Goal: Information Seeking & Learning: Check status

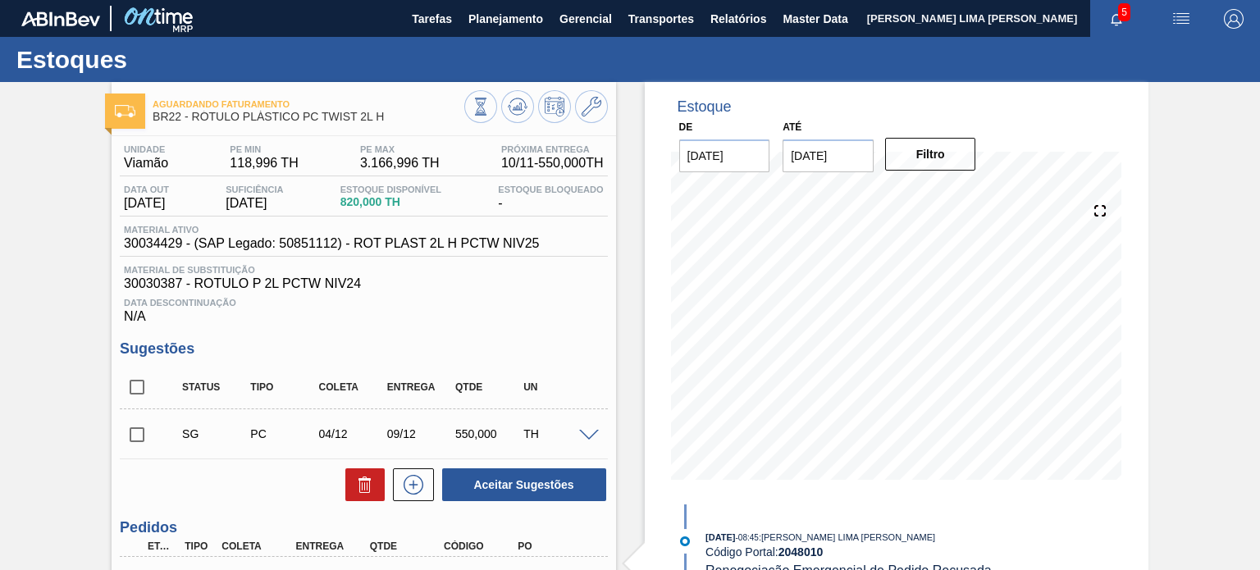
scroll to position [554, 0]
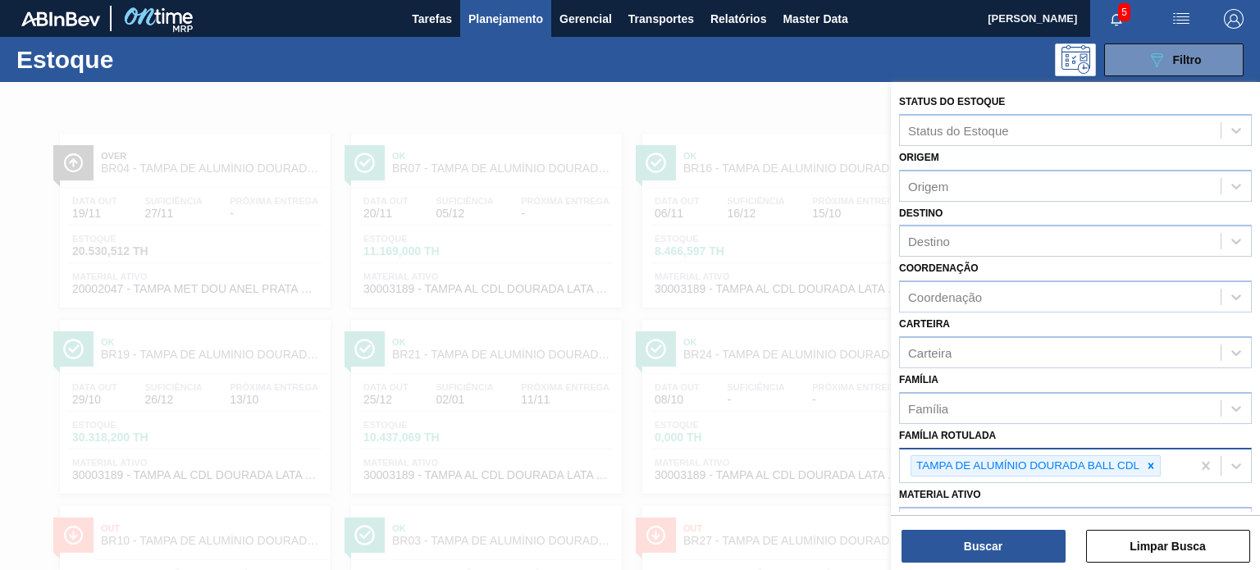
click at [1143, 466] on div at bounding box center [1151, 466] width 18 height 21
paste Rotulada "RÓTULO PLÁSTICO 2L SUKITA SUFRAMA AH"
type Rotulada "RÓTULO PLÁSTICO 2L SUKITA SUFRAMA AH"
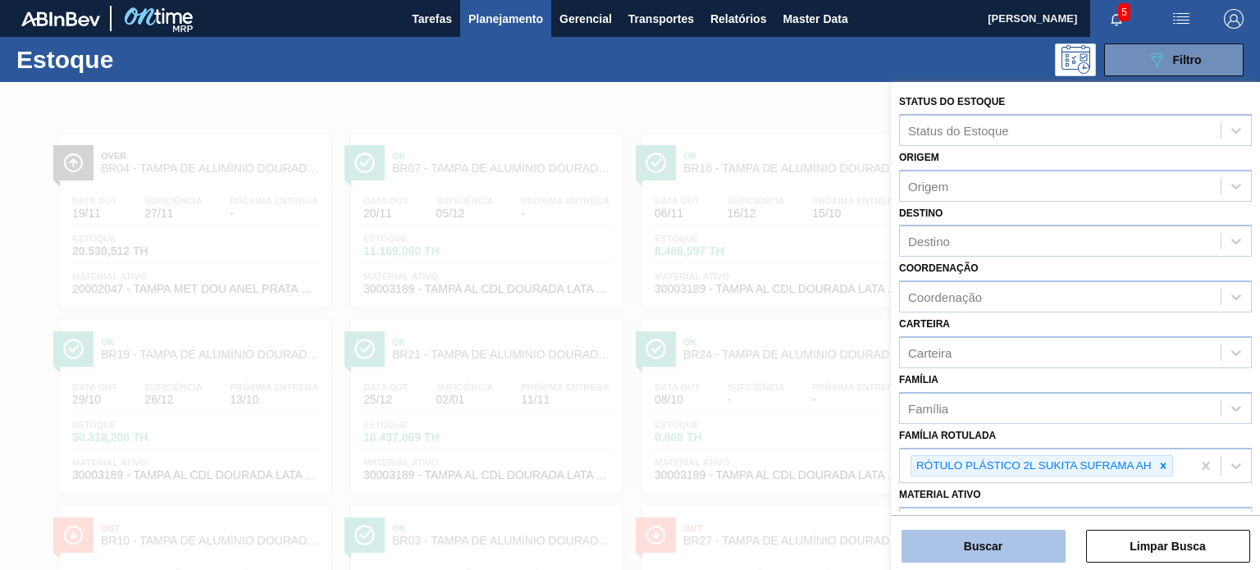
click at [1031, 536] on button "Buscar" at bounding box center [984, 546] width 164 height 33
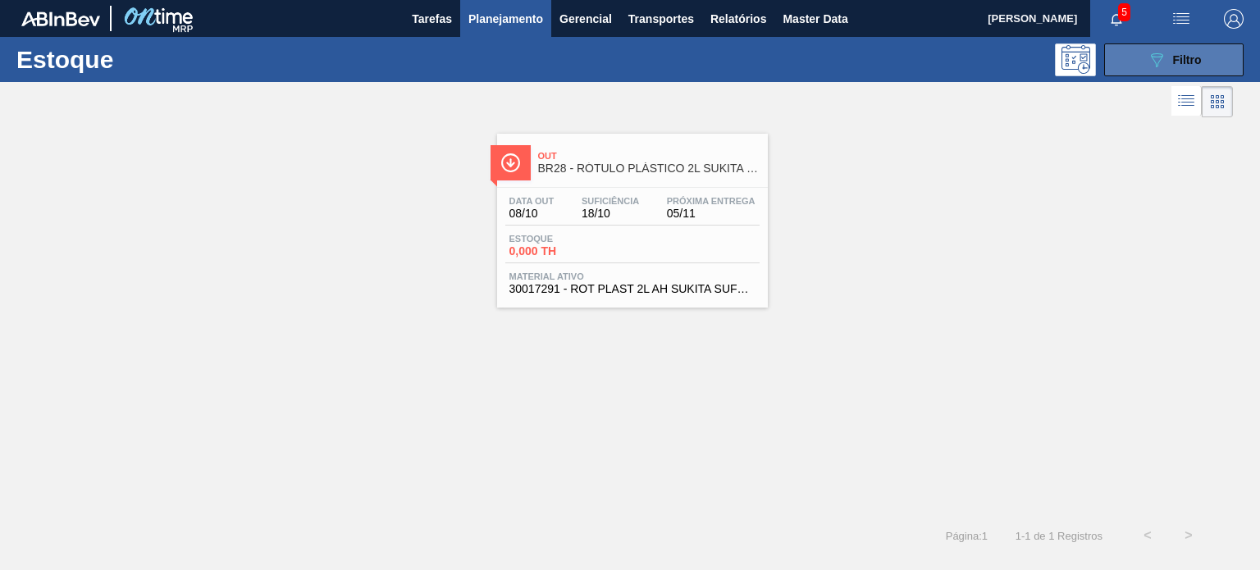
click at [1147, 62] on icon "089F7B8B-B2A5-4AFE-B5C0-19BA573D28AC" at bounding box center [1157, 60] width 20 height 20
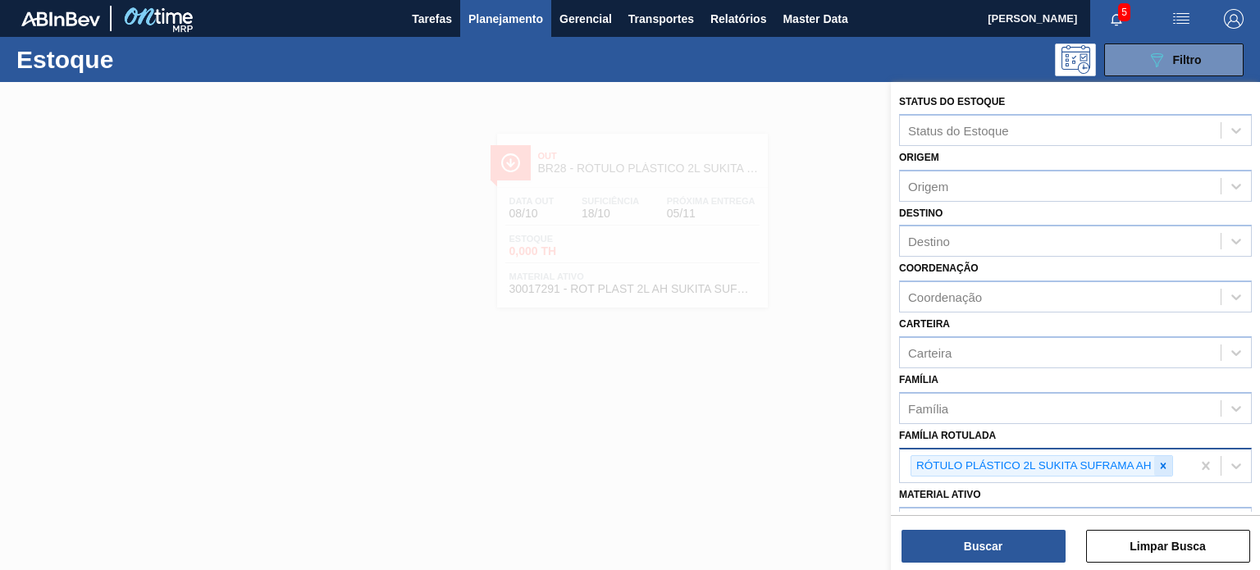
click at [1160, 461] on icon at bounding box center [1163, 465] width 11 height 11
paste Rotulada "RÓTULO PLÁSTICO GCA 200ML H"
type Rotulada "RÓTULO PLÁSTICO GCA 200ML H"
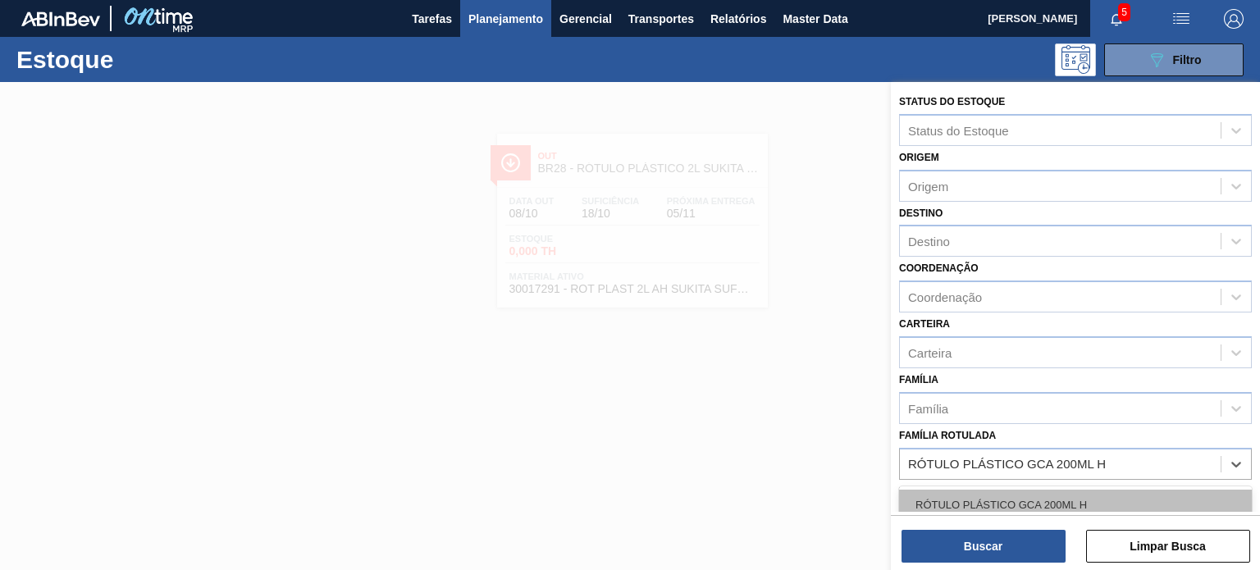
click at [1073, 495] on div "RÓTULO PLÁSTICO GCA 200ML H" at bounding box center [1075, 505] width 353 height 30
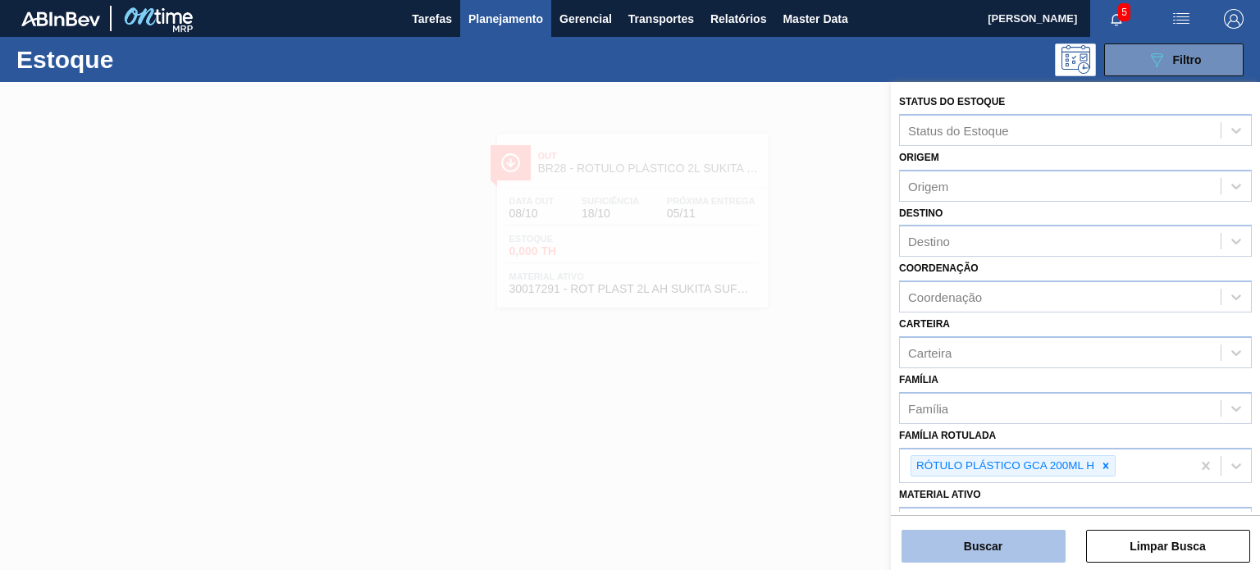
click at [1037, 554] on button "Buscar" at bounding box center [984, 546] width 164 height 33
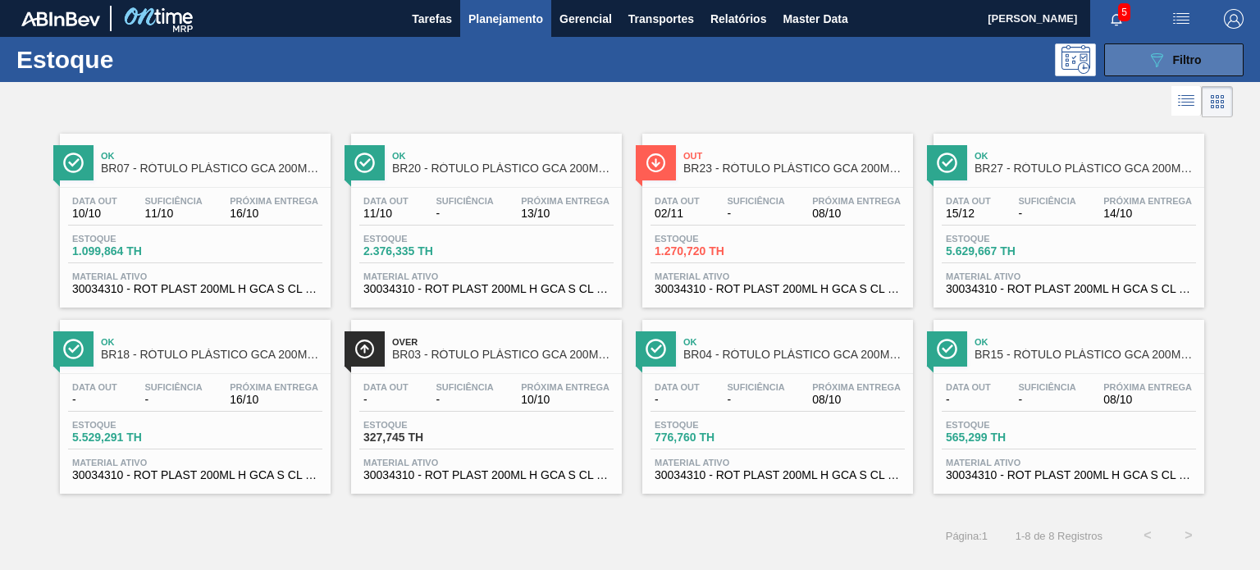
click at [1147, 58] on icon "089F7B8B-B2A5-4AFE-B5C0-19BA573D28AC" at bounding box center [1157, 60] width 20 height 20
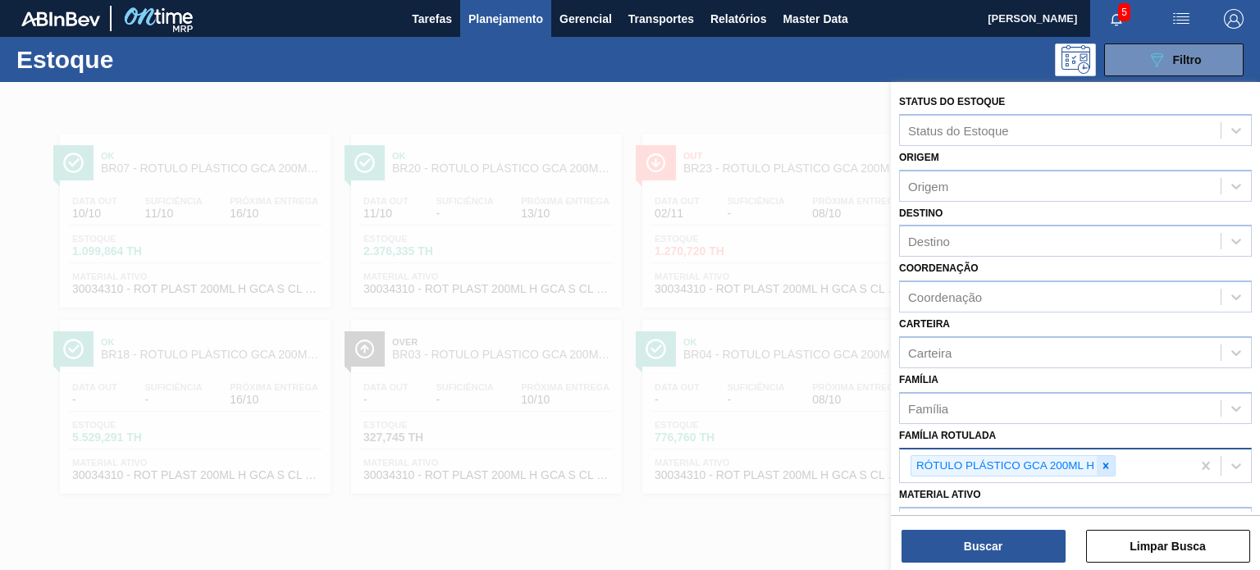
click at [1100, 460] on icon at bounding box center [1105, 465] width 11 height 11
paste Rotulada "RÓTULO PLÁSTICO PC 200ML H"
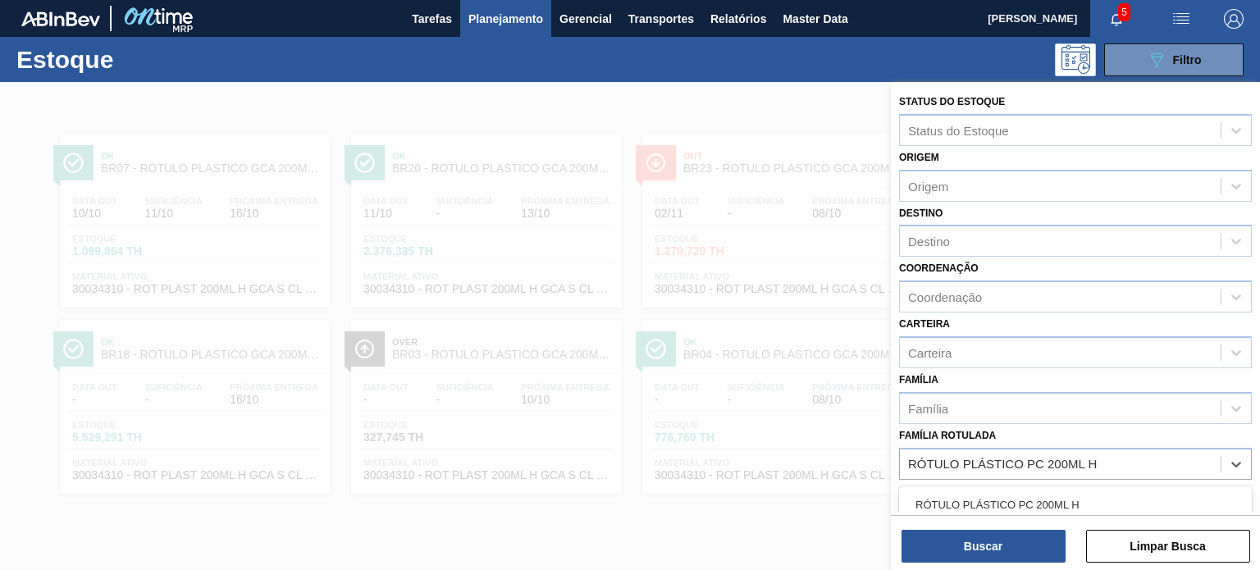
type Rotulada "RÓTULO PLÁSTICO PC 200ML H"
click at [1063, 512] on div "Status do Estoque Status do Estoque Origem Origem Destino Destino Coordenação C…" at bounding box center [1075, 328] width 369 height 492
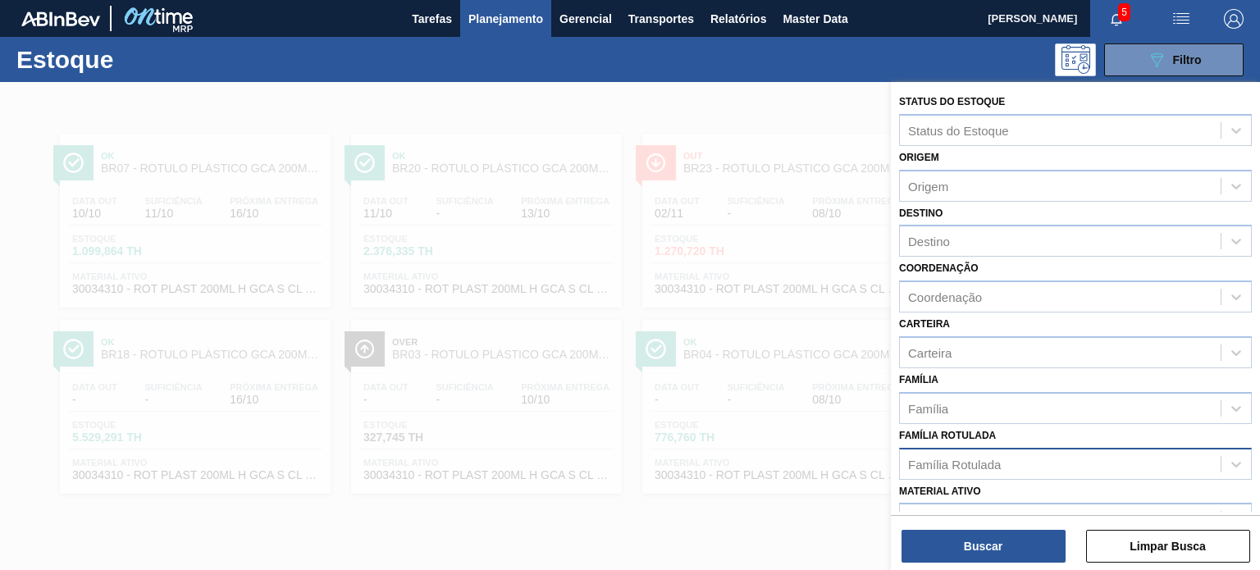
click at [1041, 470] on div "Família Rotulada" at bounding box center [1060, 464] width 321 height 24
paste Rotulada "RÓTULO PLÁSTICO PC 200ML H"
type Rotulada "RÓTULO PLÁSTICO PC 200ML H"
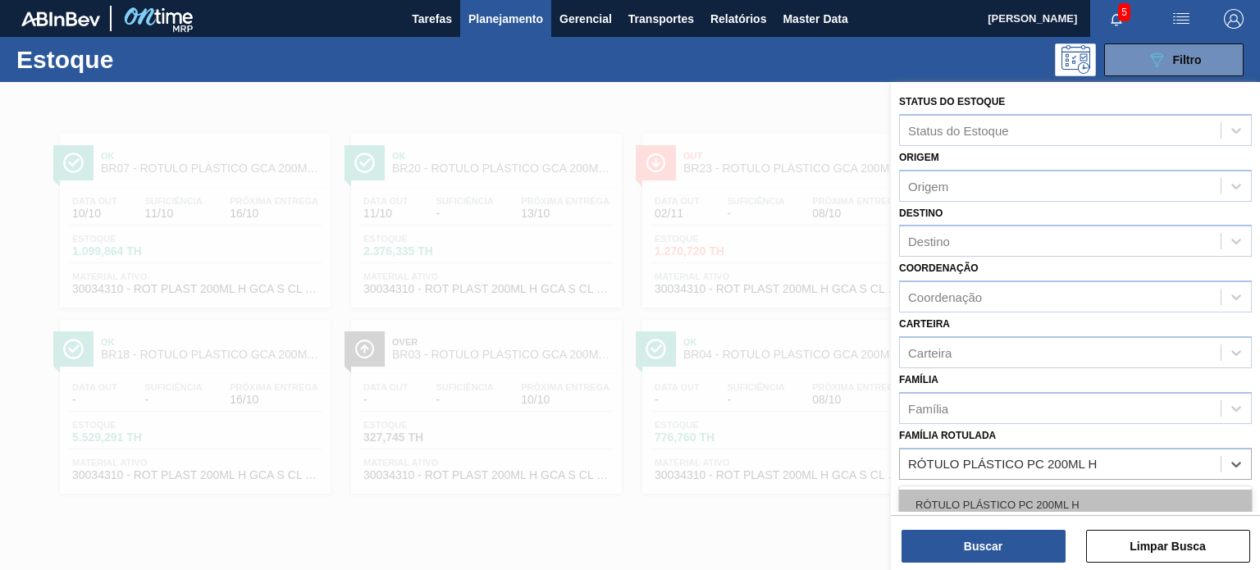
click at [1045, 496] on div "RÓTULO PLÁSTICO PC 200ML H" at bounding box center [1075, 505] width 353 height 30
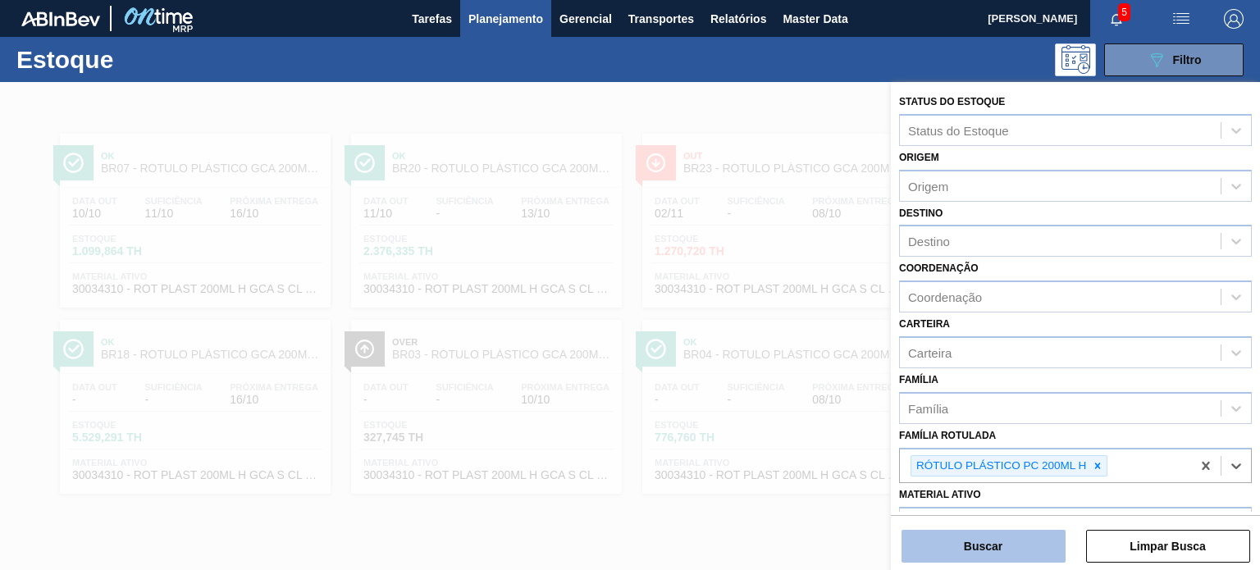
click at [1036, 550] on button "Buscar" at bounding box center [984, 546] width 164 height 33
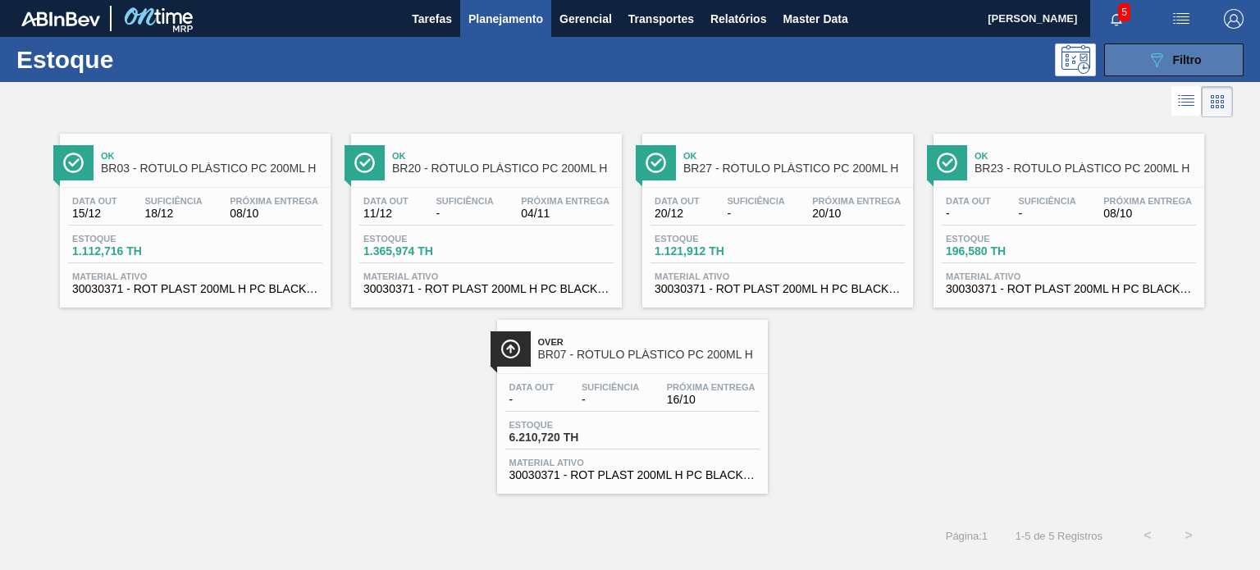
click at [1119, 53] on button "089F7B8B-B2A5-4AFE-B5C0-19BA573D28AC Filtro" at bounding box center [1173, 59] width 139 height 33
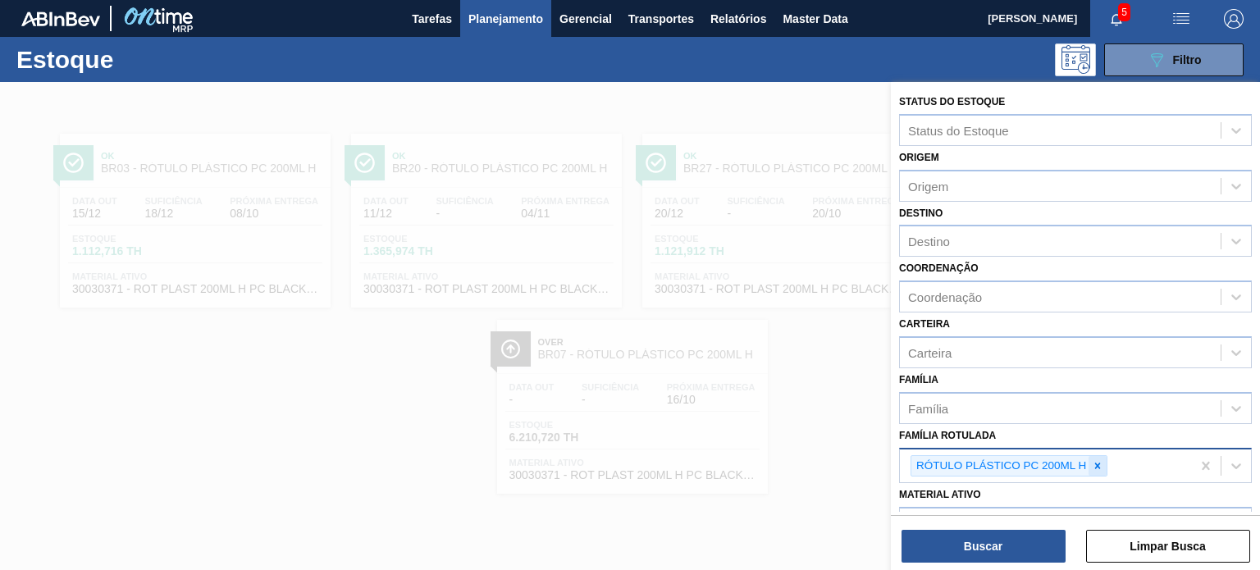
click at [1091, 457] on div at bounding box center [1098, 466] width 18 height 21
paste Rotulada "RÓTULO PLÁSTICO PC ZERO 2L H"
type Rotulada "RÓTULO PLÁSTICO PC ZERO 2L H"
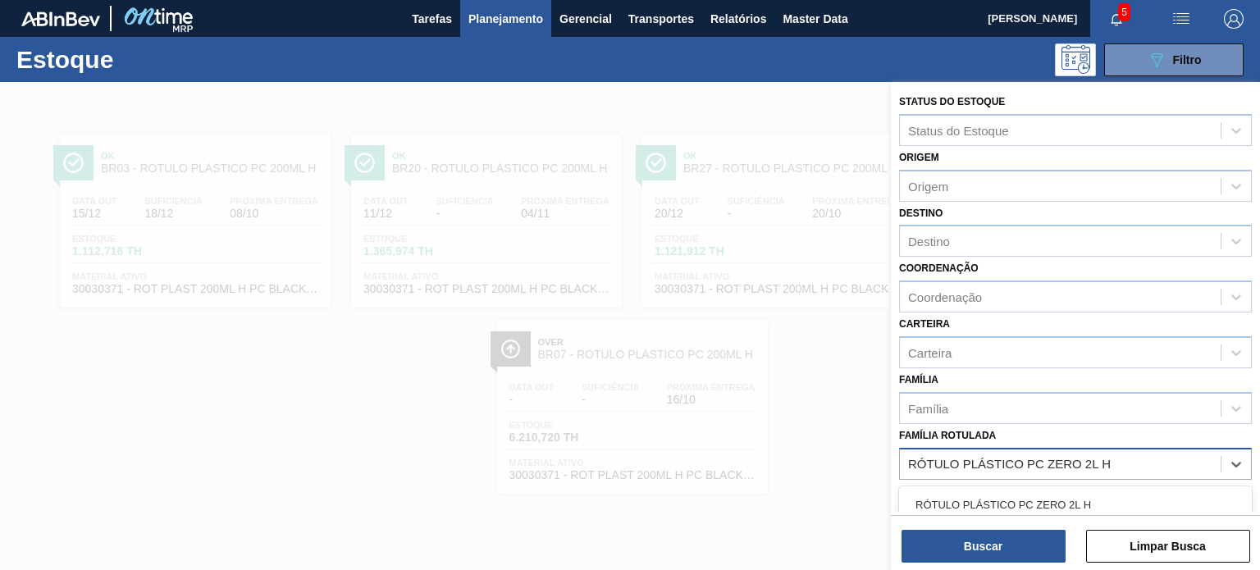
click at [1036, 496] on div "RÓTULO PLÁSTICO PC ZERO 2L H" at bounding box center [1075, 505] width 353 height 30
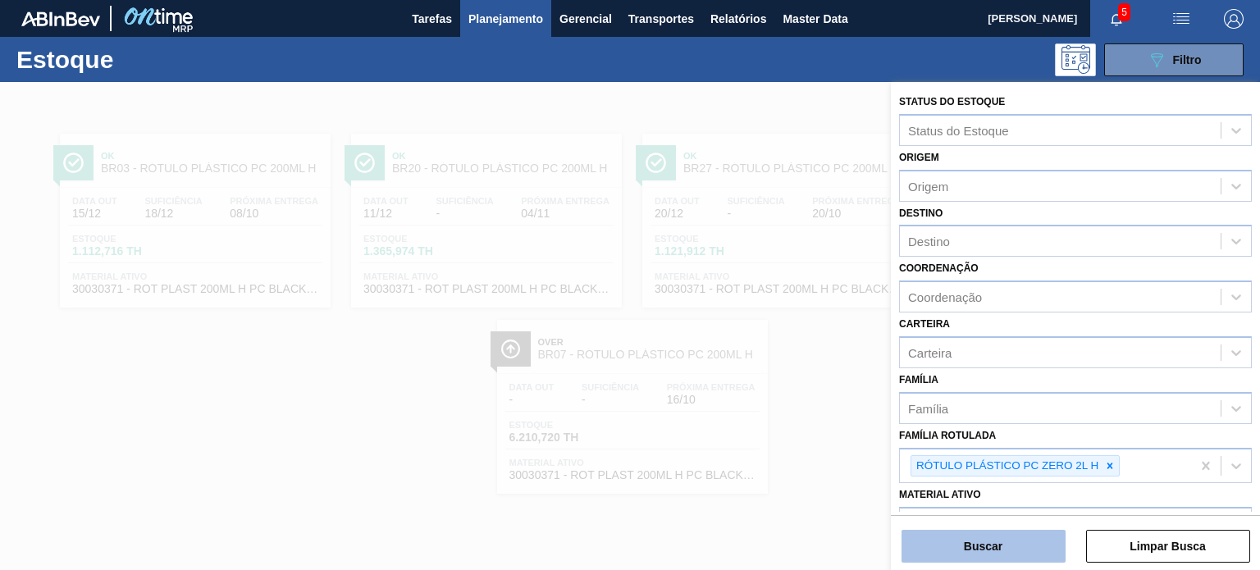
click at [1023, 537] on button "Buscar" at bounding box center [984, 546] width 164 height 33
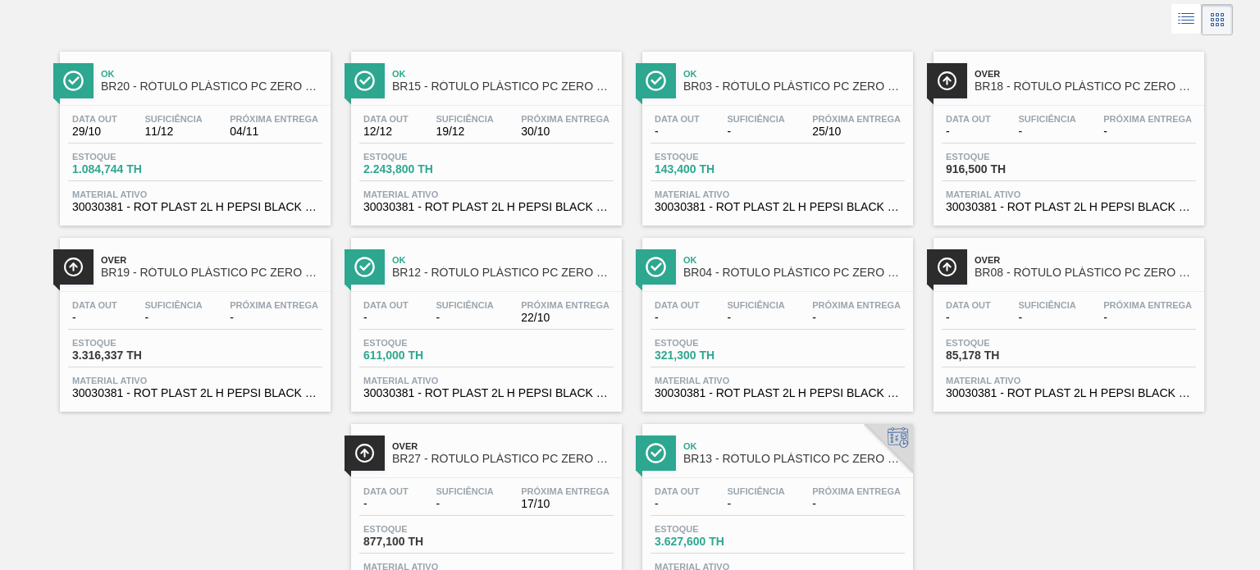
scroll to position [149, 0]
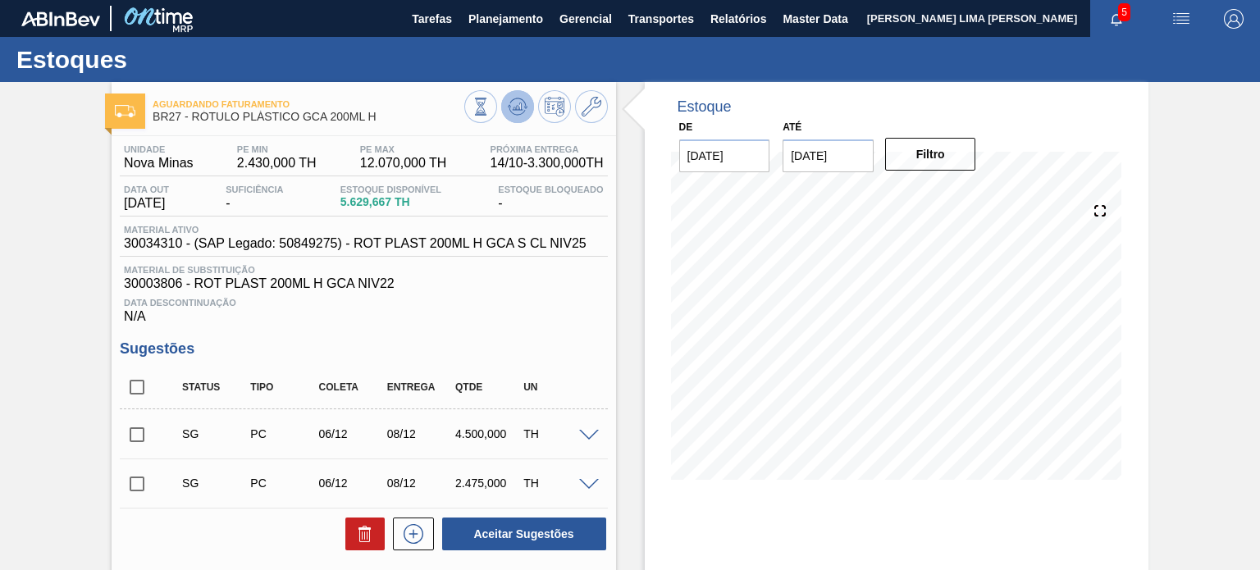
click at [524, 110] on icon at bounding box center [517, 111] width 16 height 8
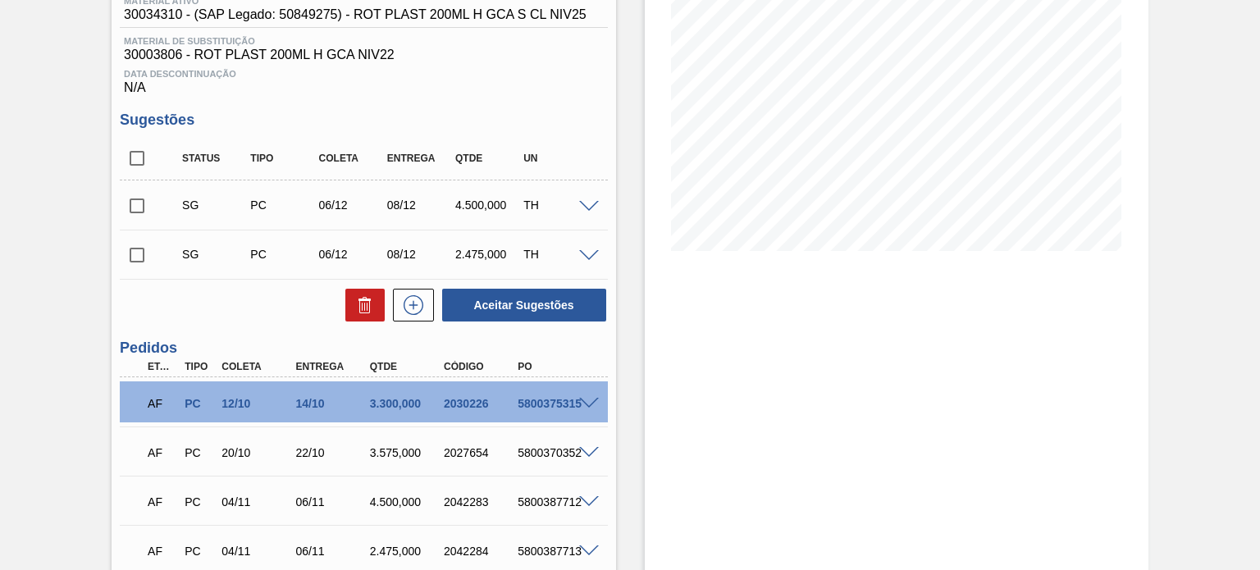
scroll to position [328, 0]
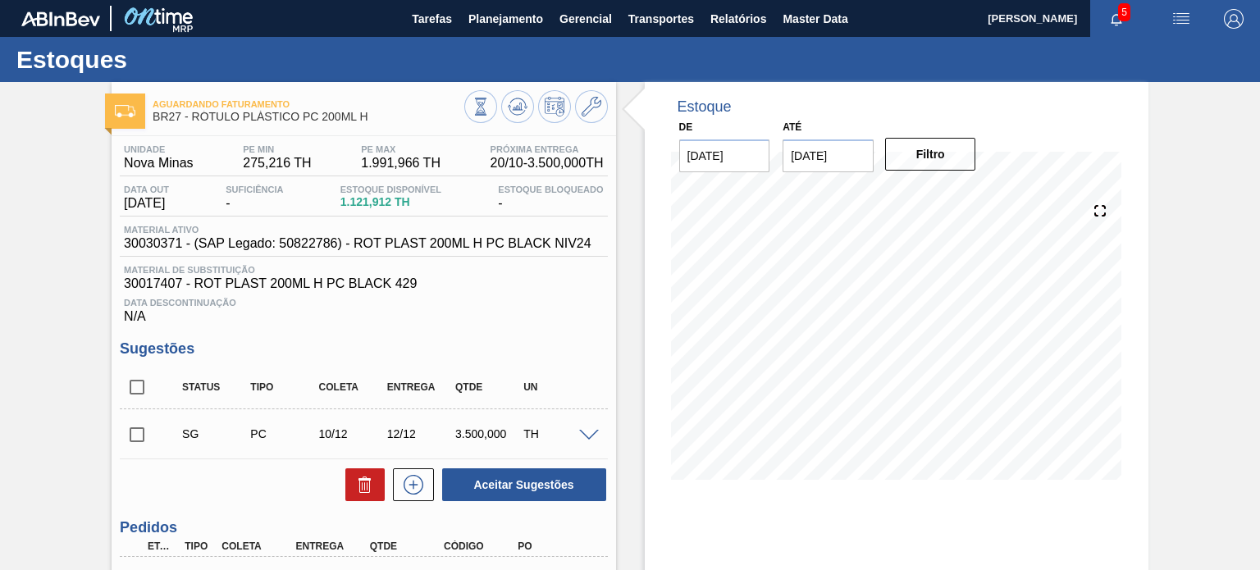
scroll to position [82, 0]
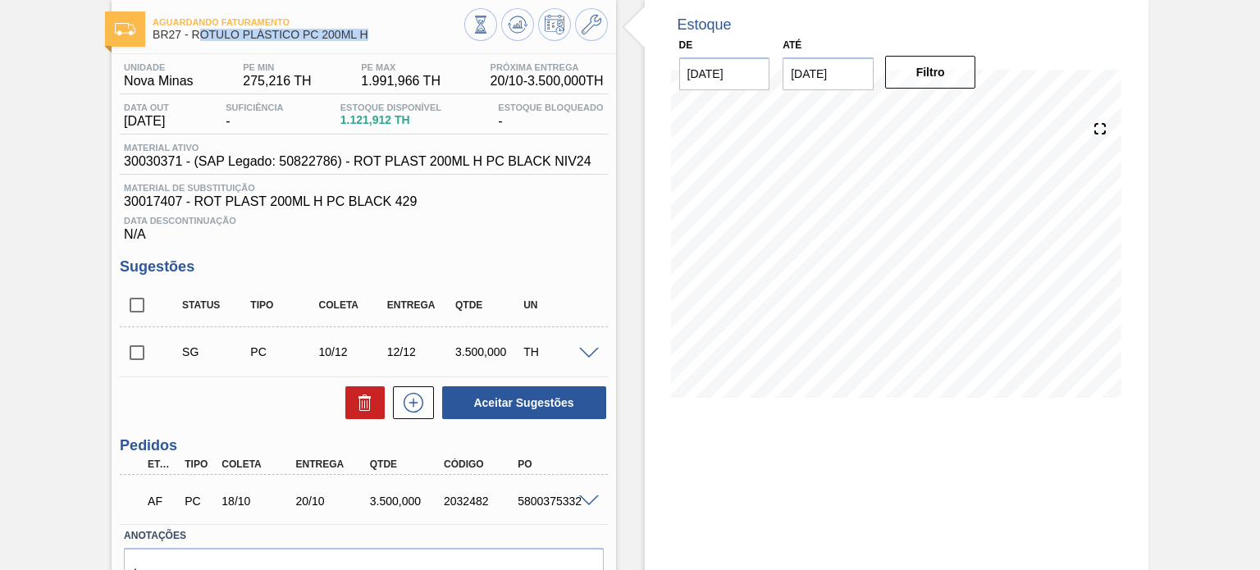
drag, startPoint x: 365, startPoint y: 39, endPoint x: 197, endPoint y: 33, distance: 168.3
click at [197, 33] on span "BR27 - RÓTULO PLÁSTICO PC 200ML H" at bounding box center [308, 35] width 311 height 12
drag, startPoint x: 190, startPoint y: 33, endPoint x: 384, endPoint y: 39, distance: 194.6
click at [384, 39] on span "BR27 - RÓTULO PLÁSTICO PC 200ML H" at bounding box center [308, 35] width 311 height 12
copy span "RÓTULO PLÁSTICO PC 200ML H"
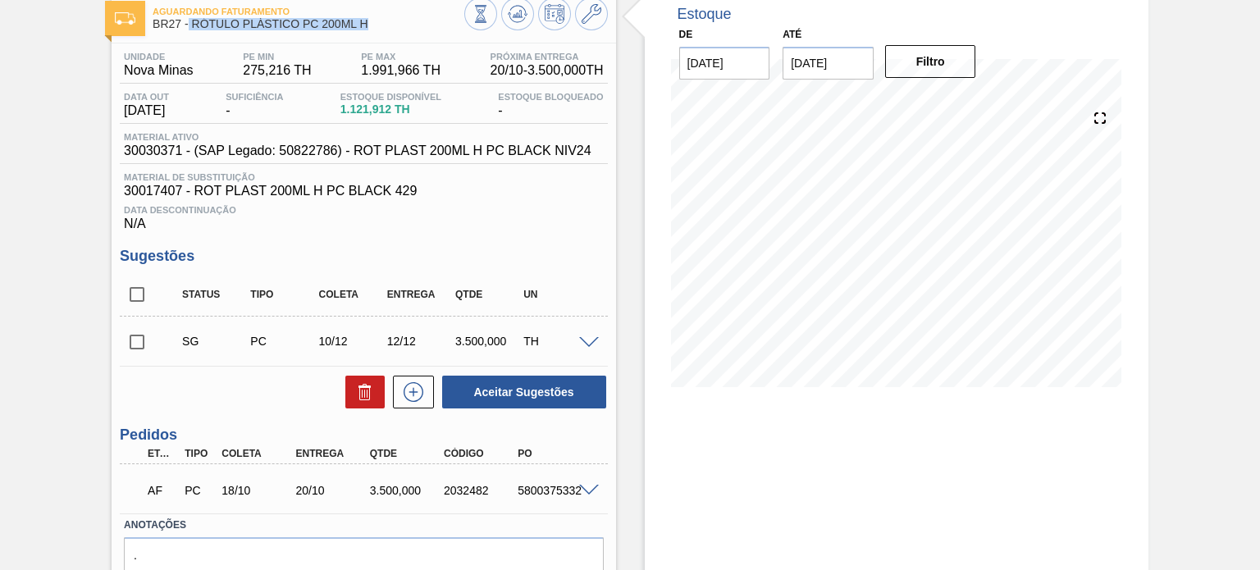
scroll to position [171, 0]
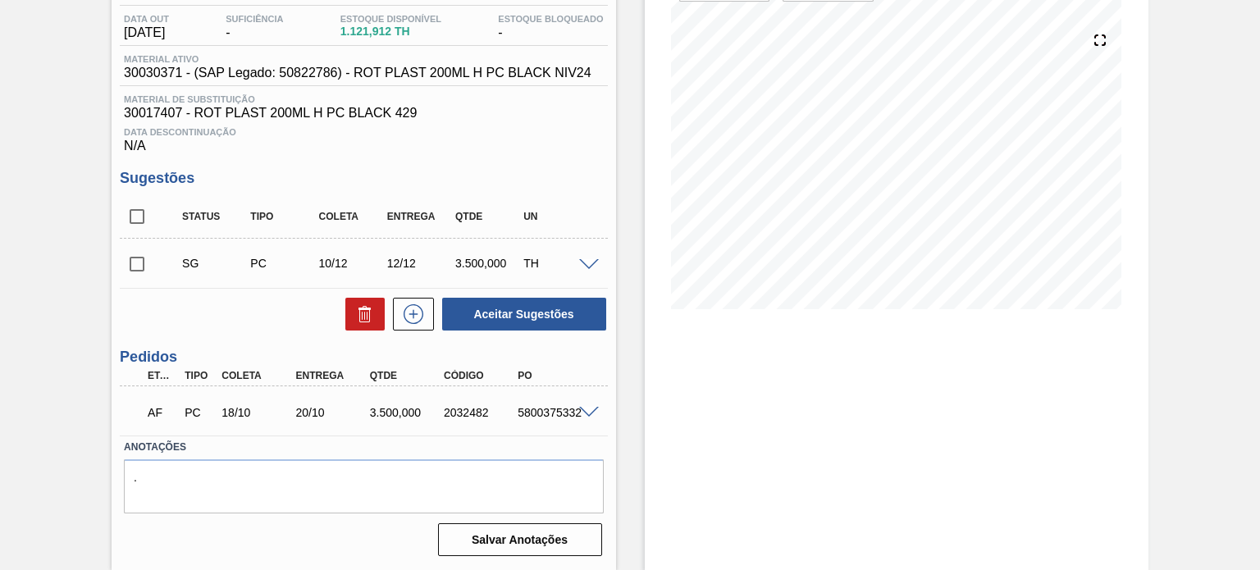
click at [583, 407] on span at bounding box center [589, 413] width 20 height 12
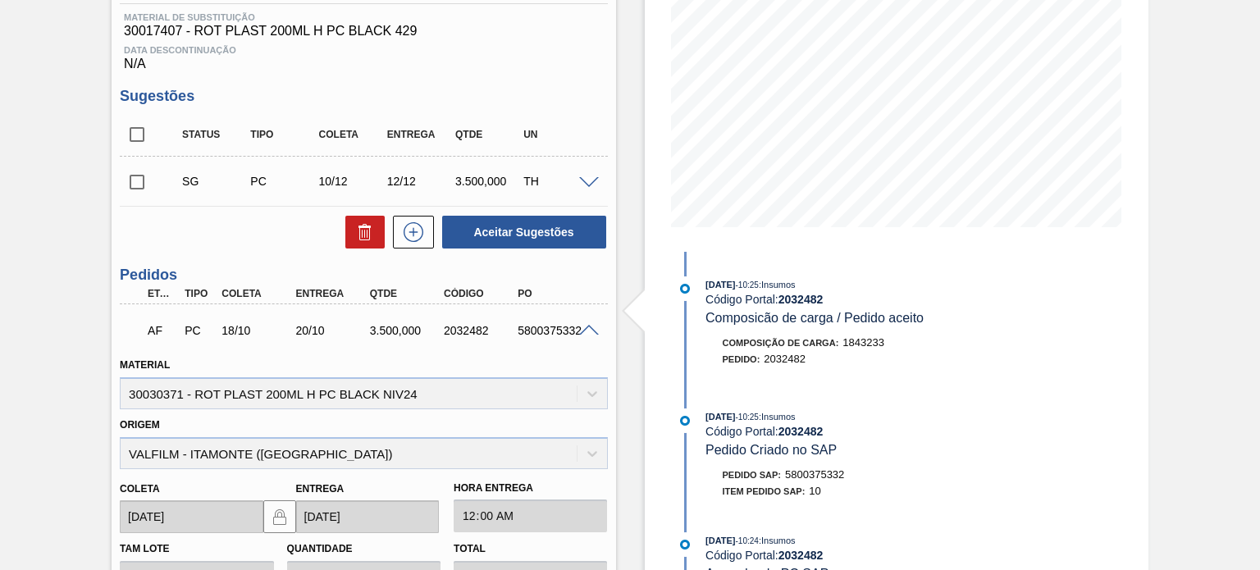
scroll to position [7, 0]
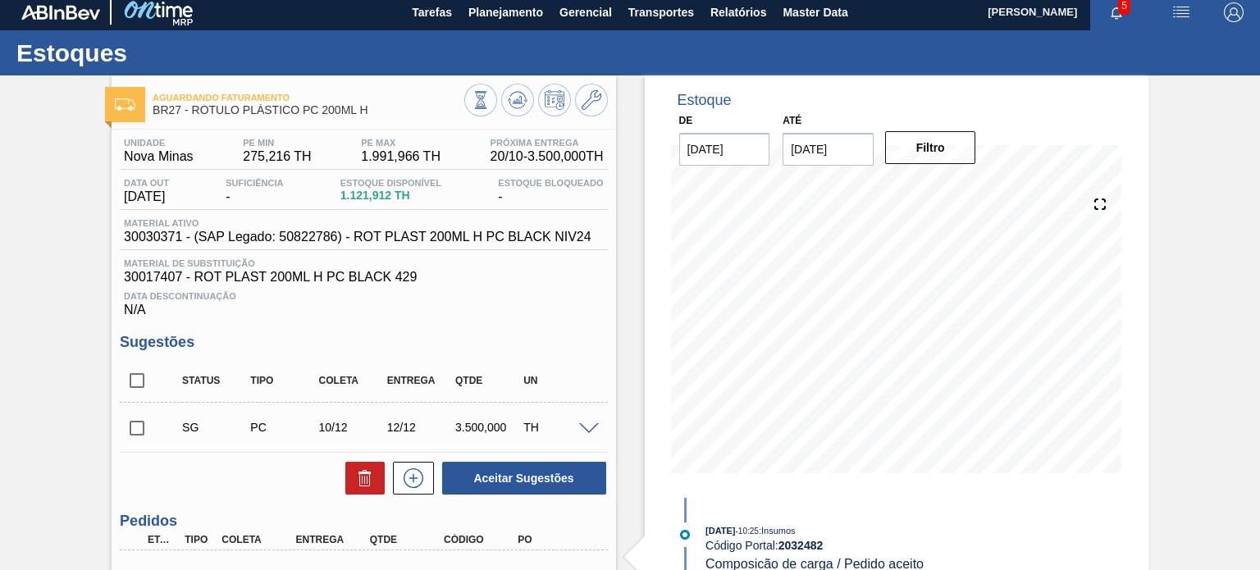
click at [655, 285] on div "Estoque De 08/10/2025 Até 31/01/2026 Filtro 08/10 Projeção de Estoque 1,121.912…" at bounding box center [897, 286] width 504 height 423
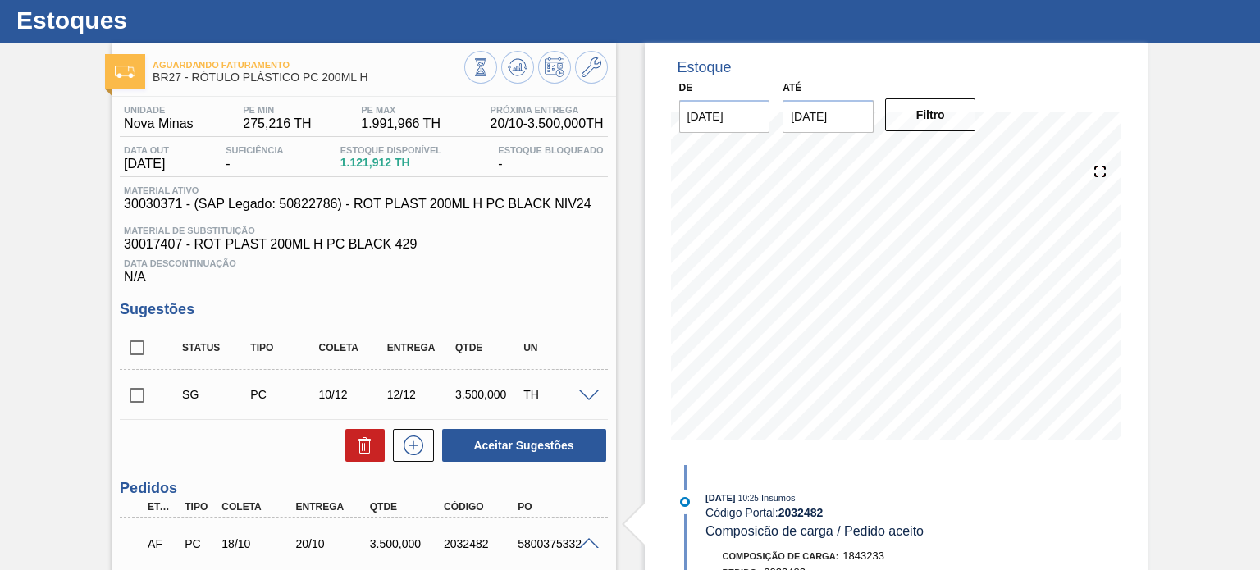
scroll to position [89, 0]
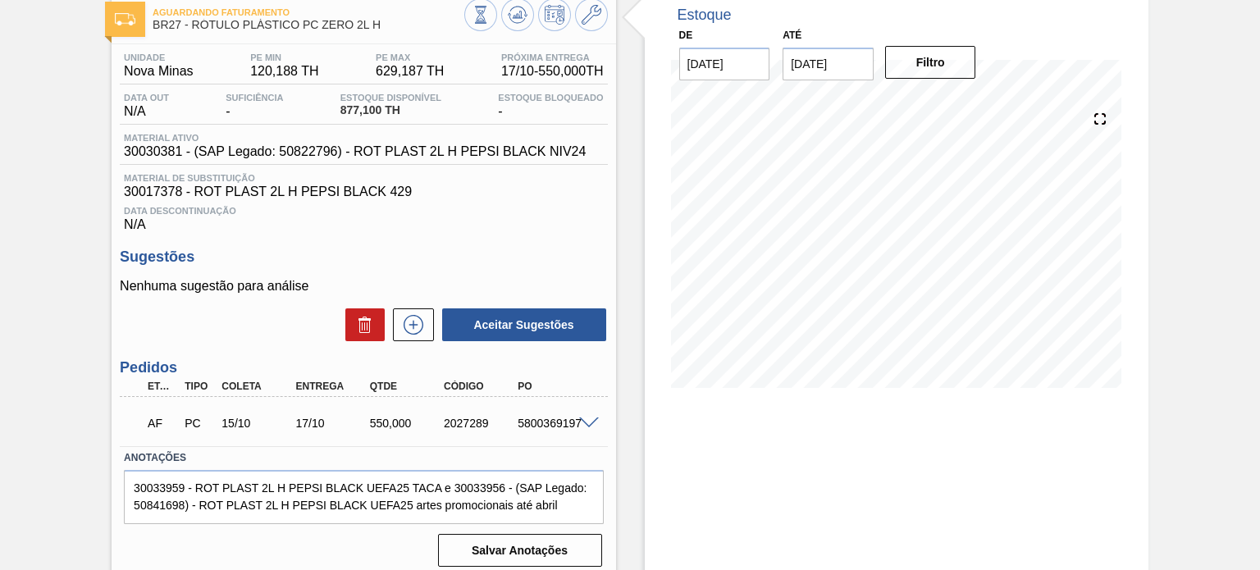
scroll to position [53, 0]
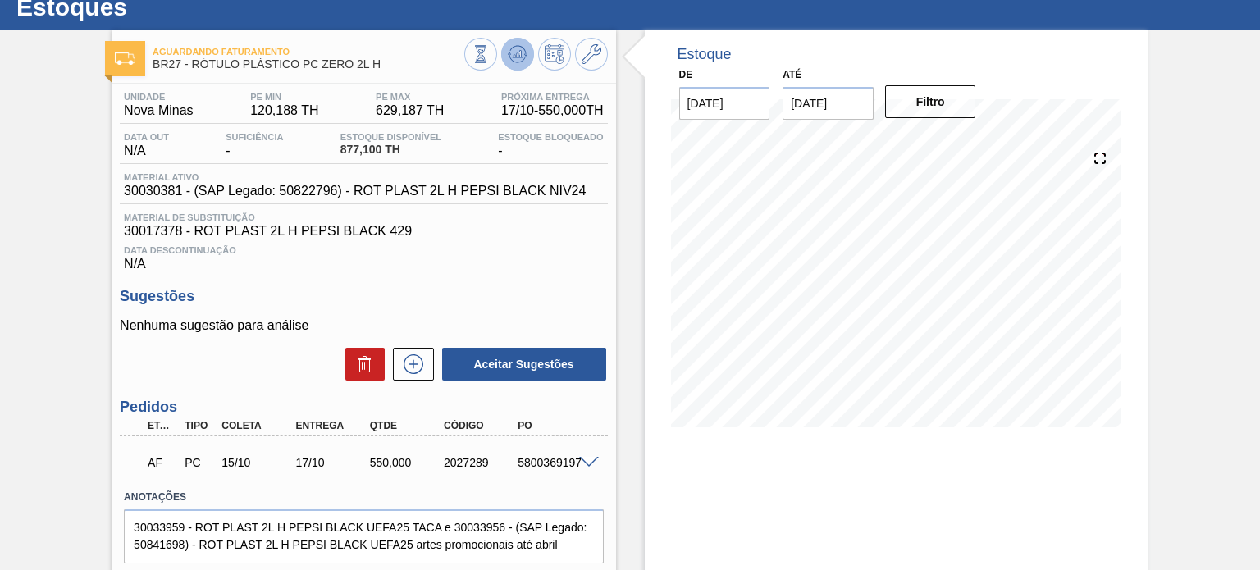
click at [510, 47] on icon at bounding box center [518, 54] width 20 height 20
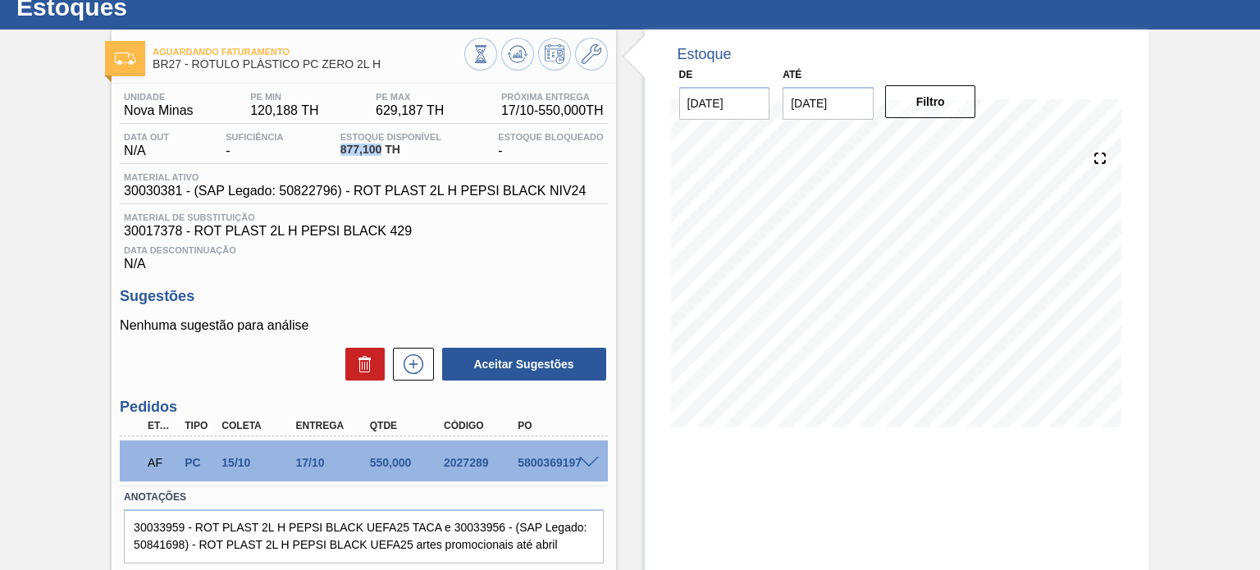
drag, startPoint x: 372, startPoint y: 149, endPoint x: 338, endPoint y: 144, distance: 34.0
click at [338, 144] on div "Estoque Disponível 877,100 TH" at bounding box center [390, 145] width 109 height 26
copy span "877,100"
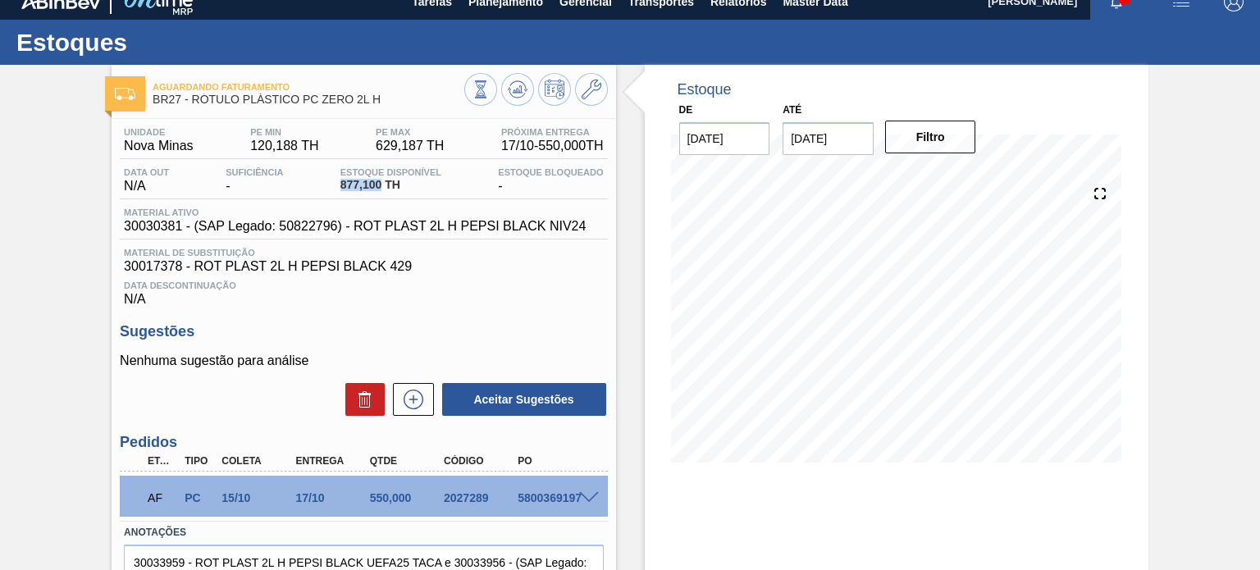
scroll to position [0, 0]
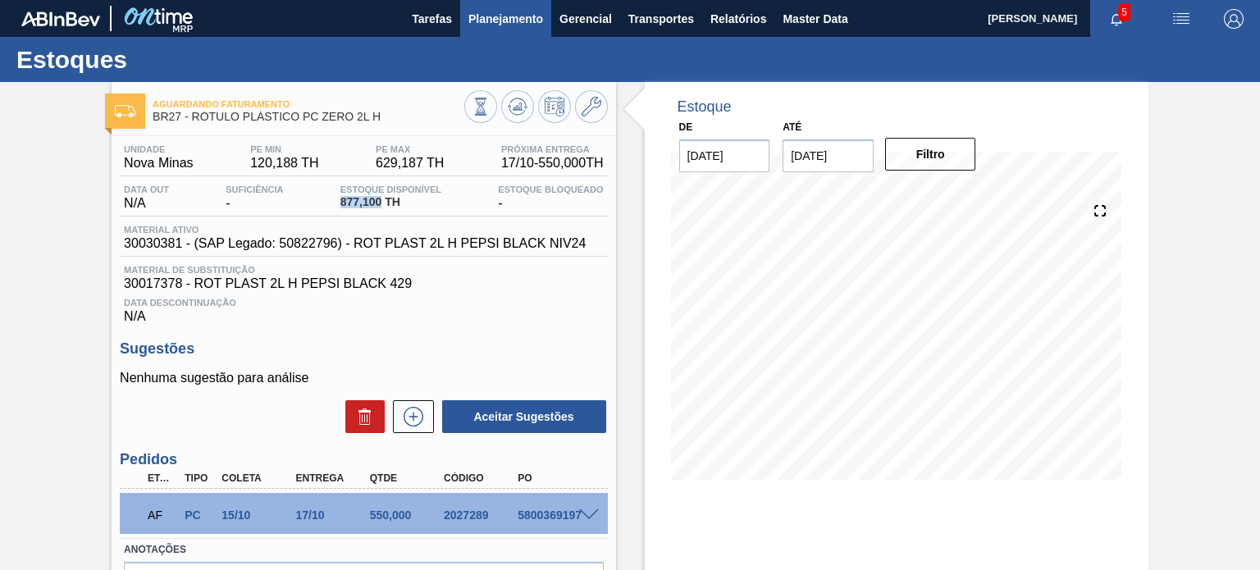
click at [502, 16] on span "Planejamento" at bounding box center [506, 19] width 75 height 20
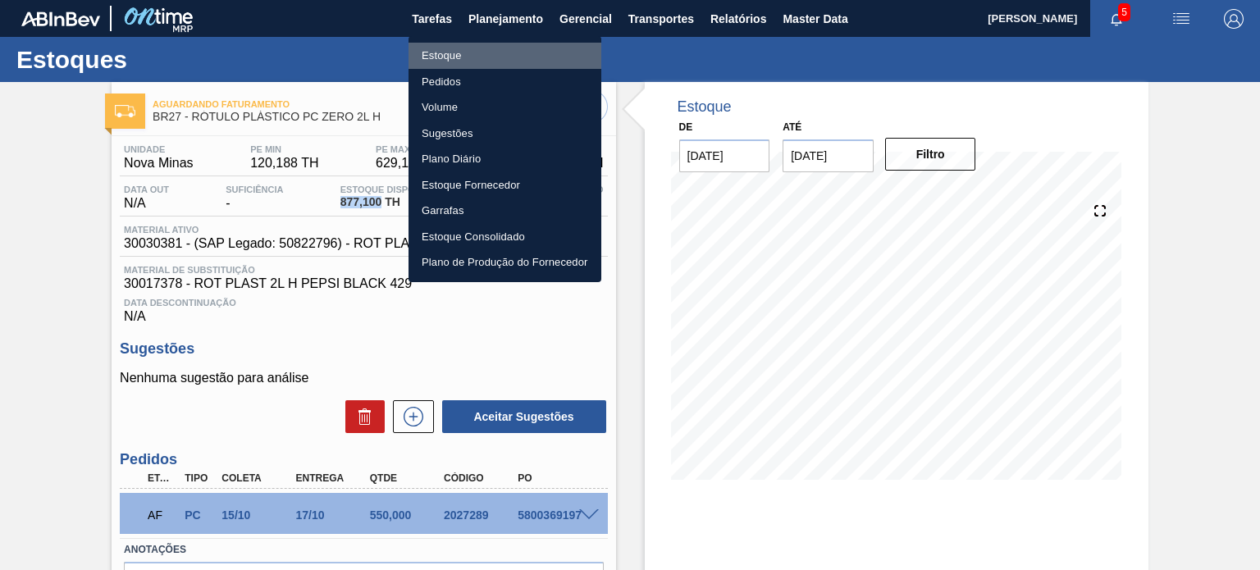
click at [449, 60] on li "Estoque" at bounding box center [505, 56] width 193 height 26
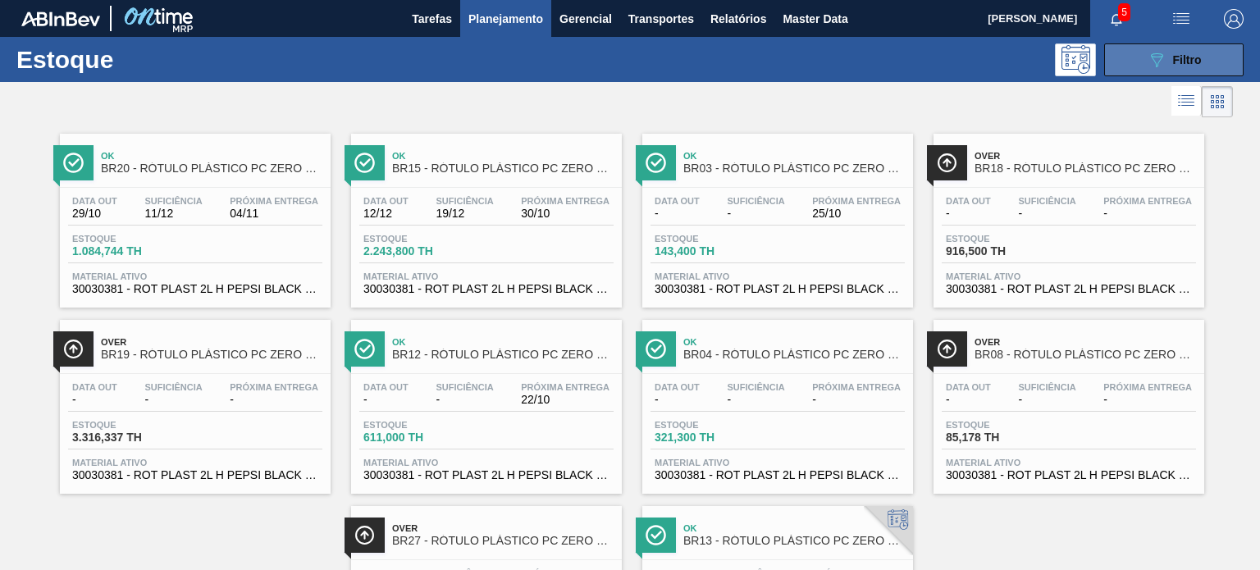
click at [1150, 46] on button "089F7B8B-B2A5-4AFE-B5C0-19BA573D28AC Filtro" at bounding box center [1173, 59] width 139 height 33
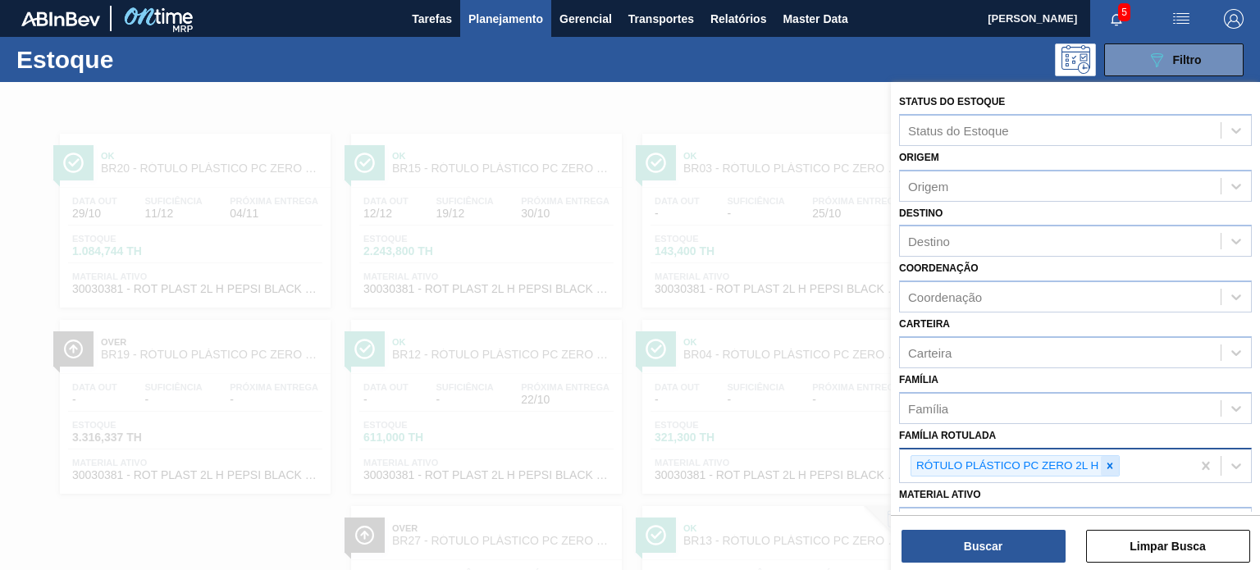
click at [1117, 460] on div at bounding box center [1110, 466] width 18 height 21
paste Rotulada "ROT PLAST. 1.5L AH PC BLACK"
type Rotulada "ROT PLAST. 1.5L AH PC BLACK"
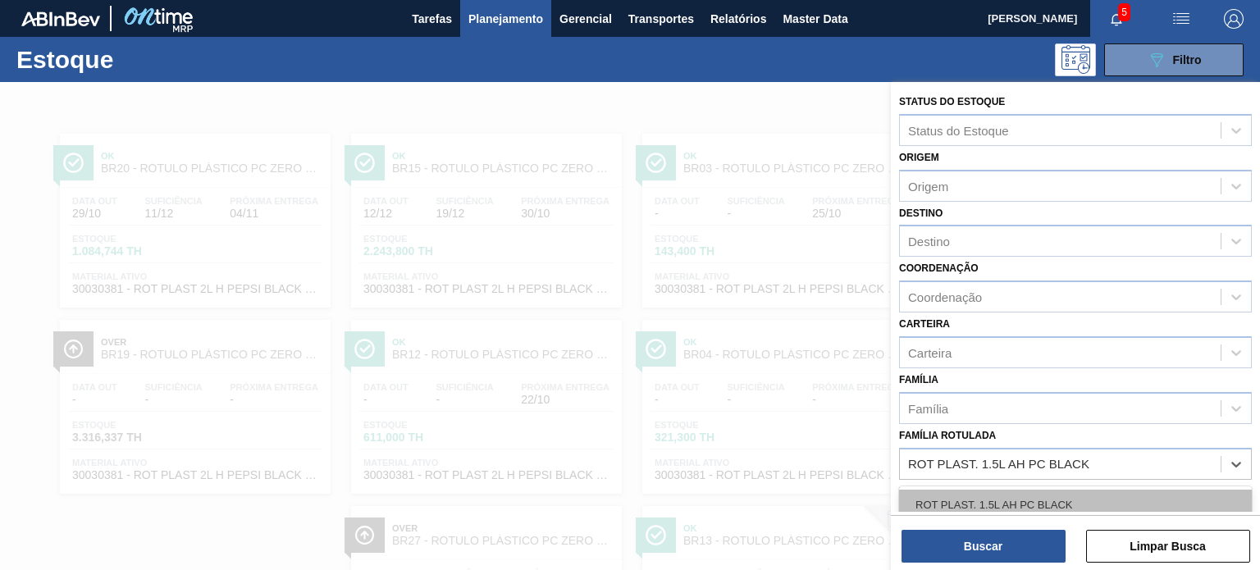
click at [1085, 510] on div "ROT PLAST. 1.5L AH PC BLACK" at bounding box center [1075, 505] width 353 height 30
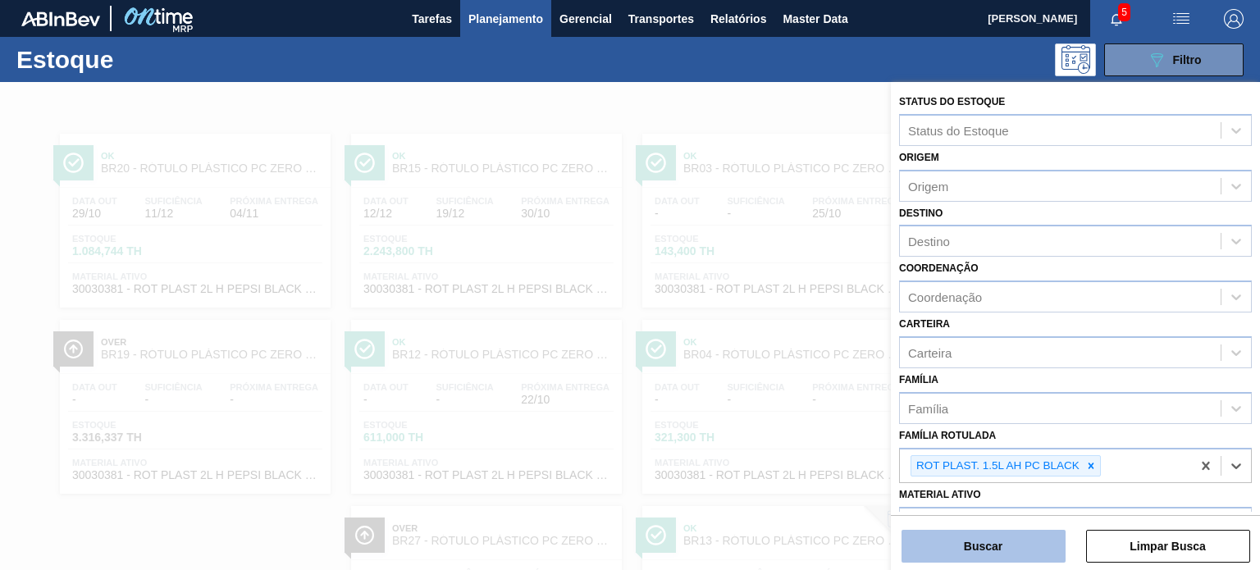
click at [1035, 546] on button "Buscar" at bounding box center [984, 546] width 164 height 33
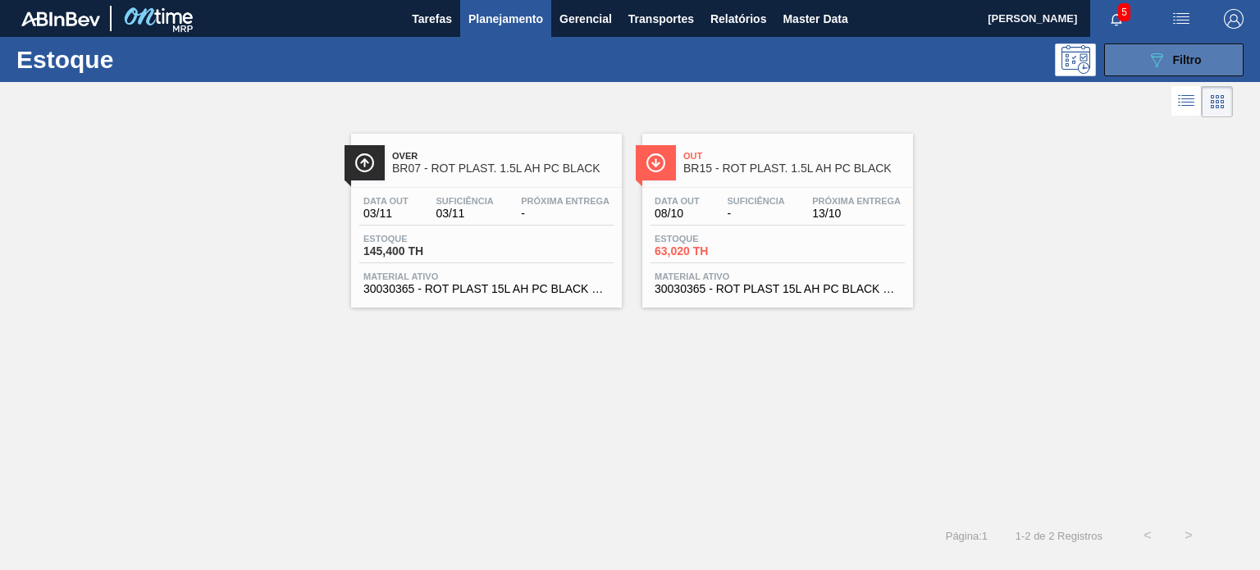
click at [1182, 68] on div "089F7B8B-B2A5-4AFE-B5C0-19BA573D28AC Filtro" at bounding box center [1174, 60] width 55 height 20
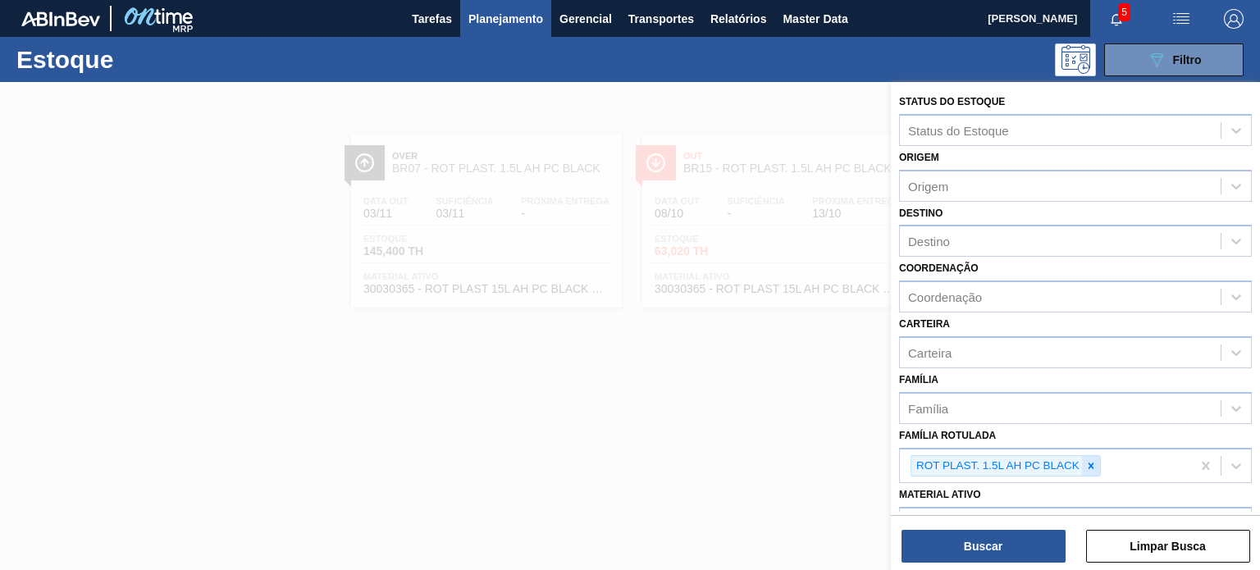
click at [1086, 464] on icon at bounding box center [1091, 465] width 11 height 11
paste Rotulada "RÓTULO PLÁSTICO GCA 1,5L AH"
type Rotulada "RÓTULO PLÁSTICO GCA 1,5L AH"
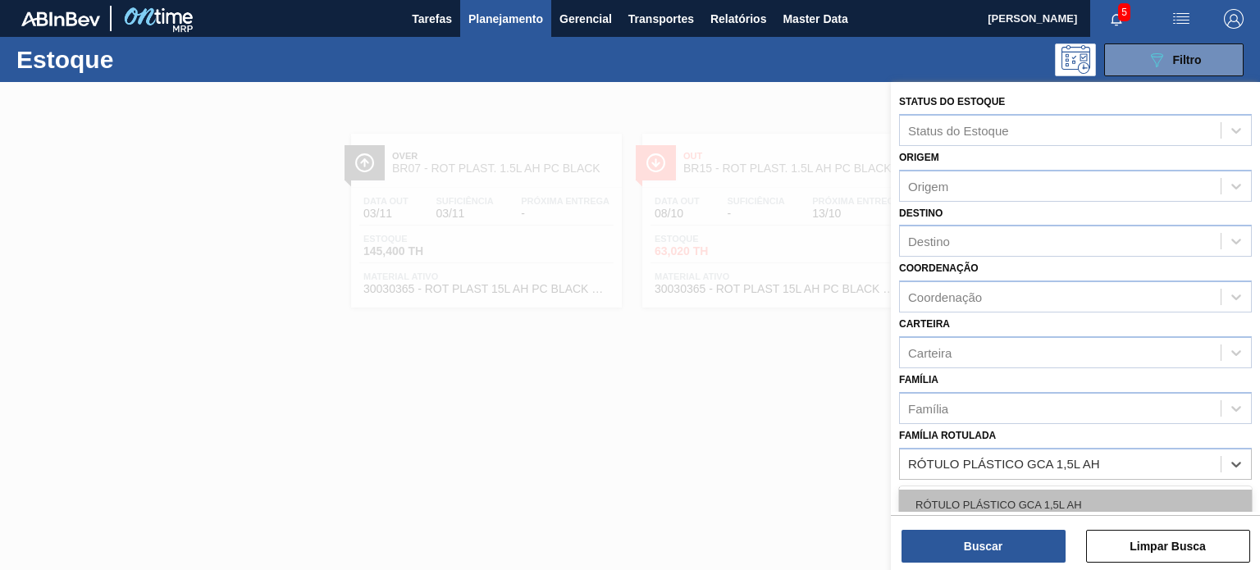
click at [1024, 505] on div "RÓTULO PLÁSTICO GCA 1,5L AH" at bounding box center [1075, 505] width 353 height 30
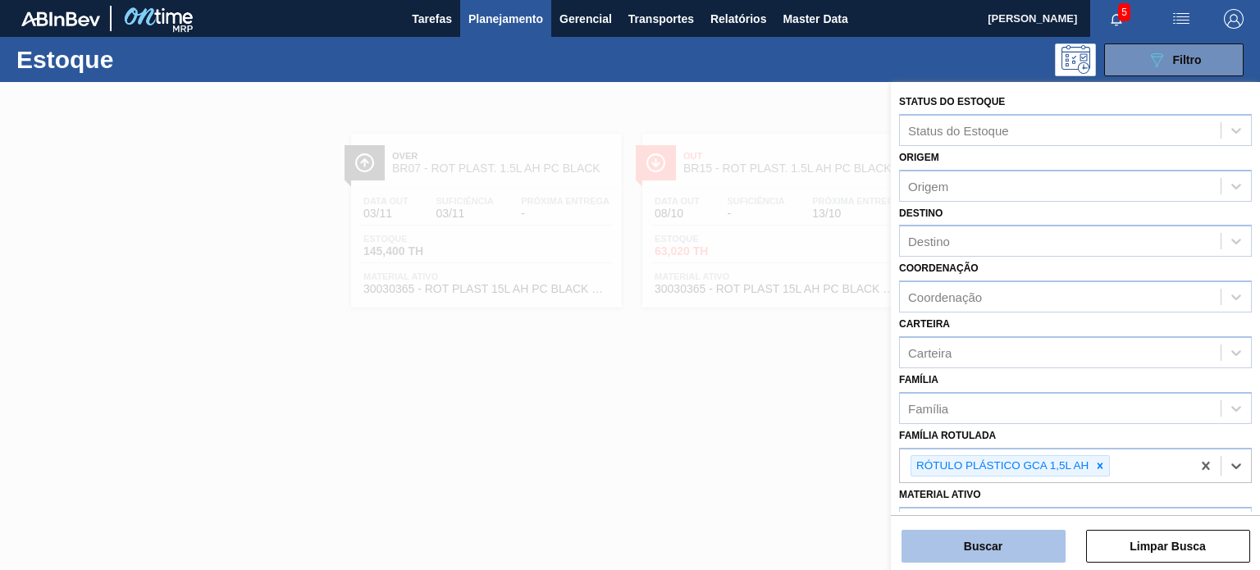
click at [1017, 532] on button "Buscar" at bounding box center [984, 546] width 164 height 33
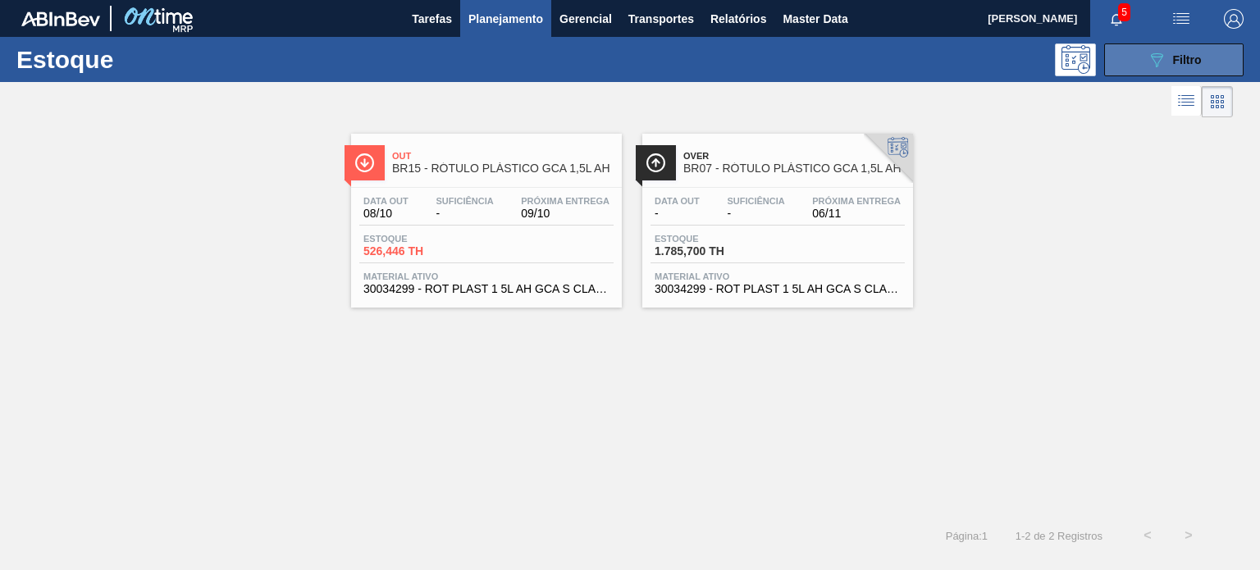
click at [1143, 68] on button "089F7B8B-B2A5-4AFE-B5C0-19BA573D28AC Filtro" at bounding box center [1173, 59] width 139 height 33
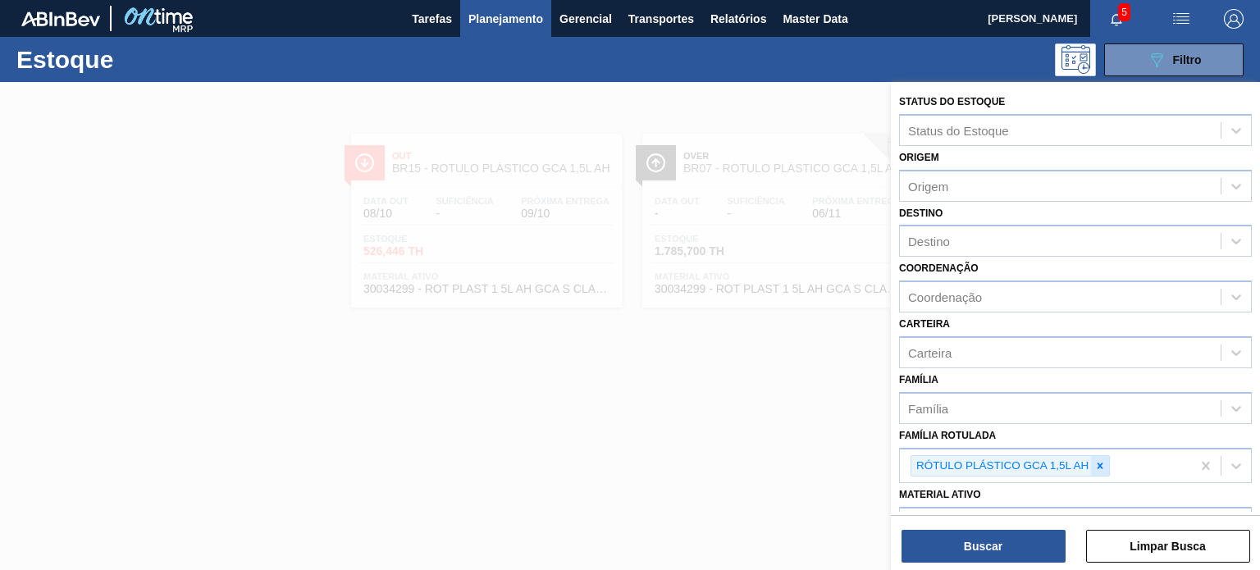
click at [1104, 456] on div at bounding box center [1100, 466] width 18 height 21
paste Rotulada "RÓTULO PLÁSTICO GCA 200ML H"
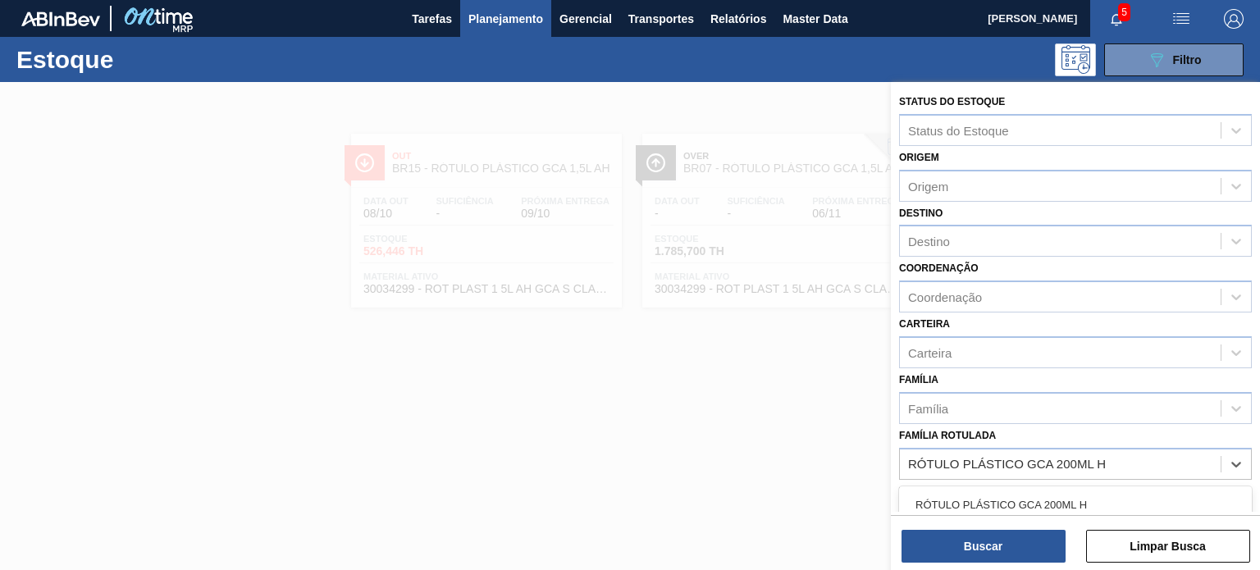
type Rotulada "RÓTULO PLÁSTICO GCA 200ML H"
click at [1083, 514] on div "Status do Estoque Status do Estoque Origem Origem Destino Destino Coordenação C…" at bounding box center [1075, 328] width 369 height 492
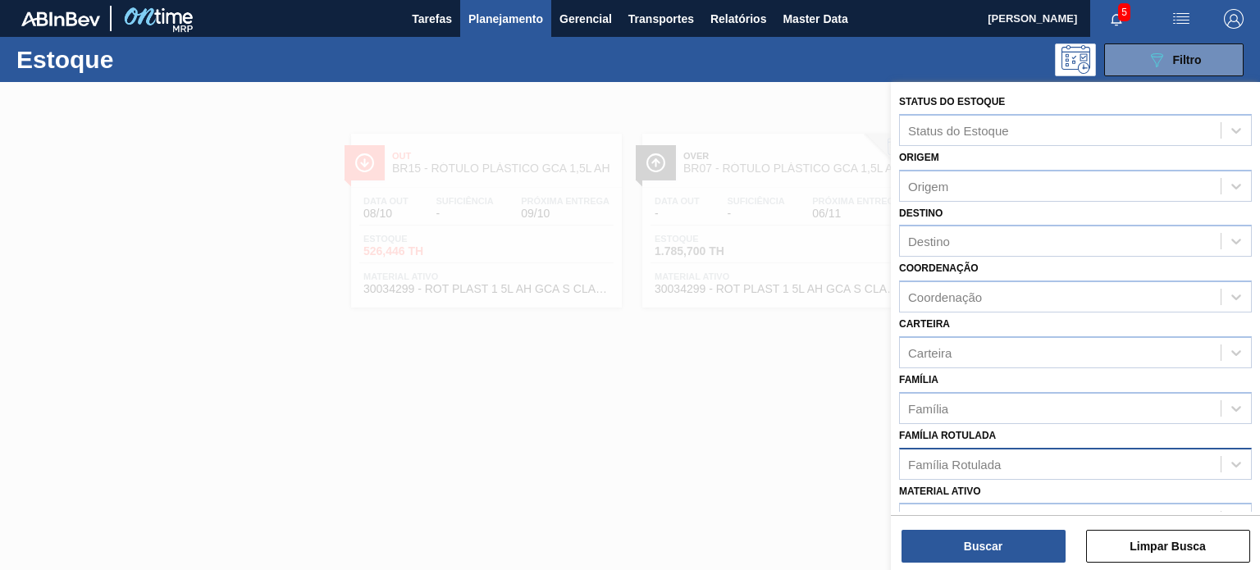
click at [1045, 461] on div "Família Rotulada" at bounding box center [1060, 464] width 321 height 24
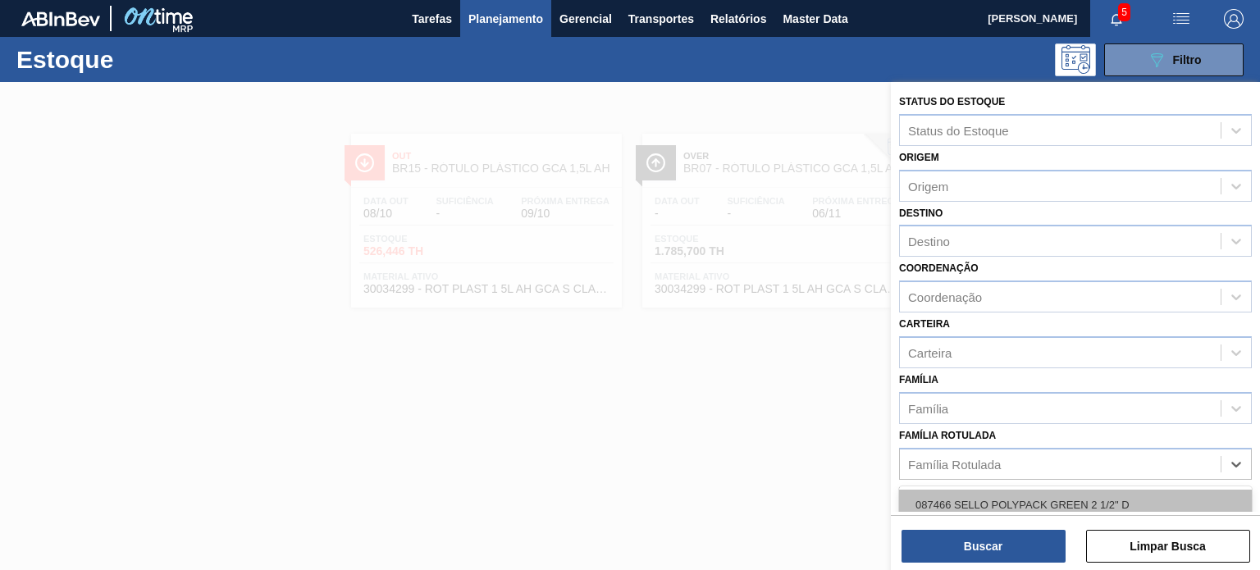
paste Rotulada "RÓTULO PLÁSTICO GCA 200ML H"
type Rotulada "RÓTULO PLÁSTICO GCA 200ML H"
click at [1037, 501] on div "RÓTULO PLÁSTICO GCA 200ML H" at bounding box center [1075, 505] width 353 height 30
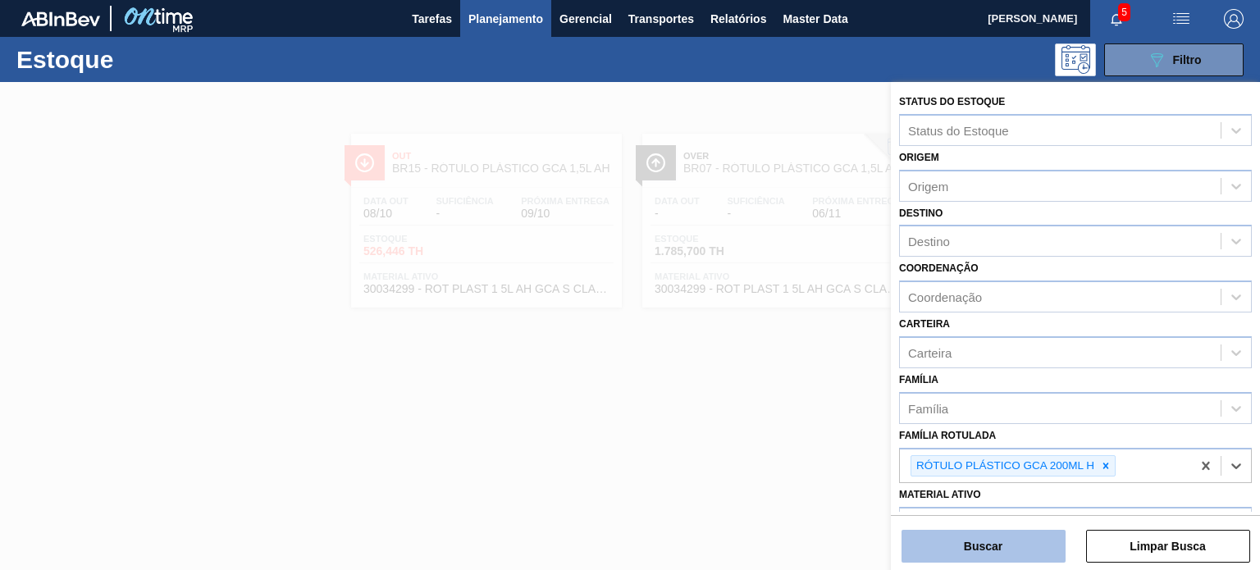
click at [1036, 535] on button "Buscar" at bounding box center [984, 546] width 164 height 33
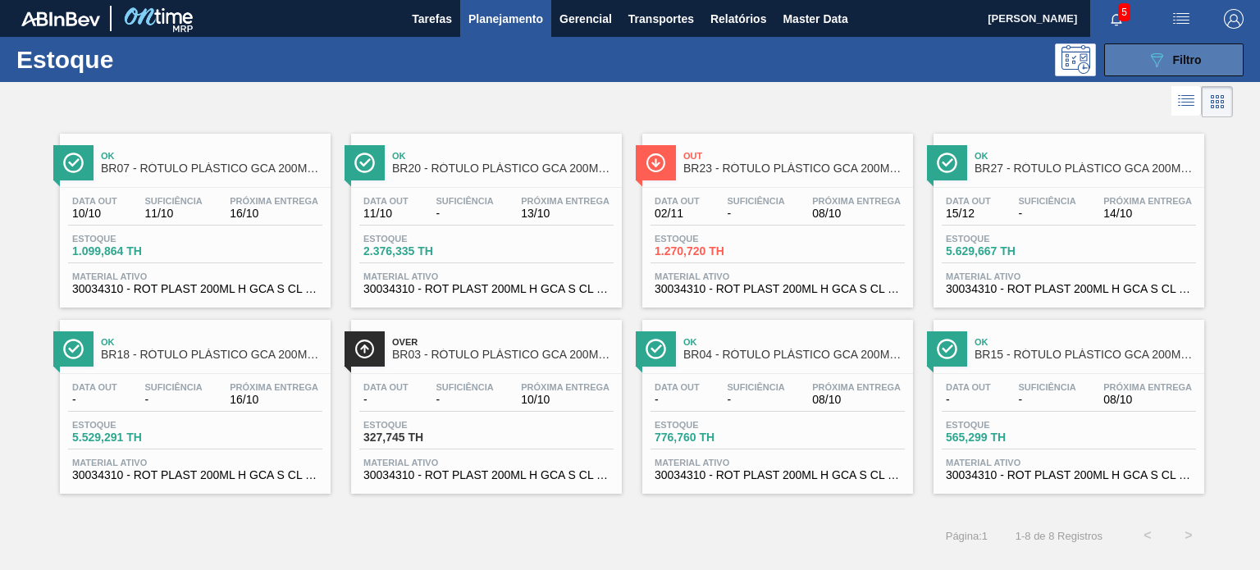
click at [1206, 62] on button "089F7B8B-B2A5-4AFE-B5C0-19BA573D28AC Filtro" at bounding box center [1173, 59] width 139 height 33
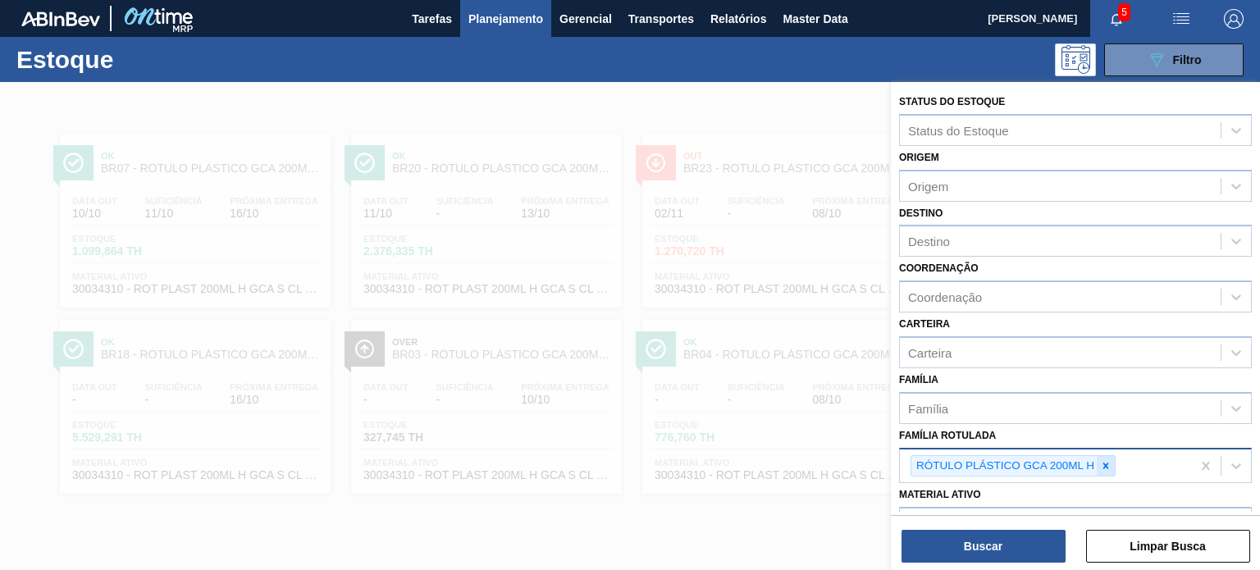
click at [1104, 460] on icon at bounding box center [1105, 465] width 11 height 11
paste Rotulada "RÓTULO PLÁSTICO GCA 200ML H"
type Rotulada "RÓTULO PLÁSTICO GCA 200ML H"
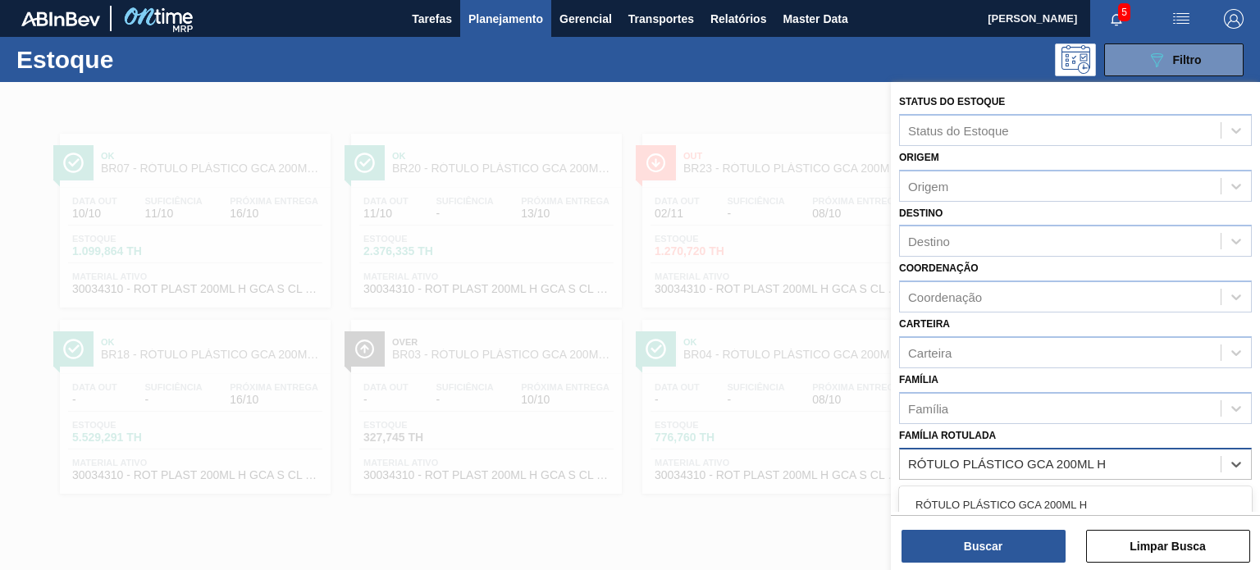
click at [1059, 498] on div "RÓTULO PLÁSTICO GCA 200ML H" at bounding box center [1075, 505] width 353 height 30
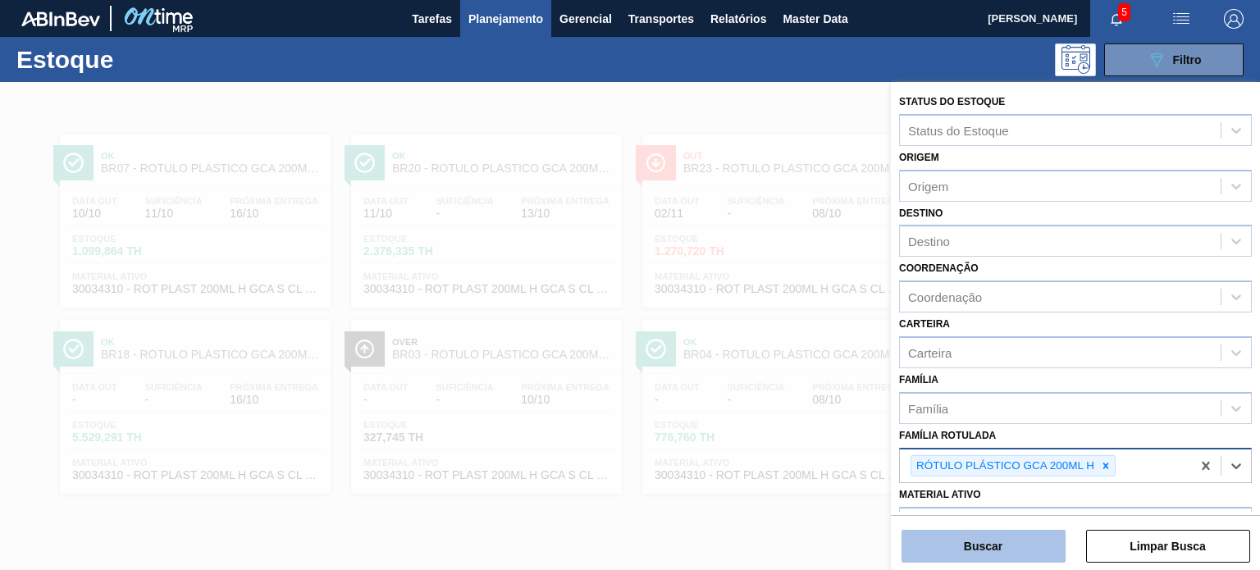
click at [1042, 536] on button "Buscar" at bounding box center [984, 546] width 164 height 33
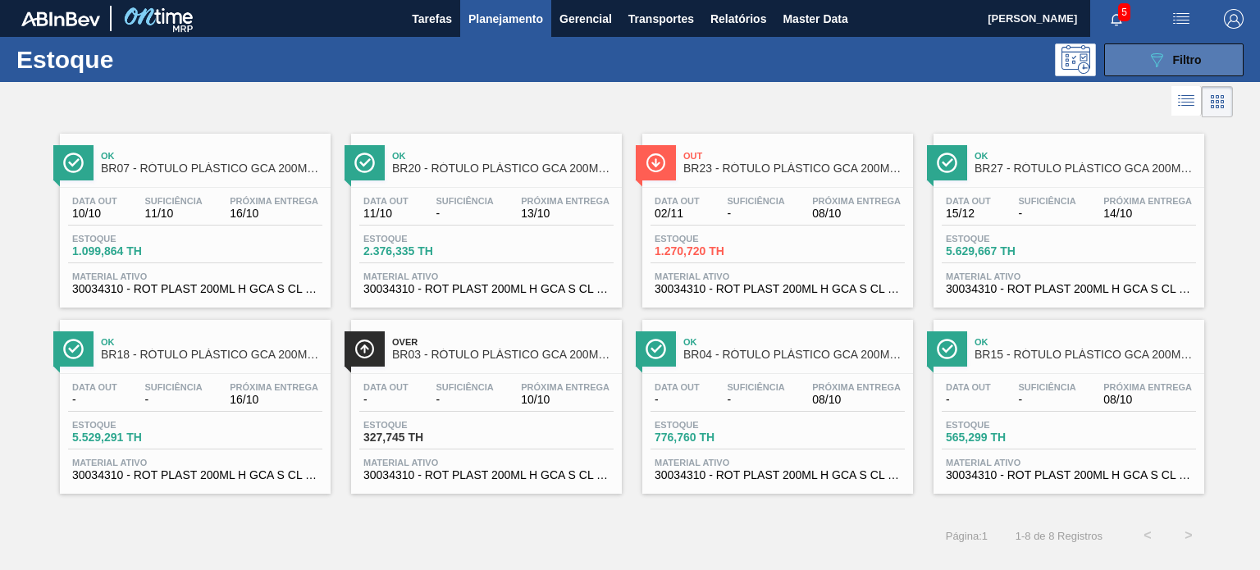
click at [1144, 67] on button "089F7B8B-B2A5-4AFE-B5C0-19BA573D28AC Filtro" at bounding box center [1173, 59] width 139 height 33
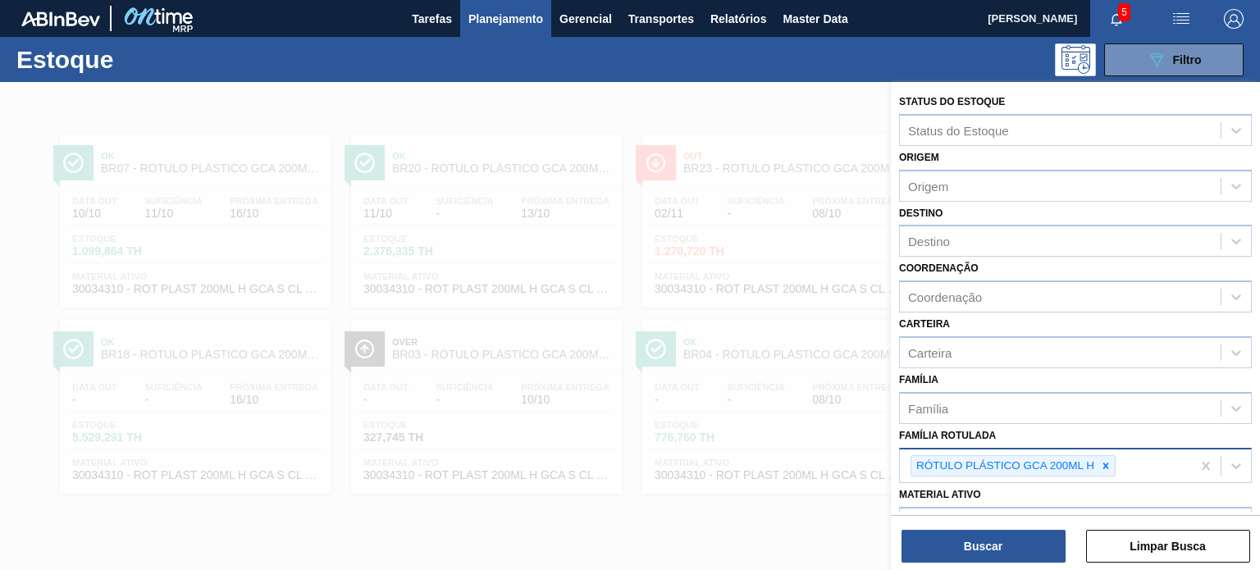
click at [1107, 465] on icon at bounding box center [1105, 465] width 11 height 11
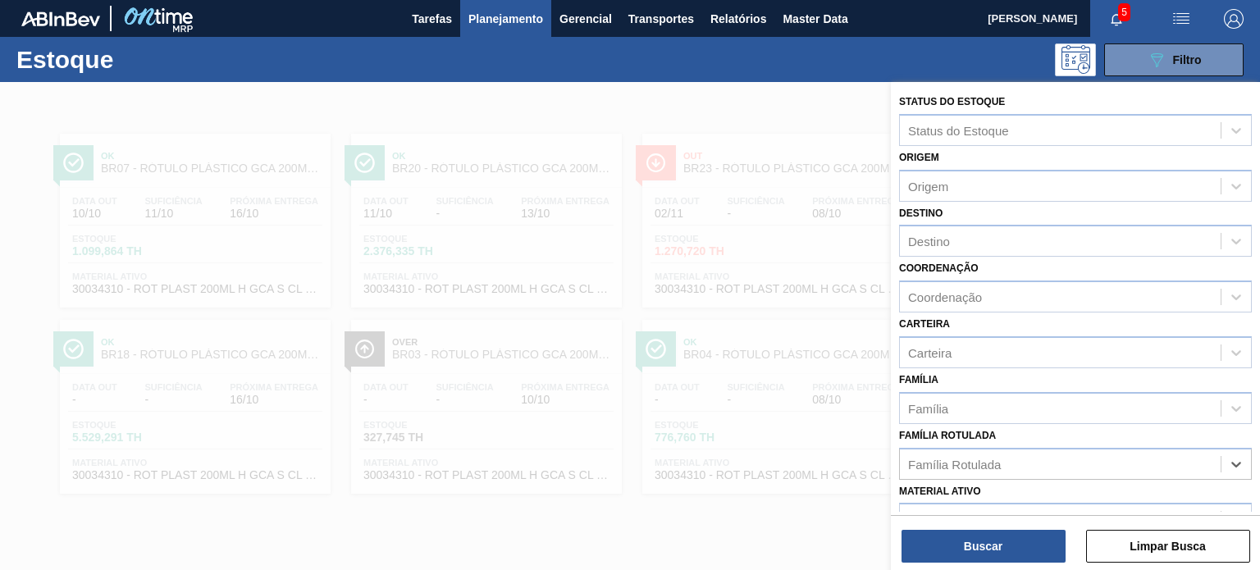
paste Rotulada "RÓTULO PLÁSTICO GCA ZERO 1,5L AH"
type Rotulada "RÓTULO PLÁSTICO GCA ZERO 1,5L AH"
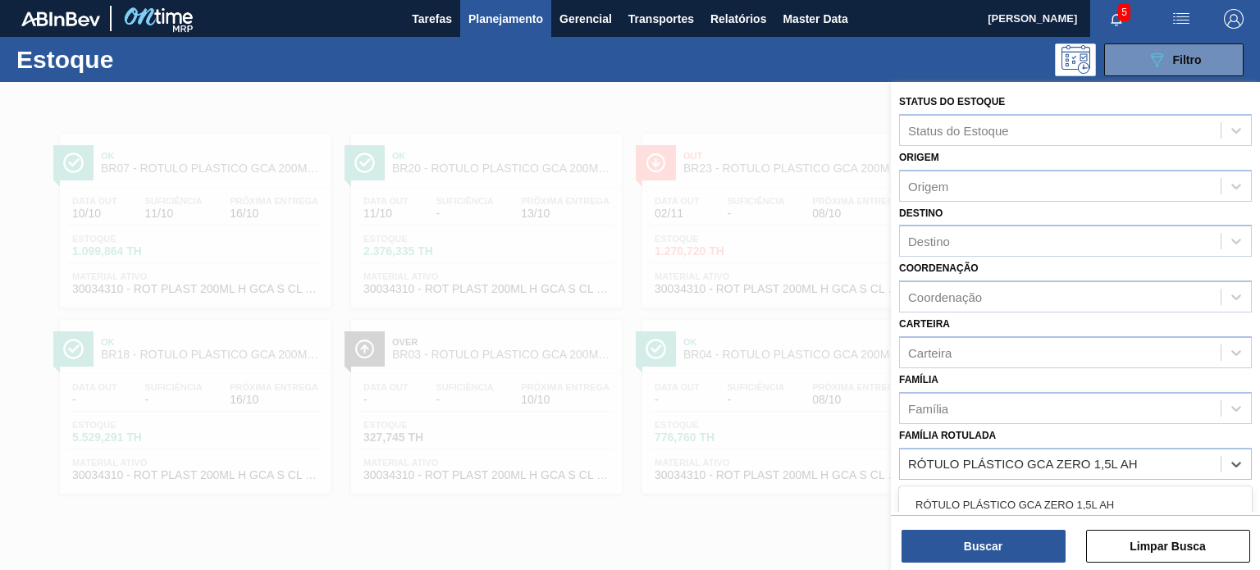
click at [1052, 509] on div "RÓTULO PLÁSTICO GCA ZERO 1,5L AH" at bounding box center [1075, 505] width 353 height 30
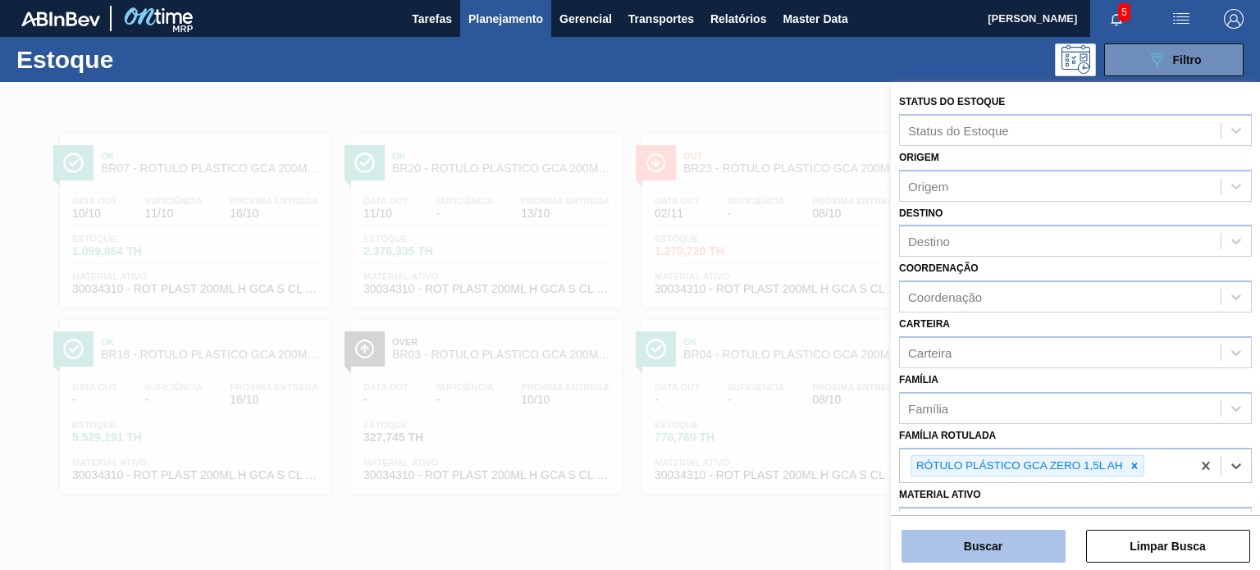
click at [1034, 546] on button "Buscar" at bounding box center [984, 546] width 164 height 33
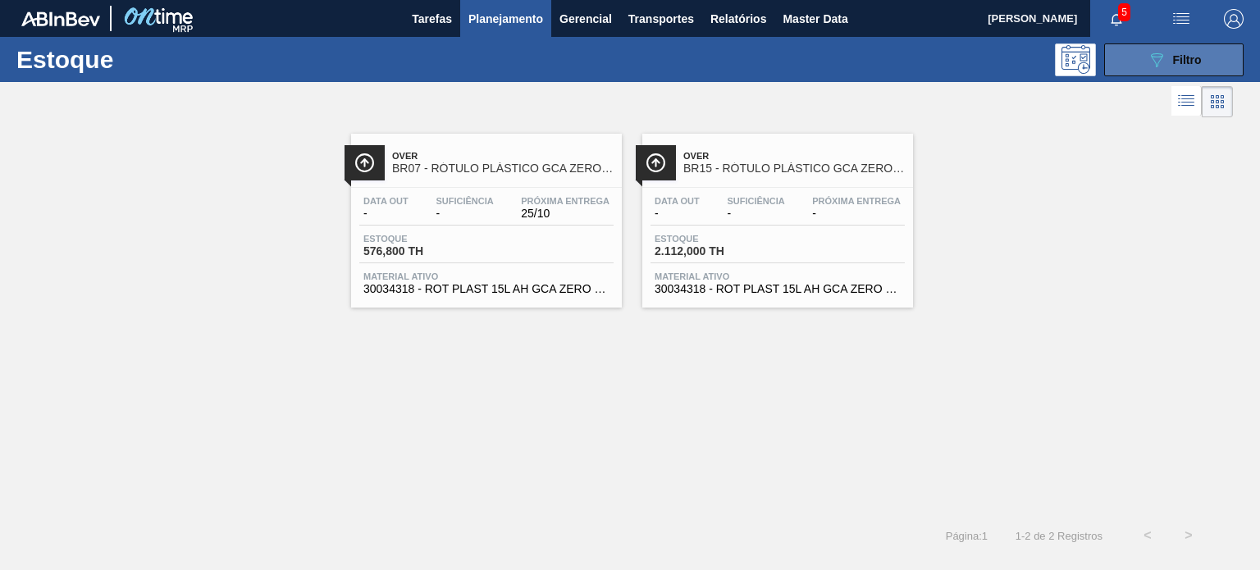
click at [1149, 59] on icon "089F7B8B-B2A5-4AFE-B5C0-19BA573D28AC" at bounding box center [1157, 60] width 20 height 20
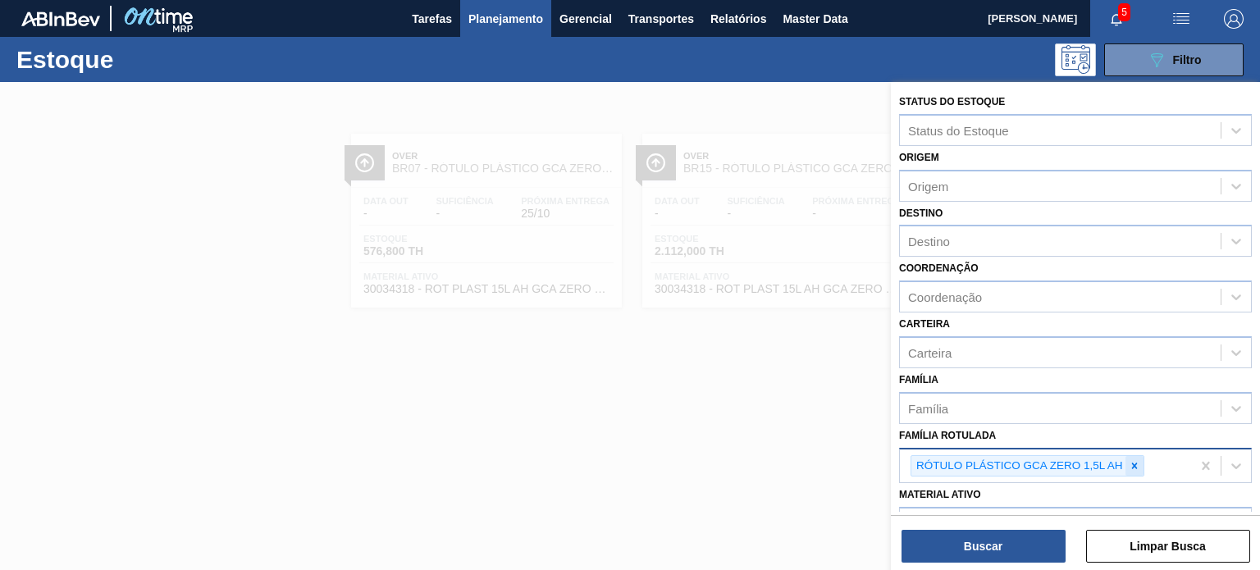
click at [1132, 462] on icon at bounding box center [1134, 465] width 11 height 11
paste Rotulada "RÓTULO PLÁSTICO GCA ZERO 1,5L H"
type Rotulada "RÓTULO PLÁSTICO GCA ZERO 1,5L H"
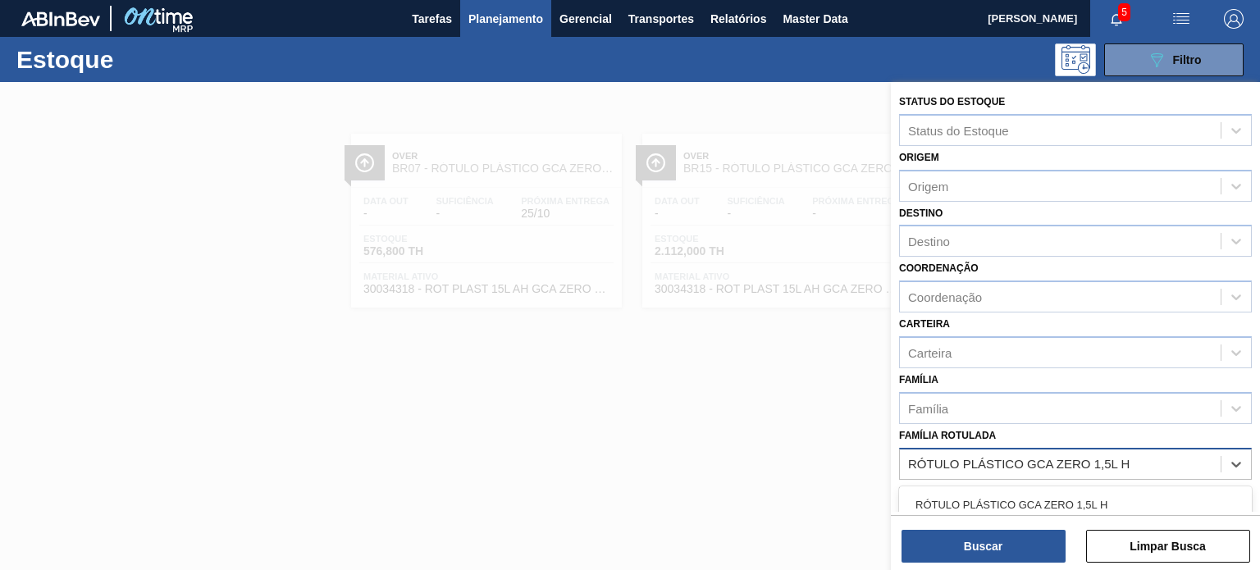
click at [1069, 502] on div "RÓTULO PLÁSTICO GCA ZERO 1,5L H" at bounding box center [1075, 505] width 353 height 30
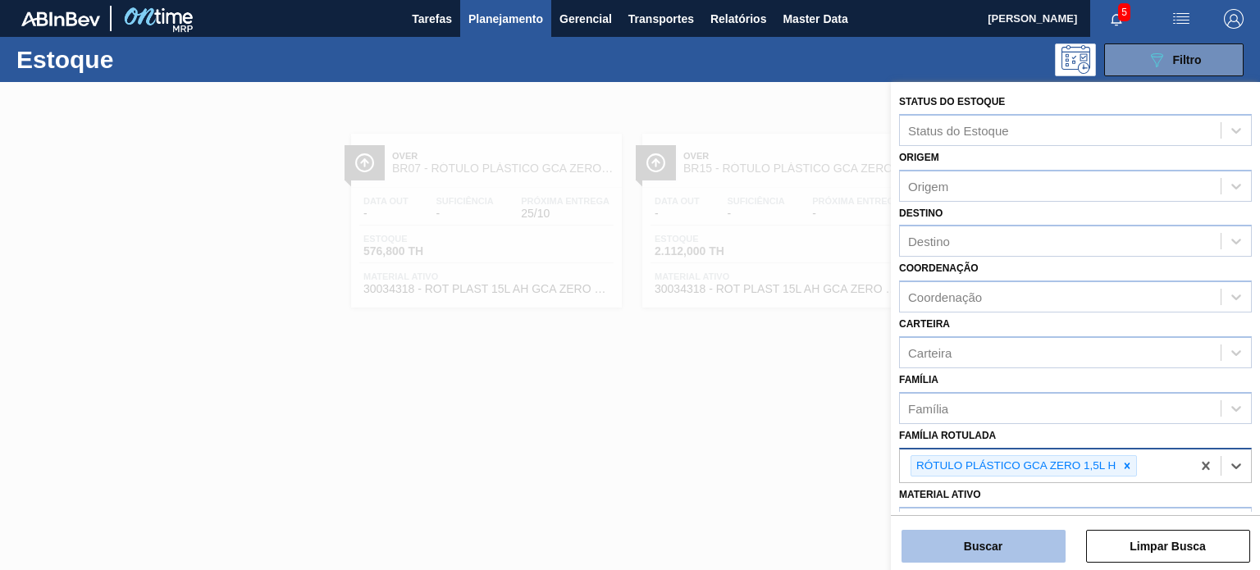
click at [1040, 541] on button "Buscar" at bounding box center [984, 546] width 164 height 33
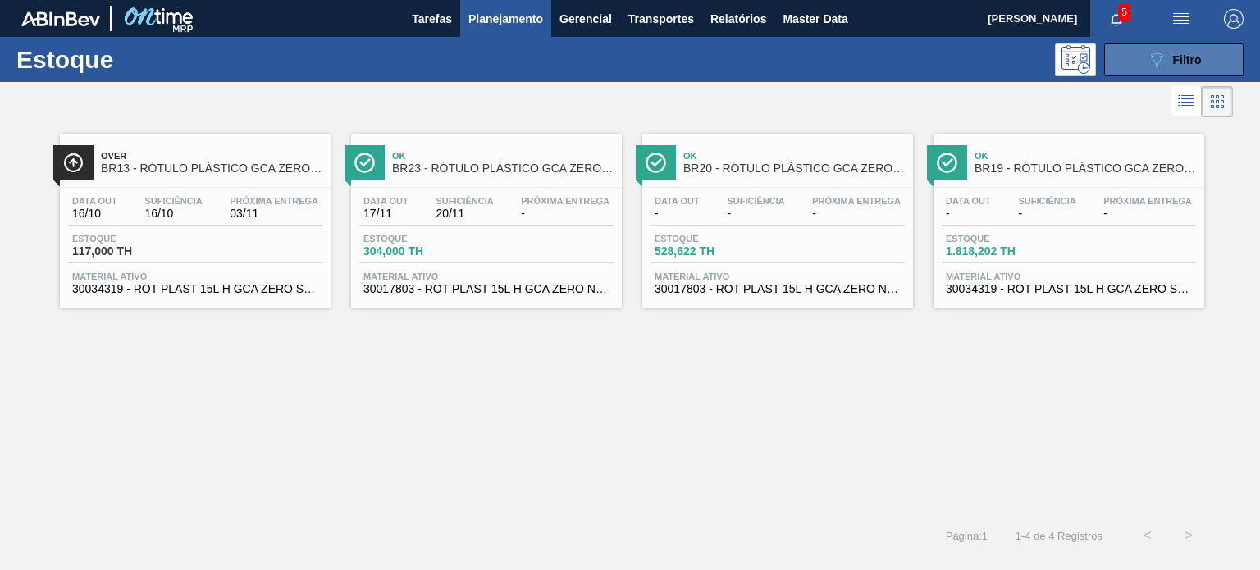
click at [1185, 58] on span "Filtro" at bounding box center [1187, 59] width 29 height 13
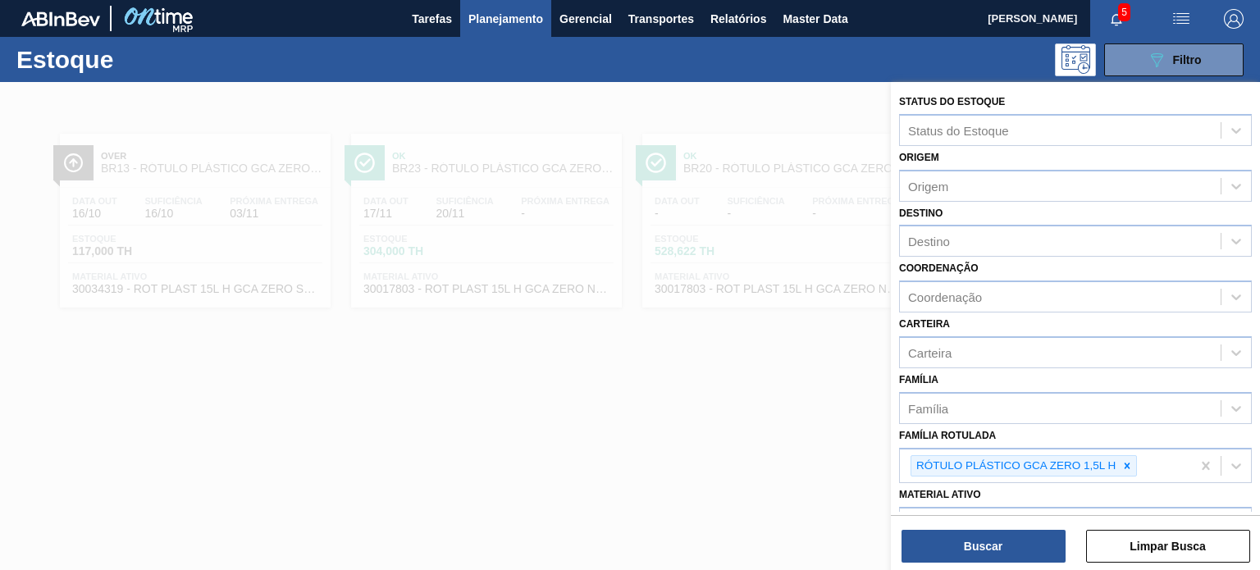
drag, startPoint x: 1129, startPoint y: 461, endPoint x: 1127, endPoint y: 478, distance: 17.4
click at [1130, 461] on icon at bounding box center [1127, 465] width 11 height 11
paste Rotulada "RÓTULO PLÁSTICO GCA 600ML H"
type Rotulada "RÓTULO PLÁSTICO GCA 600ML H"
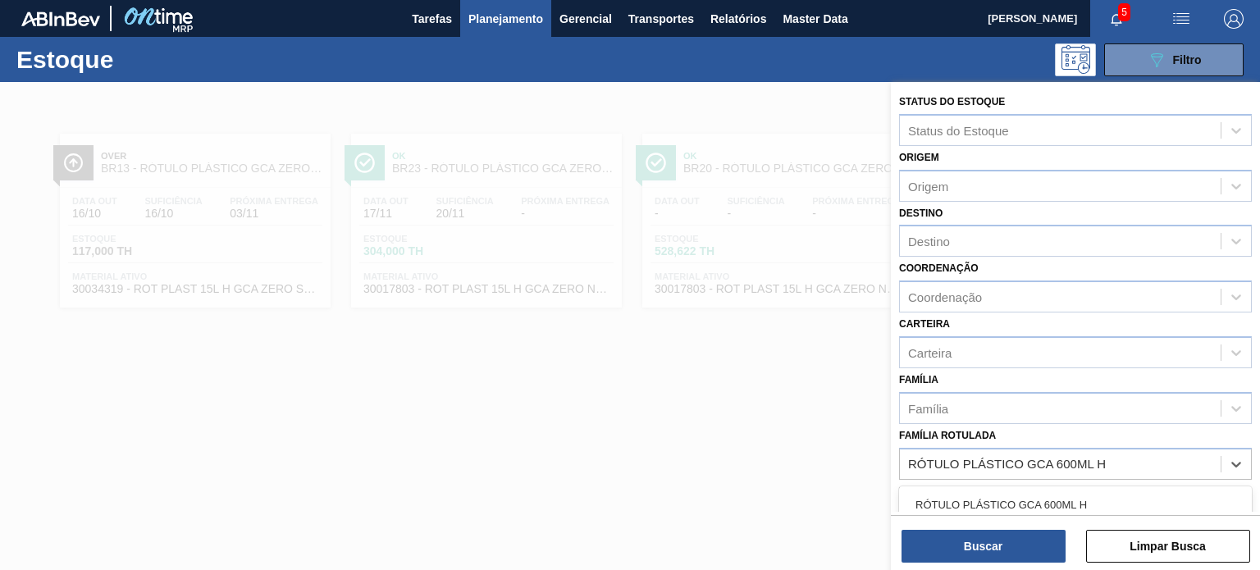
click at [1059, 504] on div "RÓTULO PLÁSTICO GCA 600ML H" at bounding box center [1075, 505] width 353 height 30
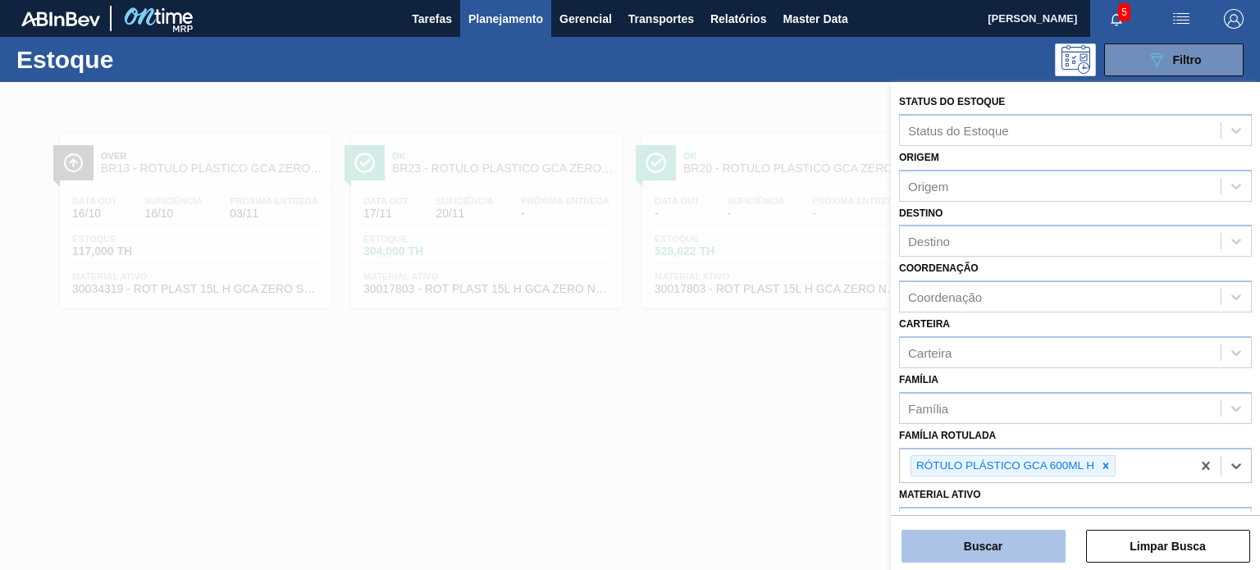
click at [1037, 556] on button "Buscar" at bounding box center [984, 546] width 164 height 33
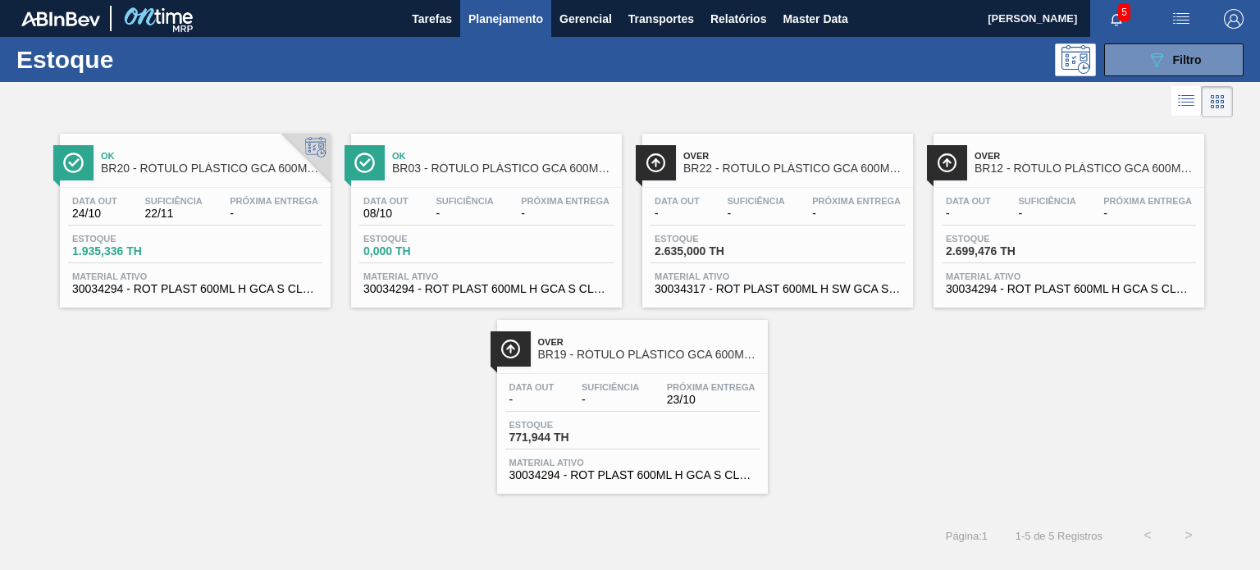
drag, startPoint x: 1134, startPoint y: 75, endPoint x: 1127, endPoint y: 85, distance: 11.8
click at [1132, 75] on div "Estoque 089F7B8B-B2A5-4AFE-B5C0-19BA573D28AC Filtro" at bounding box center [630, 59] width 1260 height 45
click at [1151, 60] on icon "089F7B8B-B2A5-4AFE-B5C0-19BA573D28AC" at bounding box center [1157, 60] width 20 height 20
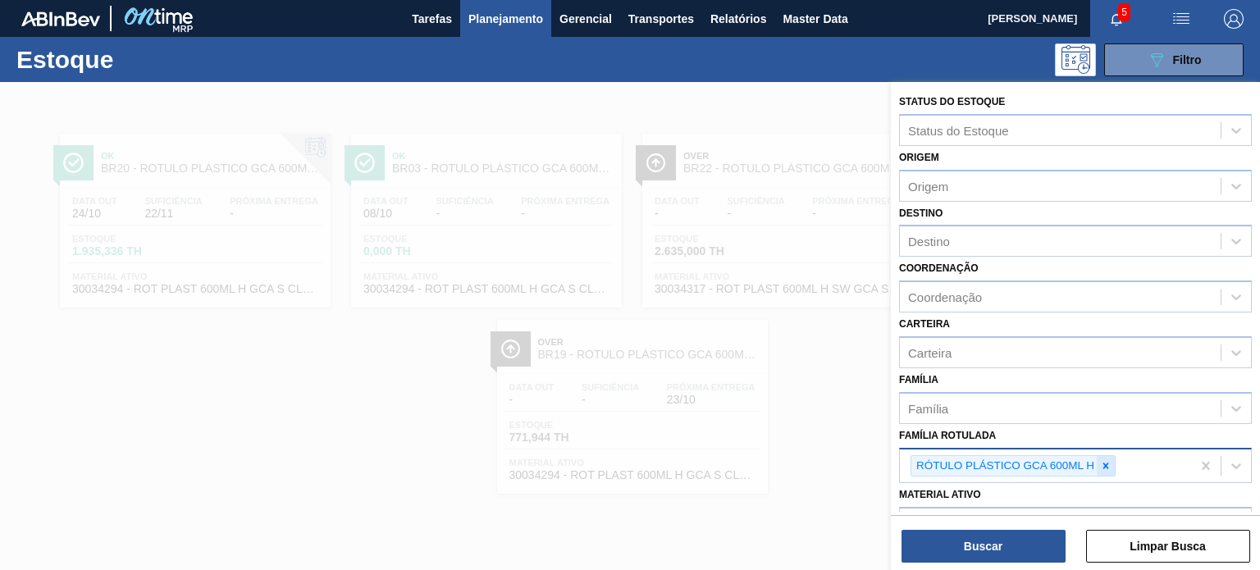
click at [1106, 460] on icon at bounding box center [1105, 465] width 11 height 11
paste Rotulada "RÓTULO PLÁSTICO GCA ZERO 2L H"
type Rotulada "RÓTULO PLÁSTICO GCA ZERO 2L H"
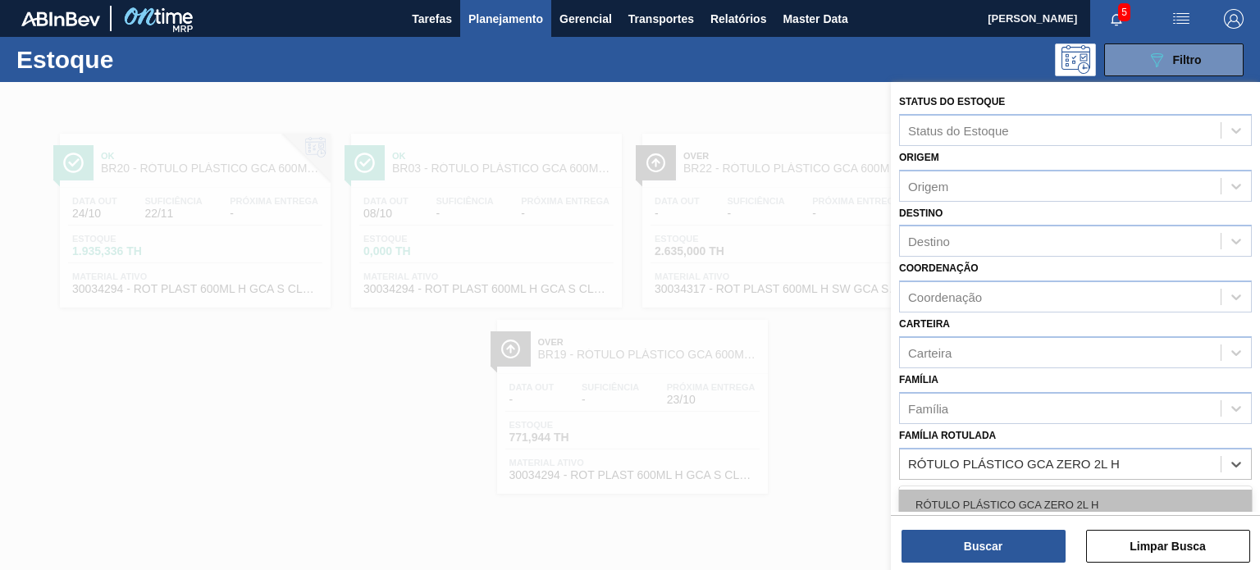
click at [1063, 499] on div "RÓTULO PLÁSTICO GCA ZERO 2L H" at bounding box center [1075, 505] width 353 height 30
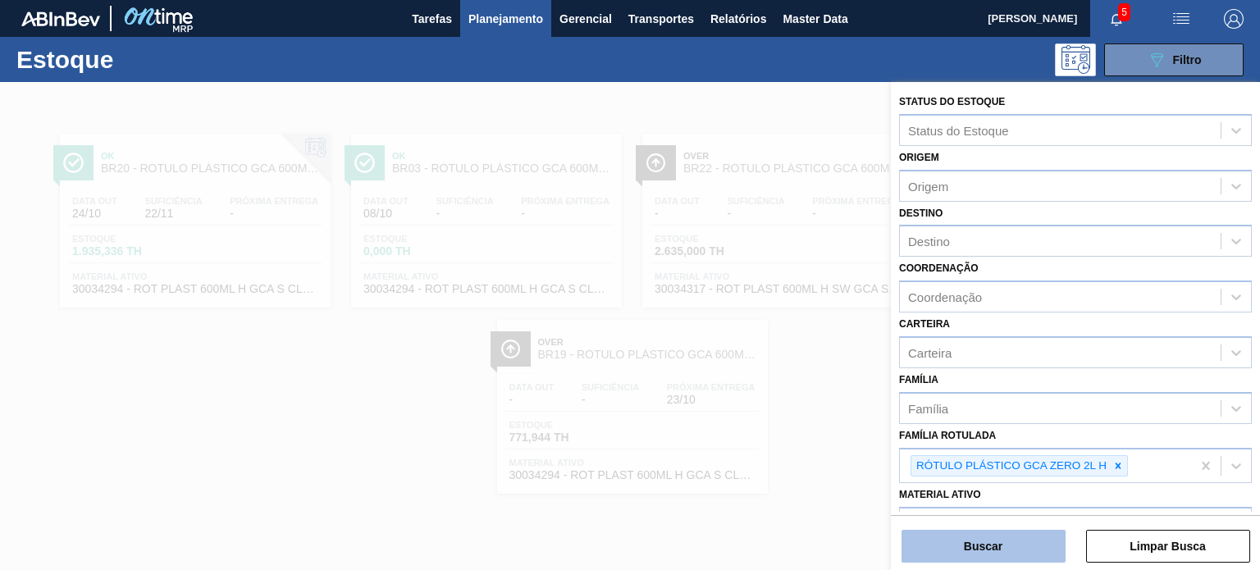
click at [1044, 536] on button "Buscar" at bounding box center [984, 546] width 164 height 33
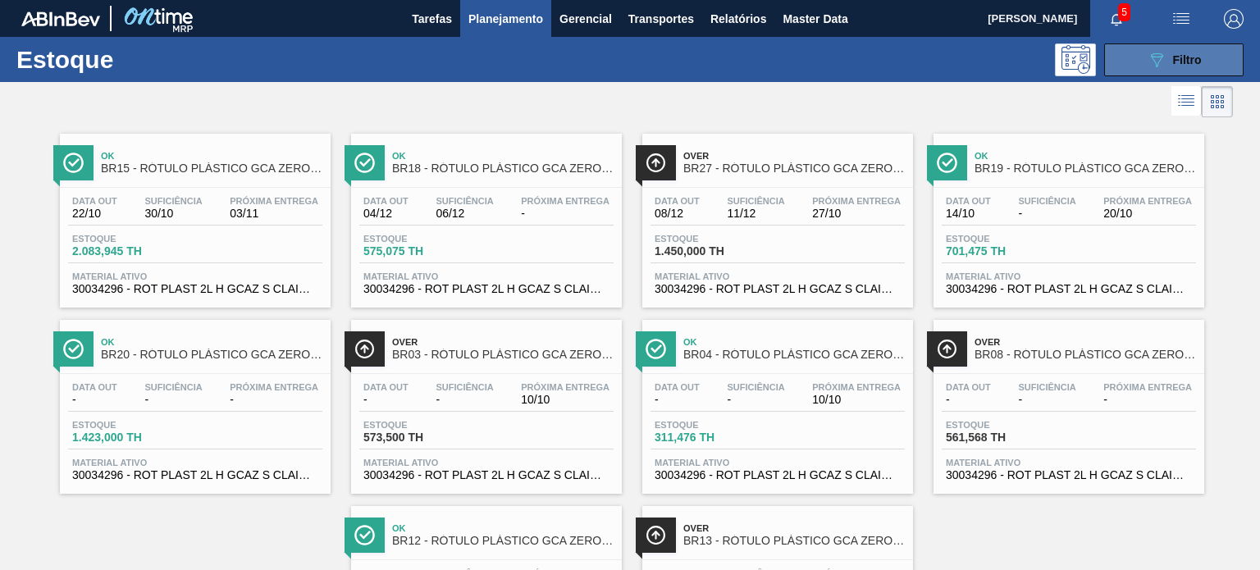
click at [1169, 62] on div "089F7B8B-B2A5-4AFE-B5C0-19BA573D28AC Filtro" at bounding box center [1174, 60] width 55 height 20
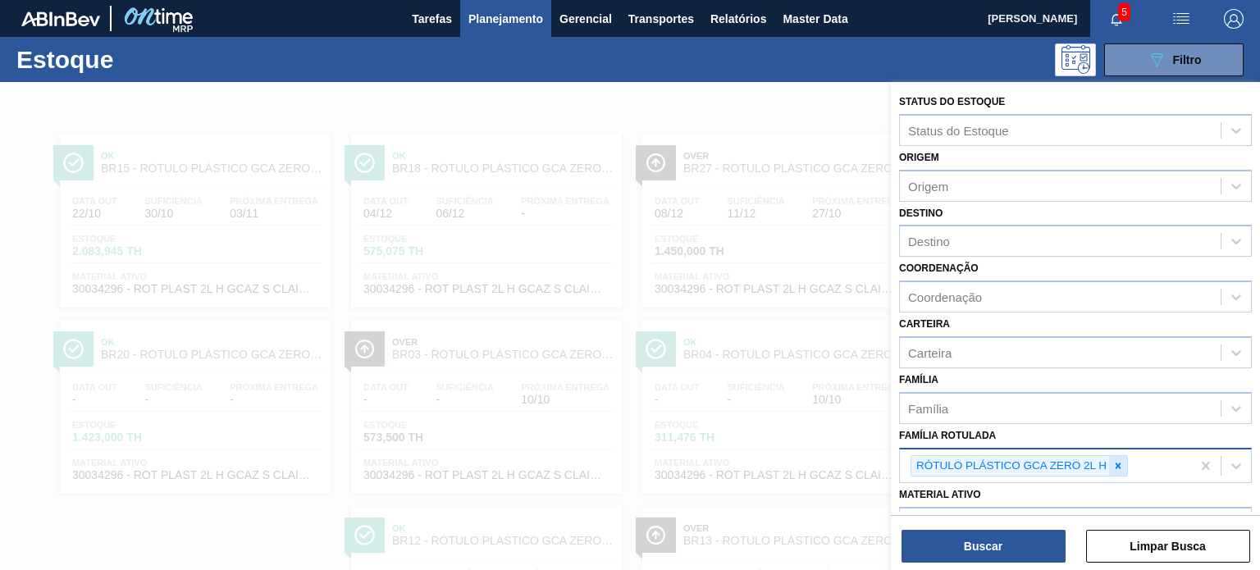
click at [1119, 463] on icon at bounding box center [1119, 466] width 6 height 6
paste Rotulada "RÓTULO PLÁSTICO PC 2L H"
type Rotulada "RÓTULO PLÁSTICO PC 2L H"
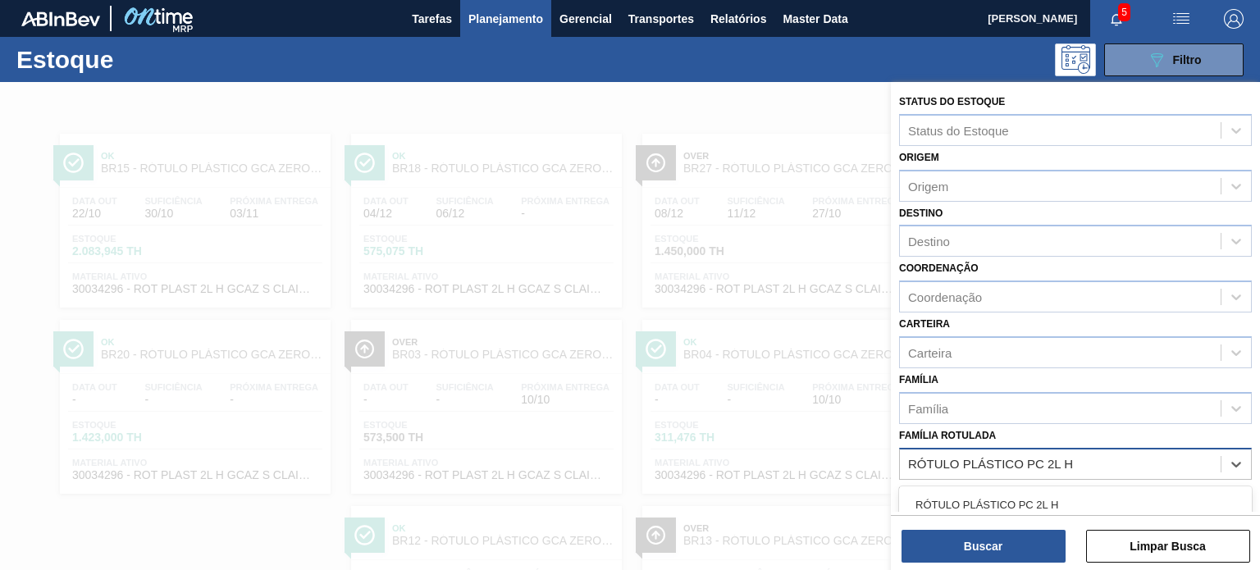
drag, startPoint x: 1105, startPoint y: 479, endPoint x: 1078, endPoint y: 499, distance: 33.5
click at [1086, 490] on div "RÓTULO PLÁSTICO PC 2L H" at bounding box center [1075, 505] width 353 height 30
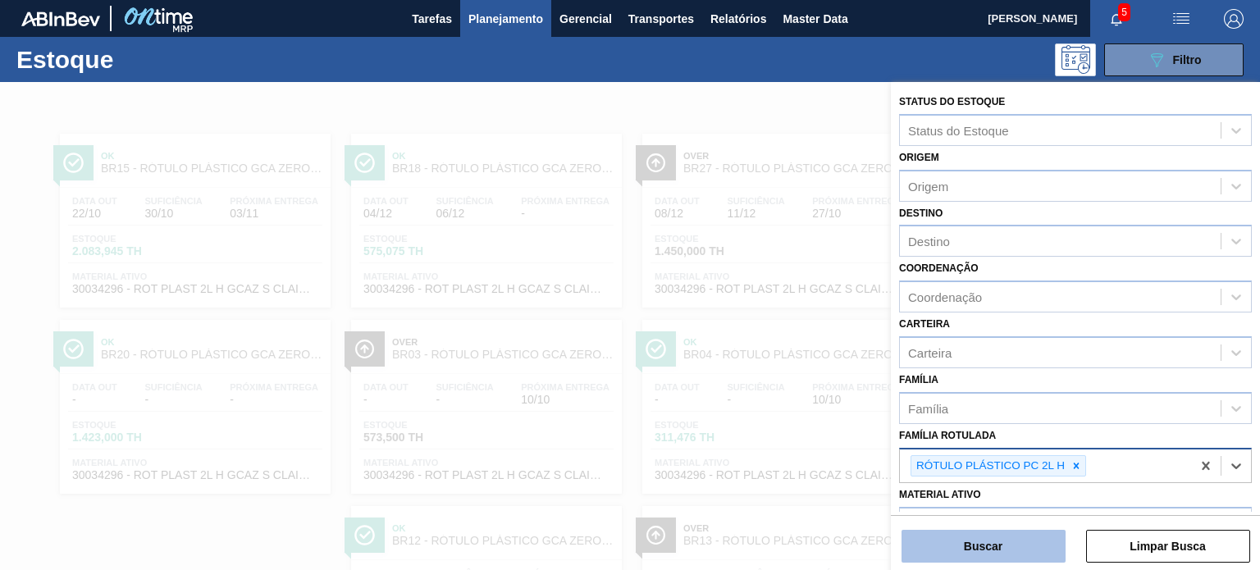
click at [1037, 543] on button "Buscar" at bounding box center [984, 546] width 164 height 33
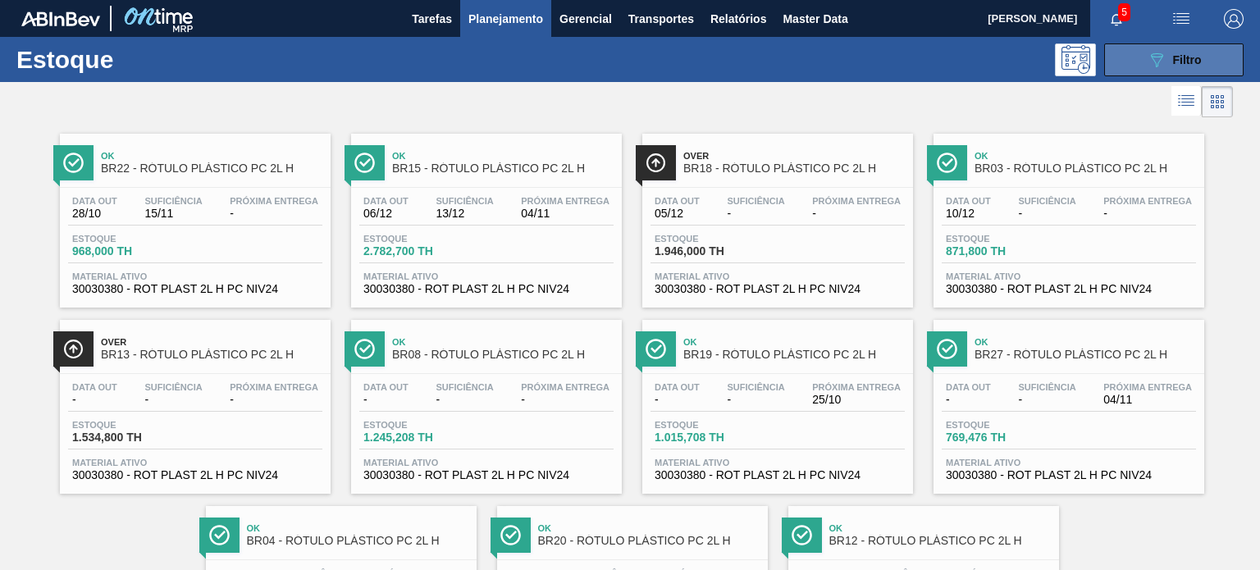
click at [1173, 57] on span "Filtro" at bounding box center [1187, 59] width 29 height 13
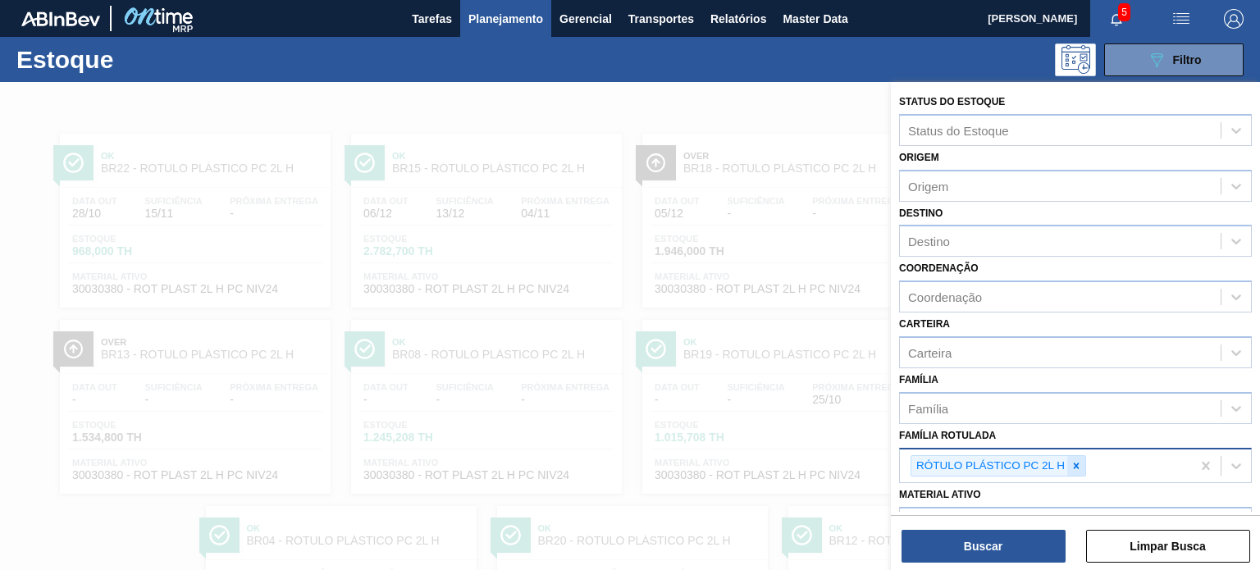
click at [1075, 460] on icon at bounding box center [1076, 465] width 11 height 11
paste Rotulada "RÓTULO PLÁSTICO GCA 2L H"
type Rotulada "RÓTULO PLÁSTICO GCA 2L H"
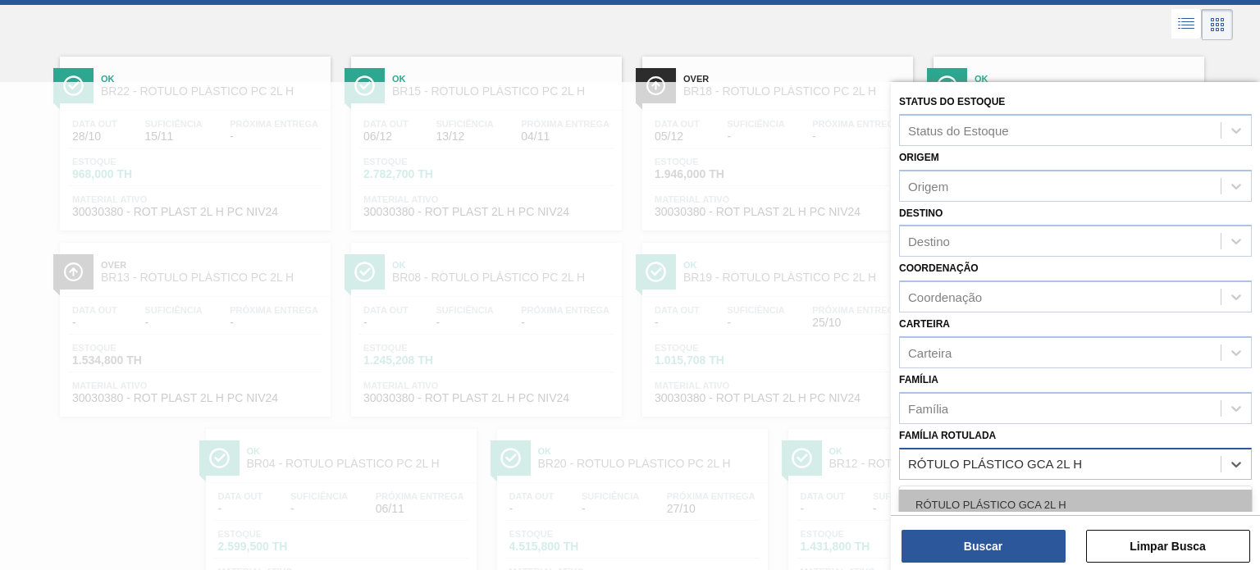
click at [1040, 501] on div "RÓTULO PLÁSTICO GCA 2L H" at bounding box center [1075, 505] width 353 height 30
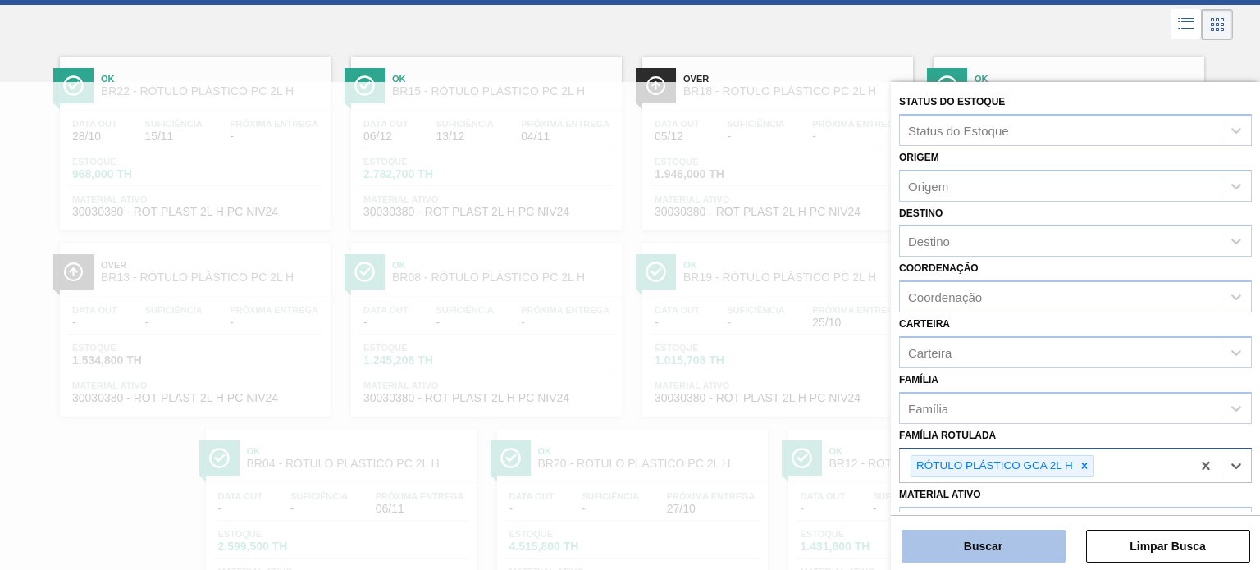
click at [1031, 542] on button "Buscar" at bounding box center [984, 546] width 164 height 33
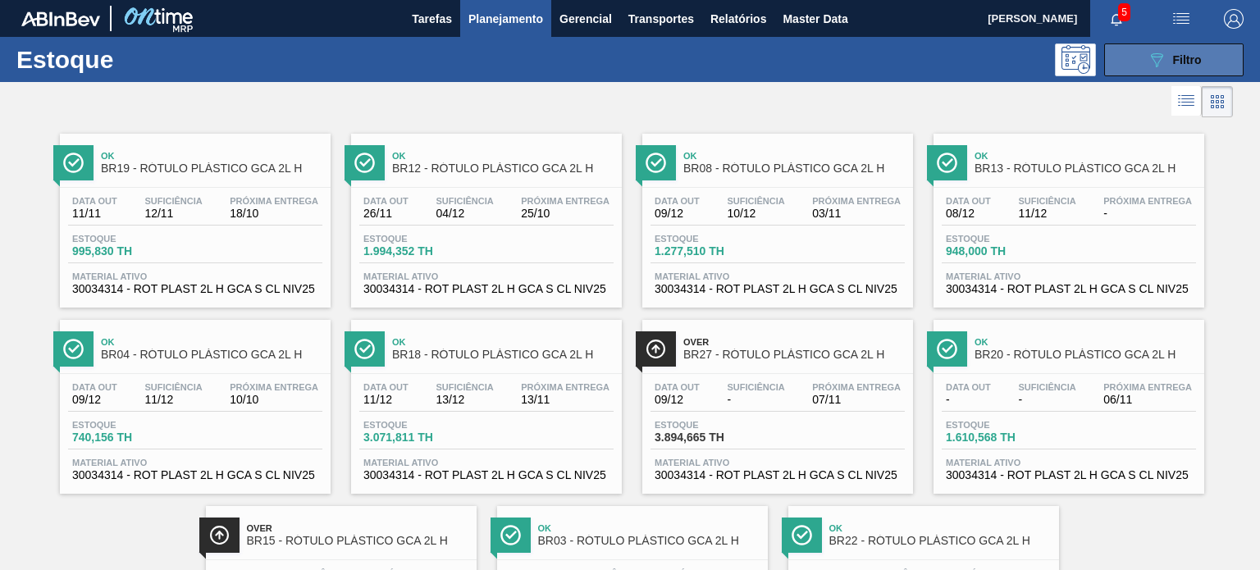
click at [1157, 75] on button "089F7B8B-B2A5-4AFE-B5C0-19BA573D28AC Filtro" at bounding box center [1173, 59] width 139 height 33
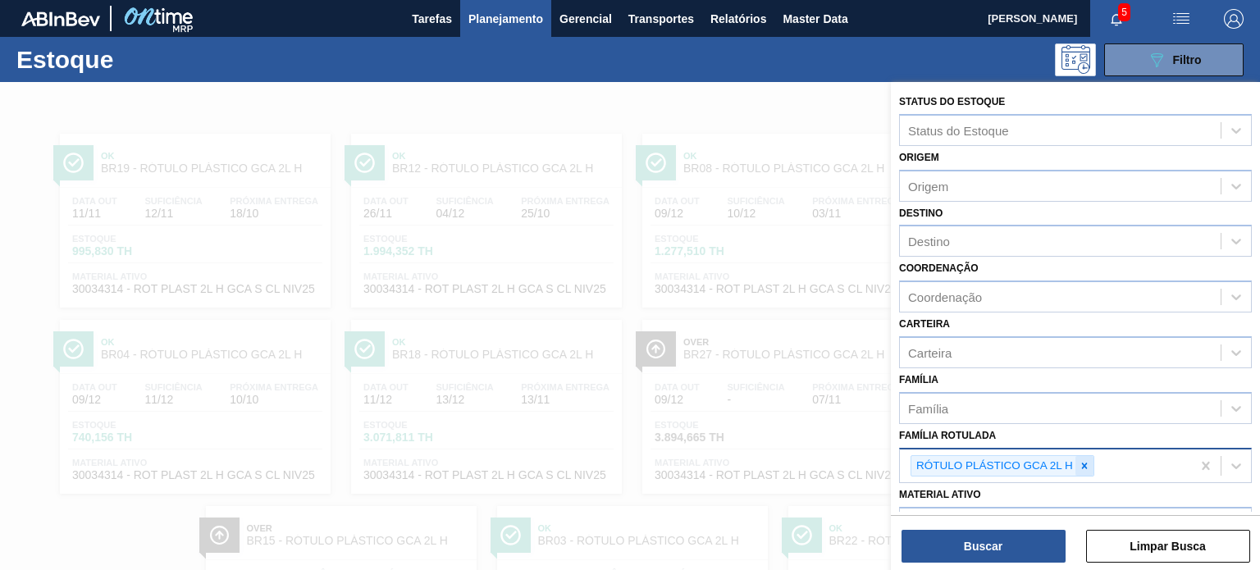
click at [1090, 461] on div at bounding box center [1085, 466] width 18 height 21
paste Rotulada "ROT PLAST 1,5L H H2OH LIMAO"
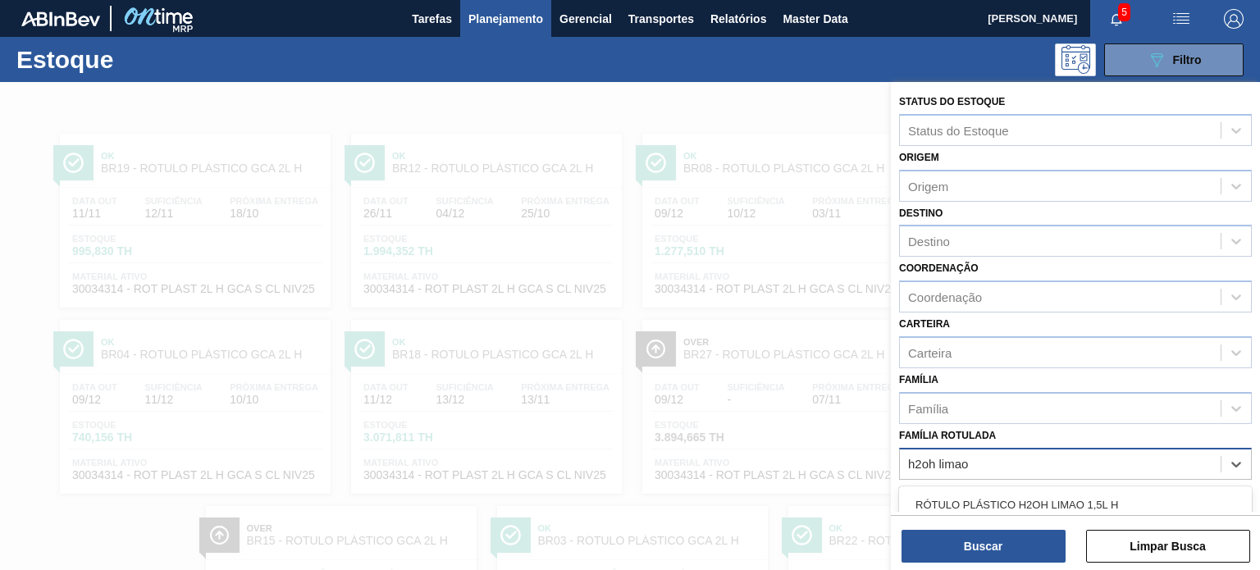
type Rotulada "h2oh limao 1"
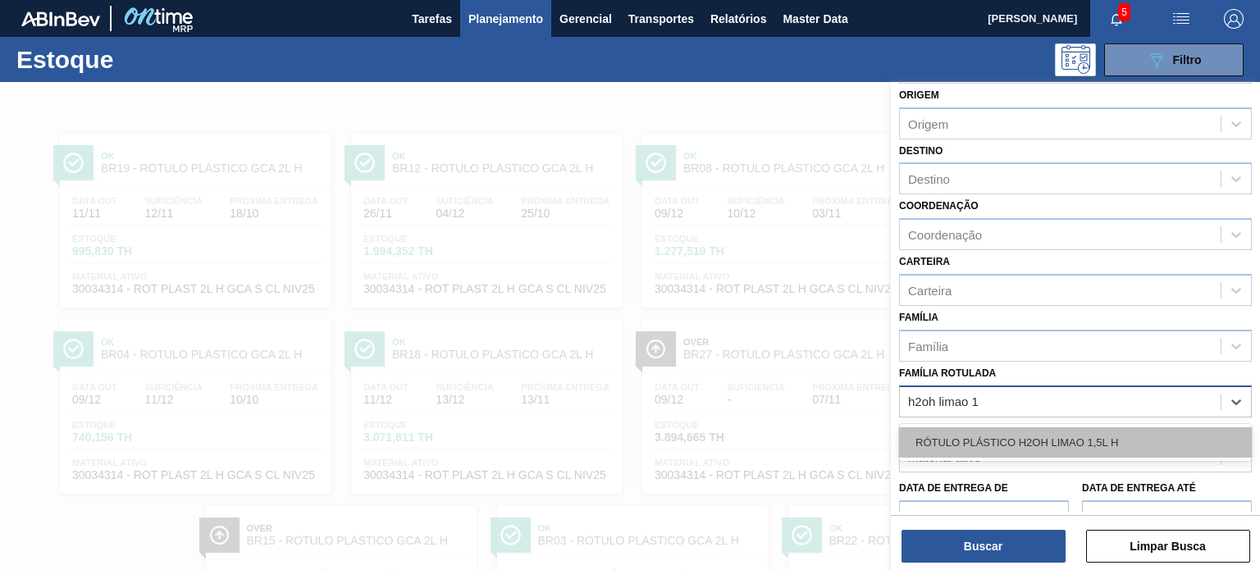
scroll to position [164, 0]
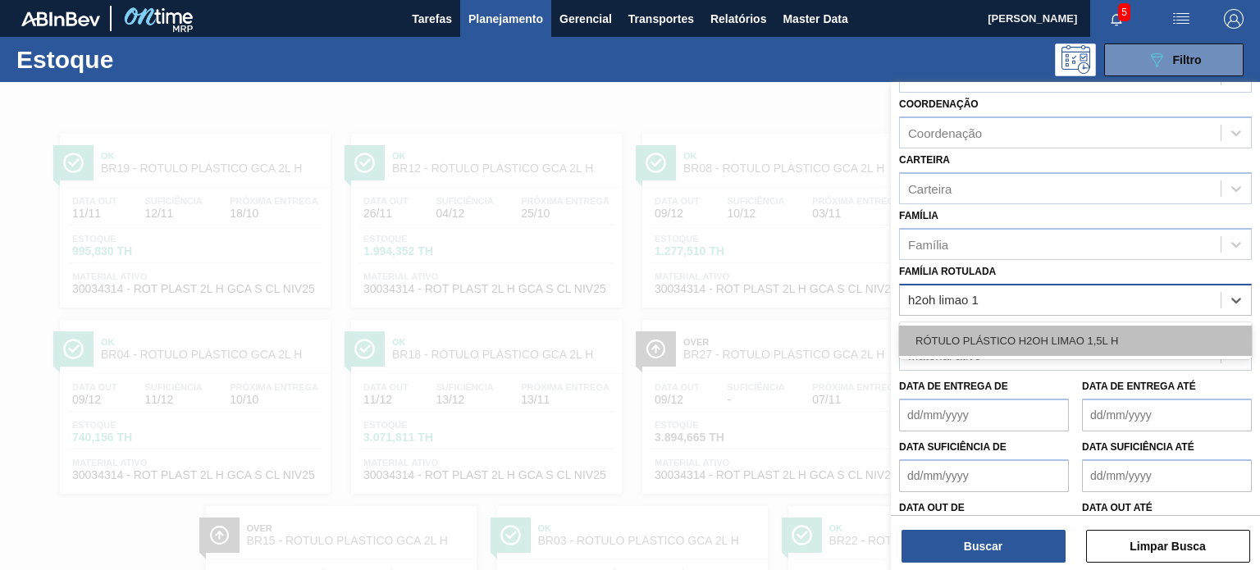
click at [1104, 327] on div "RÓTULO PLÁSTICO H2OH LIMAO 1,5L H" at bounding box center [1075, 341] width 353 height 30
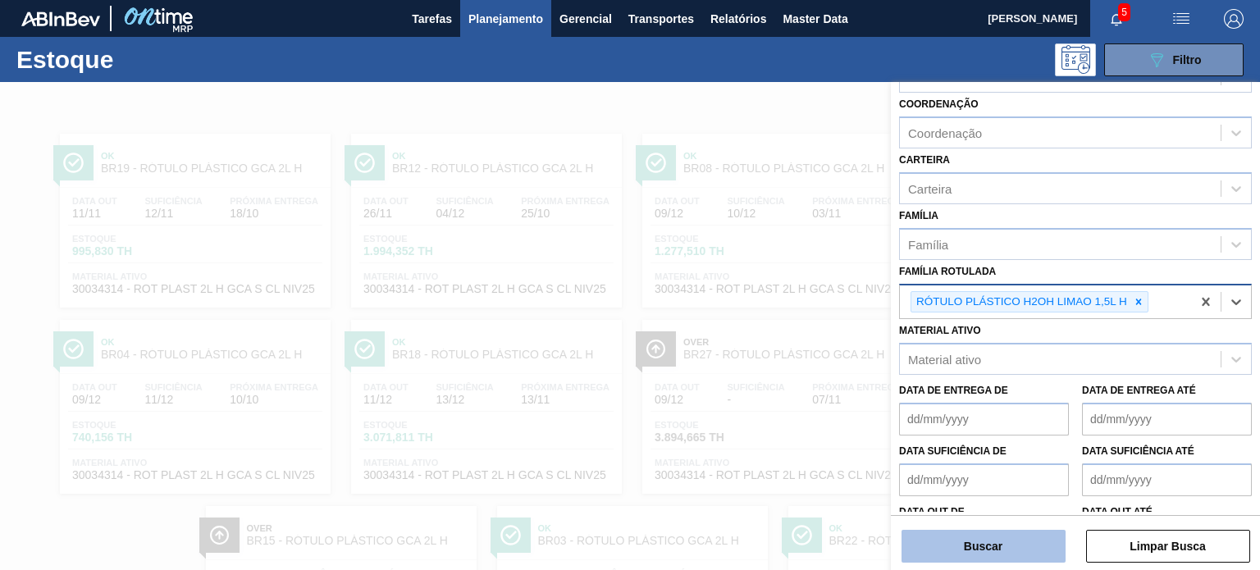
click at [994, 560] on button "Buscar" at bounding box center [984, 546] width 164 height 33
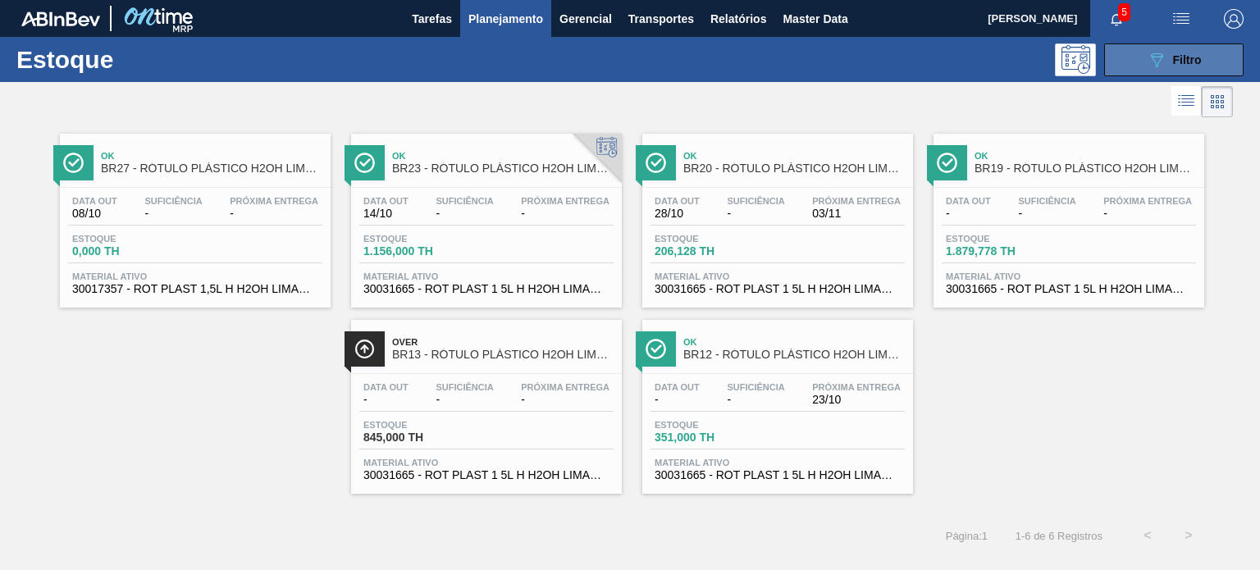
click at [1217, 62] on button "089F7B8B-B2A5-4AFE-B5C0-19BA573D28AC Filtro" at bounding box center [1173, 59] width 139 height 33
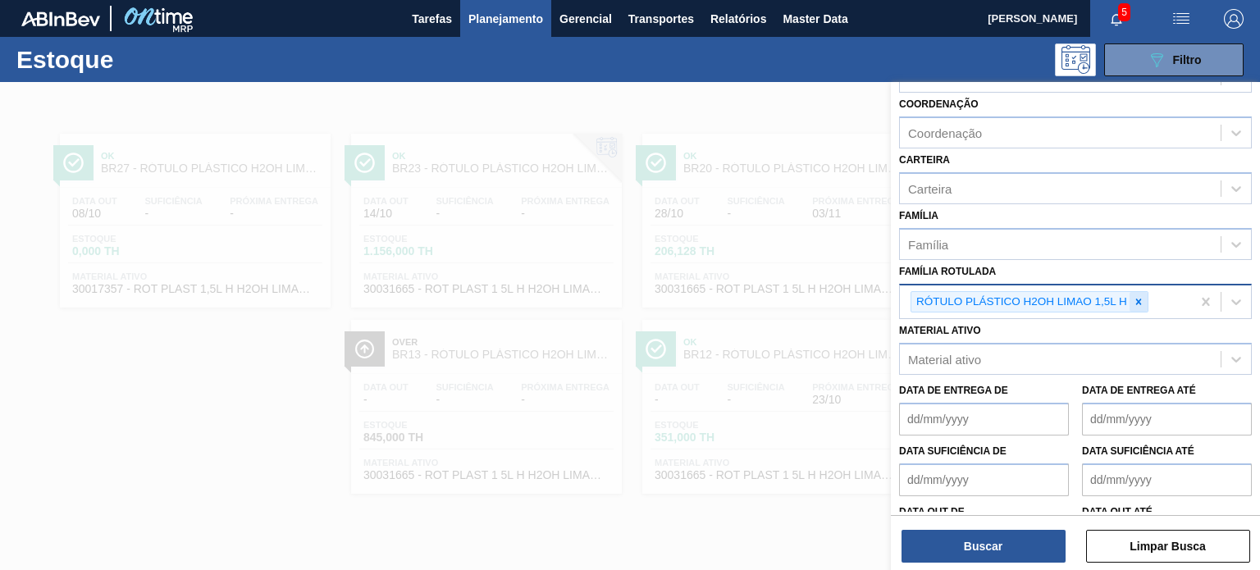
click at [1139, 308] on div at bounding box center [1139, 302] width 18 height 21
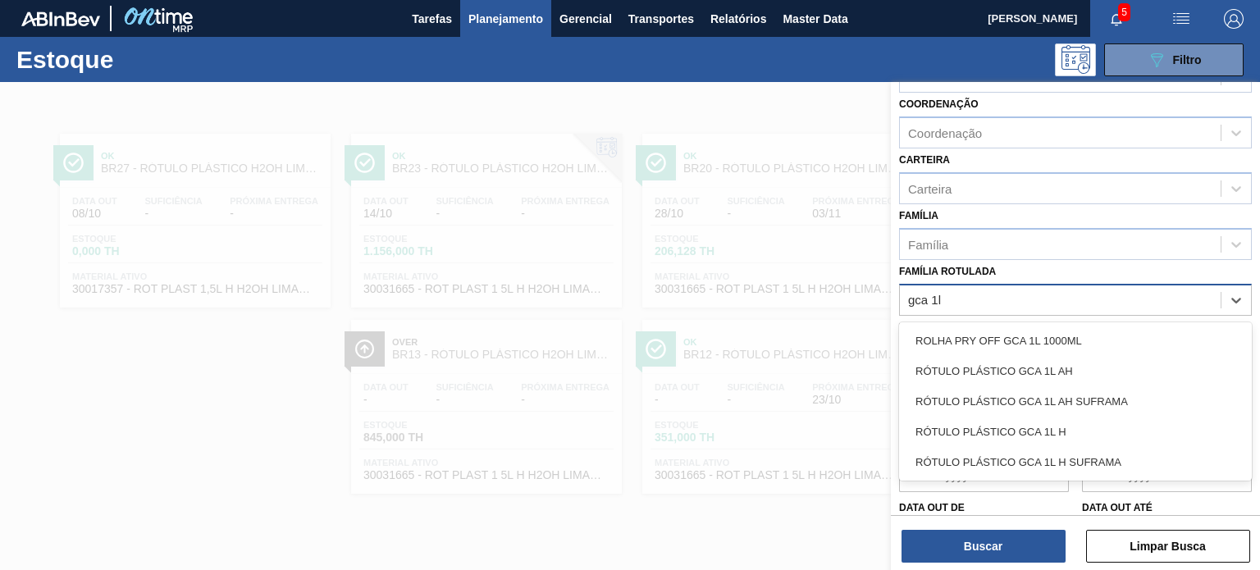
type Rotulada "gca 1l h"
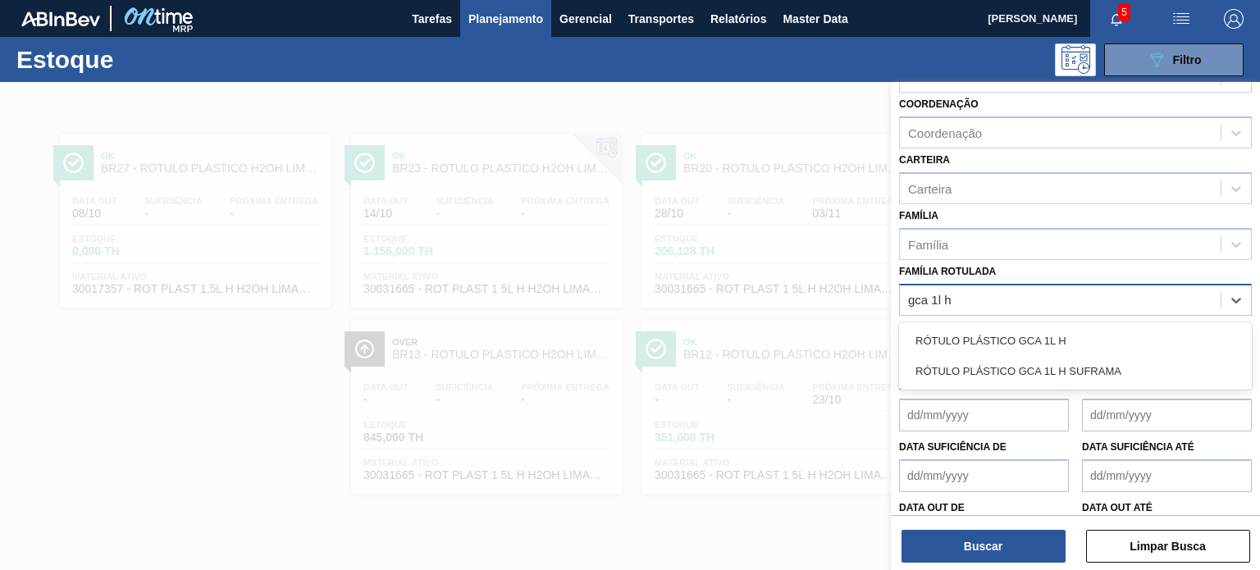
click at [1045, 331] on div "RÓTULO PLÁSTICO GCA 1L H" at bounding box center [1075, 341] width 353 height 30
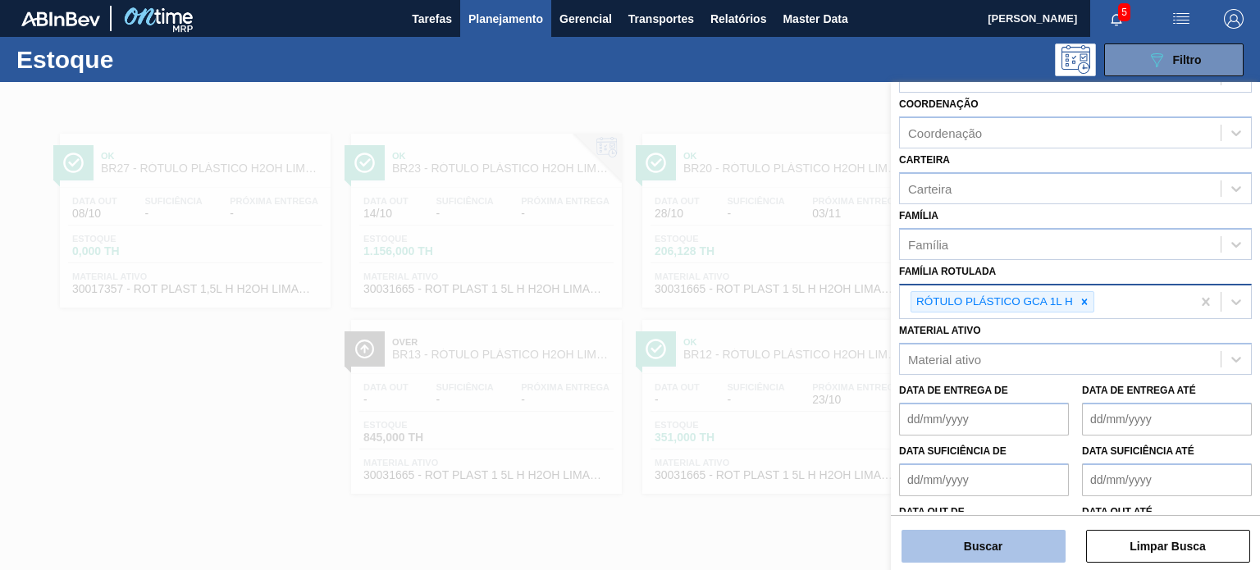
click at [1013, 546] on button "Buscar" at bounding box center [984, 546] width 164 height 33
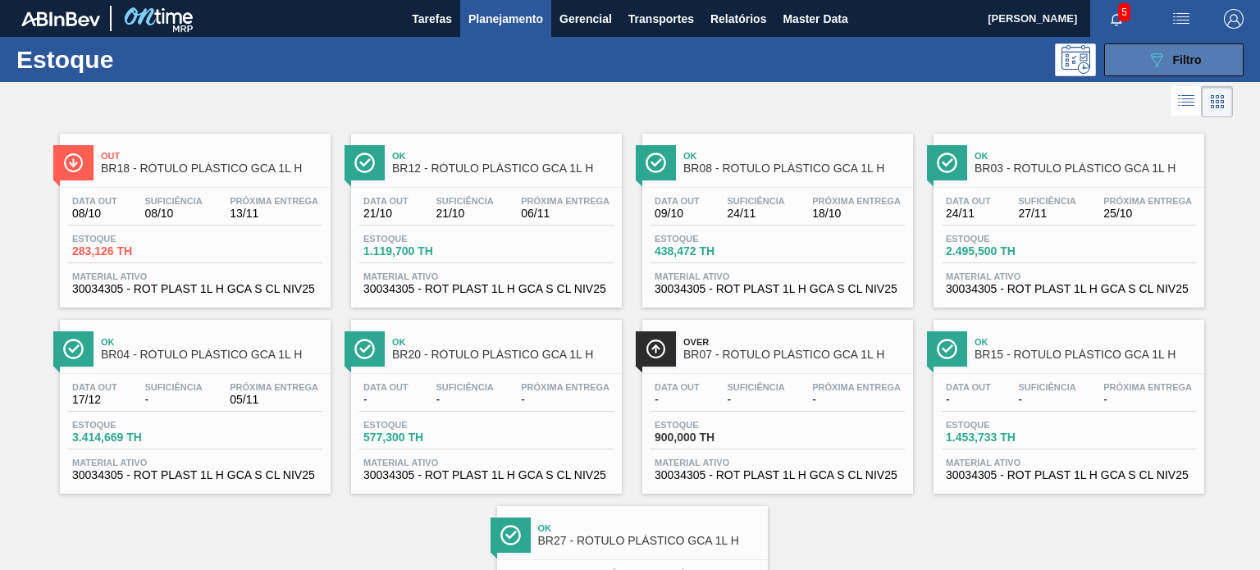
click at [1237, 75] on button "089F7B8B-B2A5-4AFE-B5C0-19BA573D28AC Filtro" at bounding box center [1173, 59] width 139 height 33
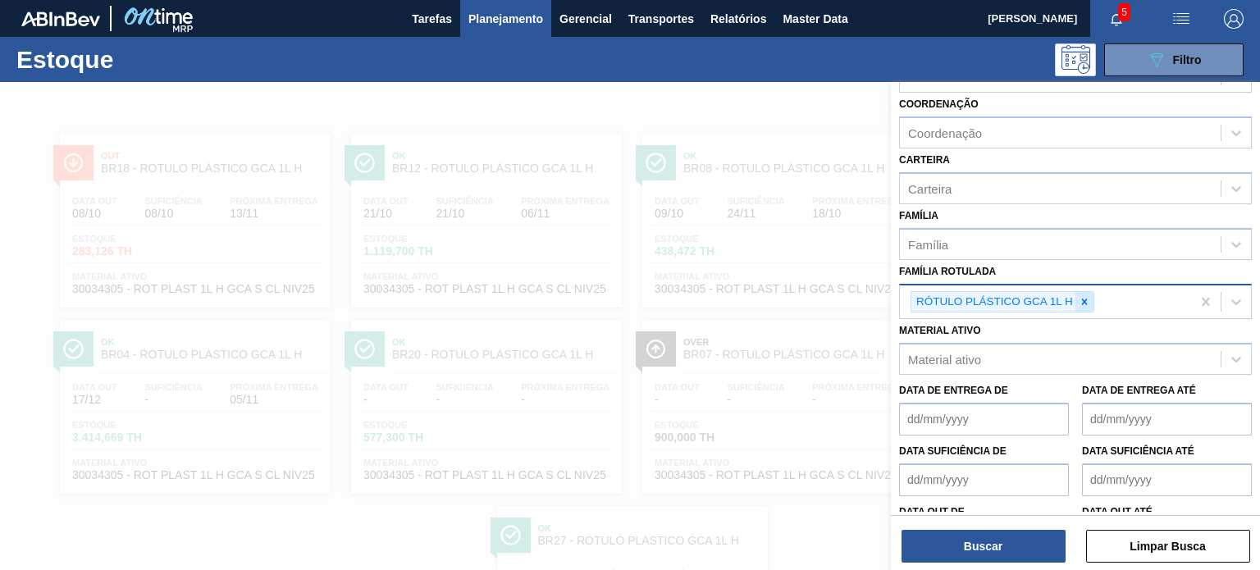
click at [1085, 299] on icon at bounding box center [1085, 302] width 6 height 6
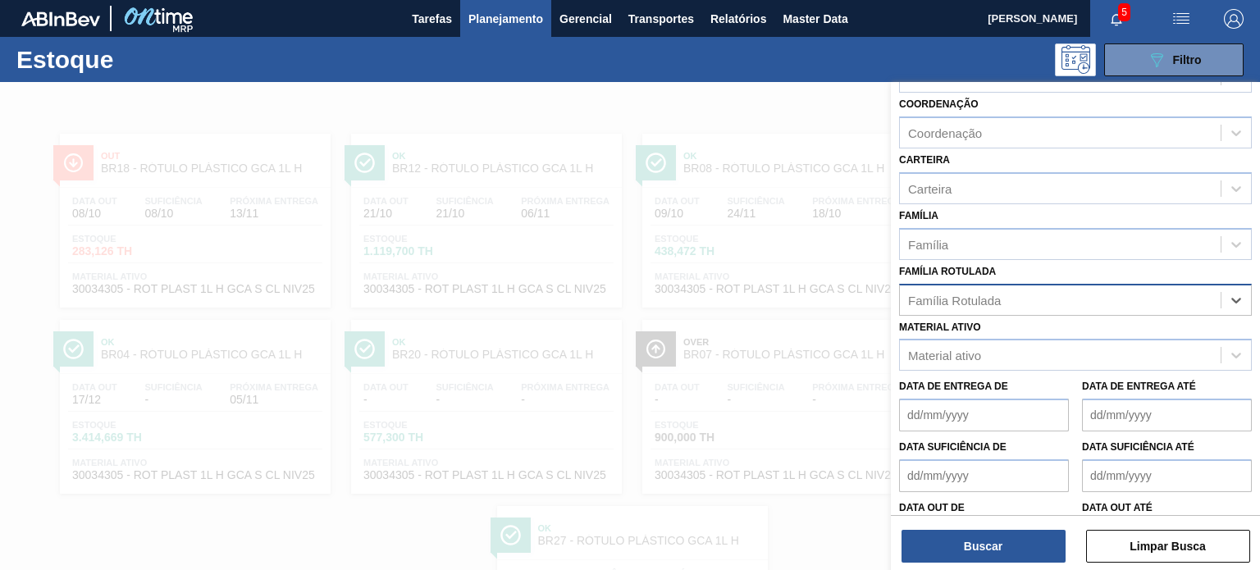
paste Rotulada "RÓTULO PLÁSTICO 200ML PC H"
type Rotulada "RÓTULO PLÁSTICO 200ML PC H"
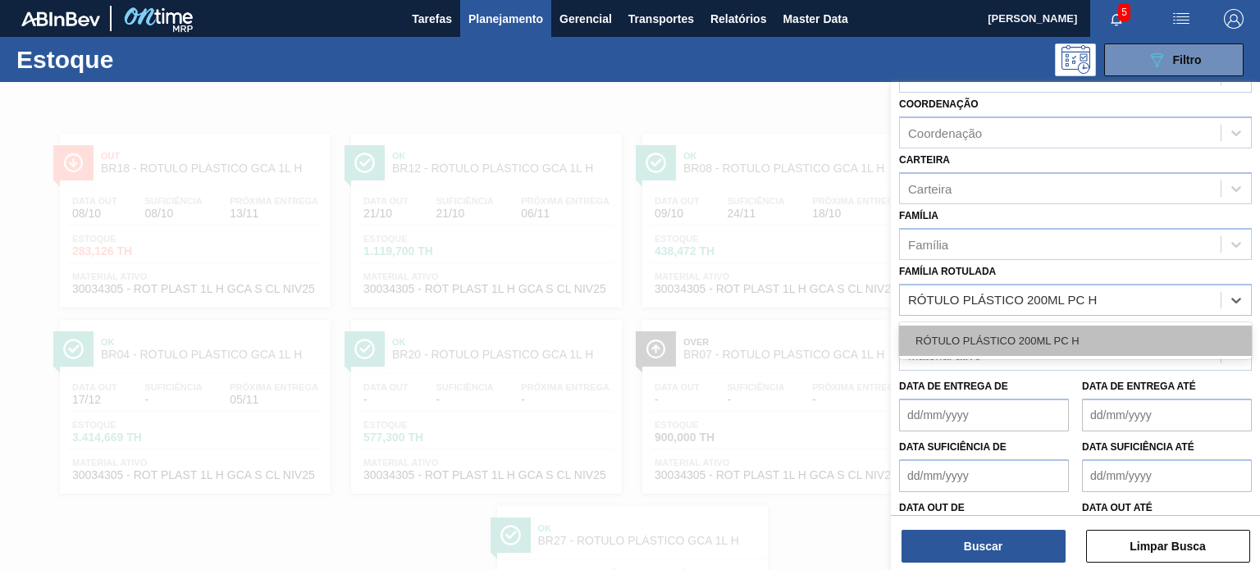
click at [1067, 328] on div "RÓTULO PLÁSTICO 200ML PC H" at bounding box center [1075, 341] width 353 height 30
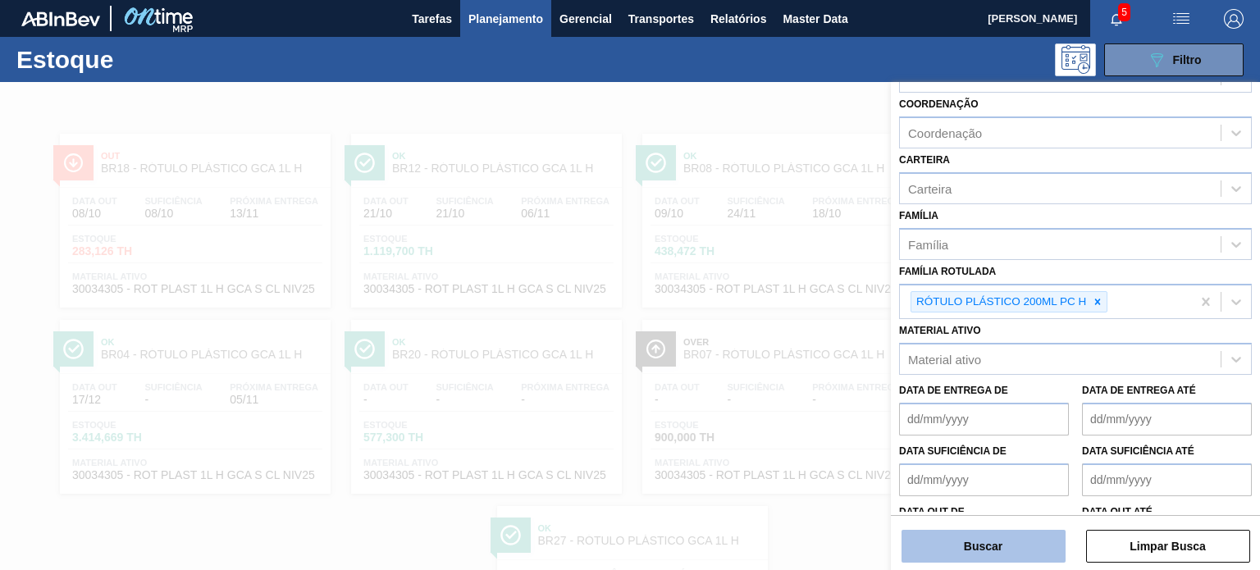
click at [1044, 545] on button "Buscar" at bounding box center [984, 546] width 164 height 33
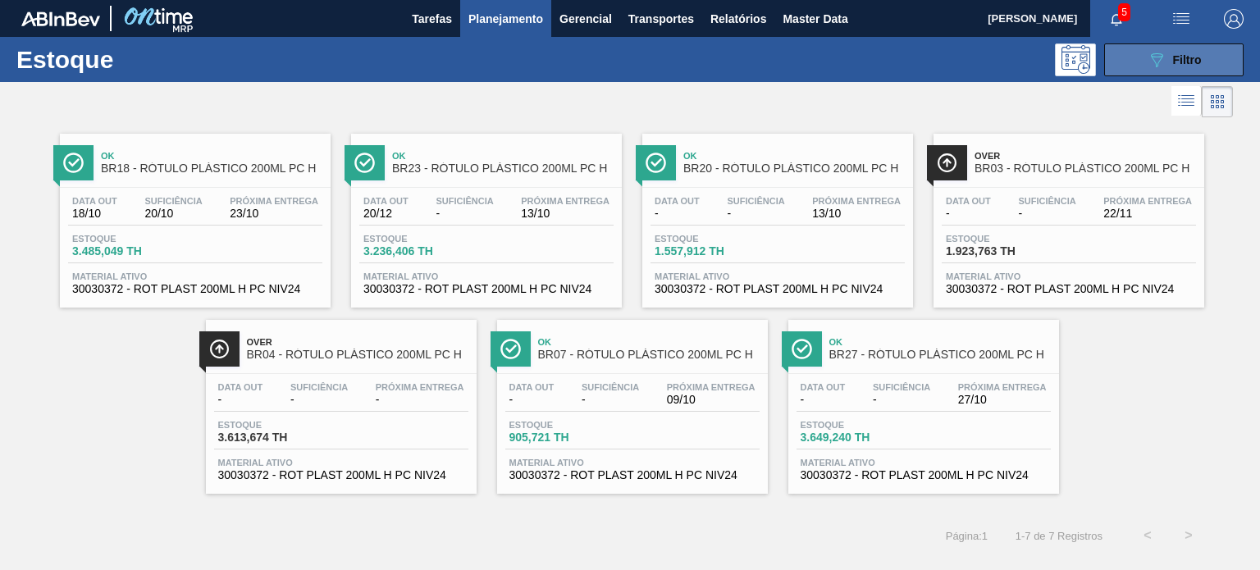
click at [1151, 71] on button "089F7B8B-B2A5-4AFE-B5C0-19BA573D28AC Filtro" at bounding box center [1173, 59] width 139 height 33
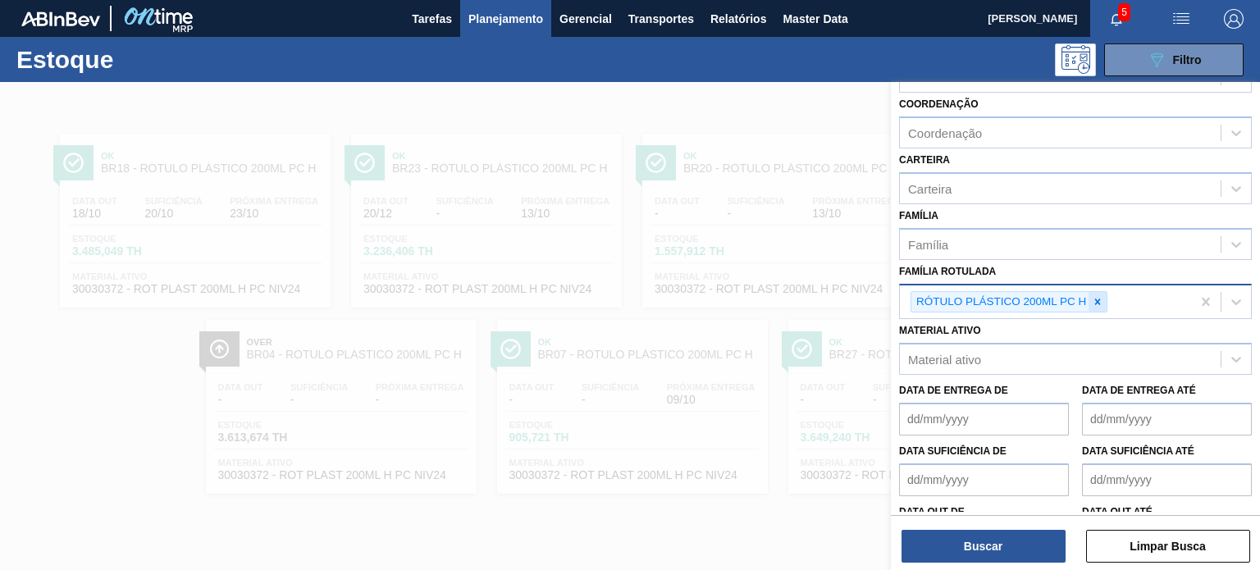
click at [1103, 306] on div at bounding box center [1098, 302] width 18 height 21
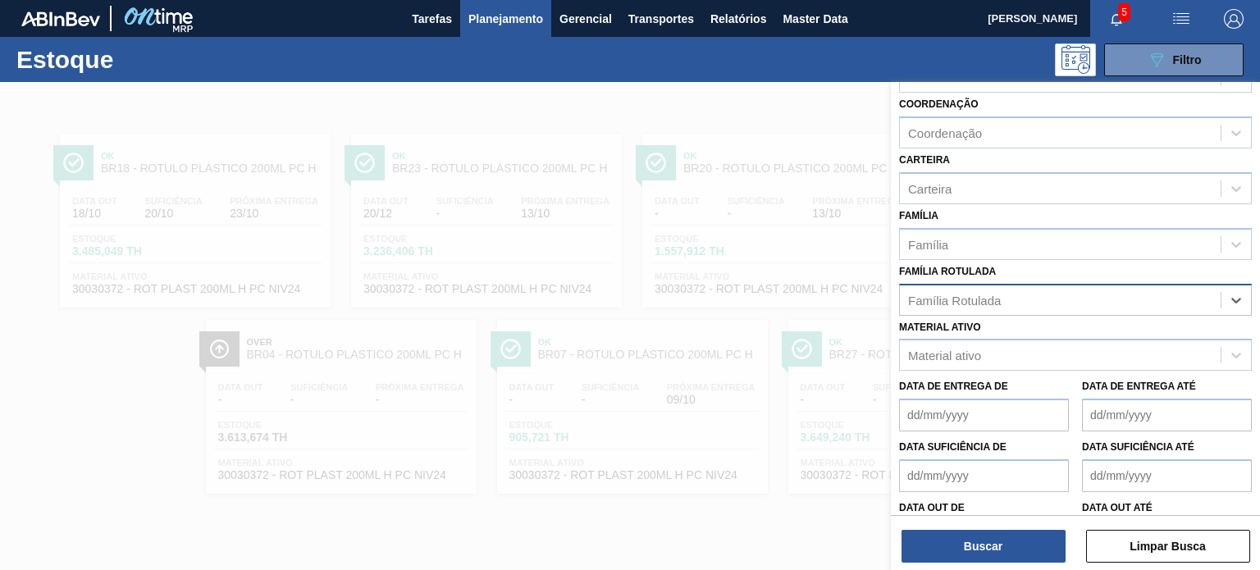
paste Rotulada "RÓTULO PLÁSTICO GCA ZERO 2L H"
type Rotulada "RÓTULO PLÁSTICO GCA ZERO 2L H"
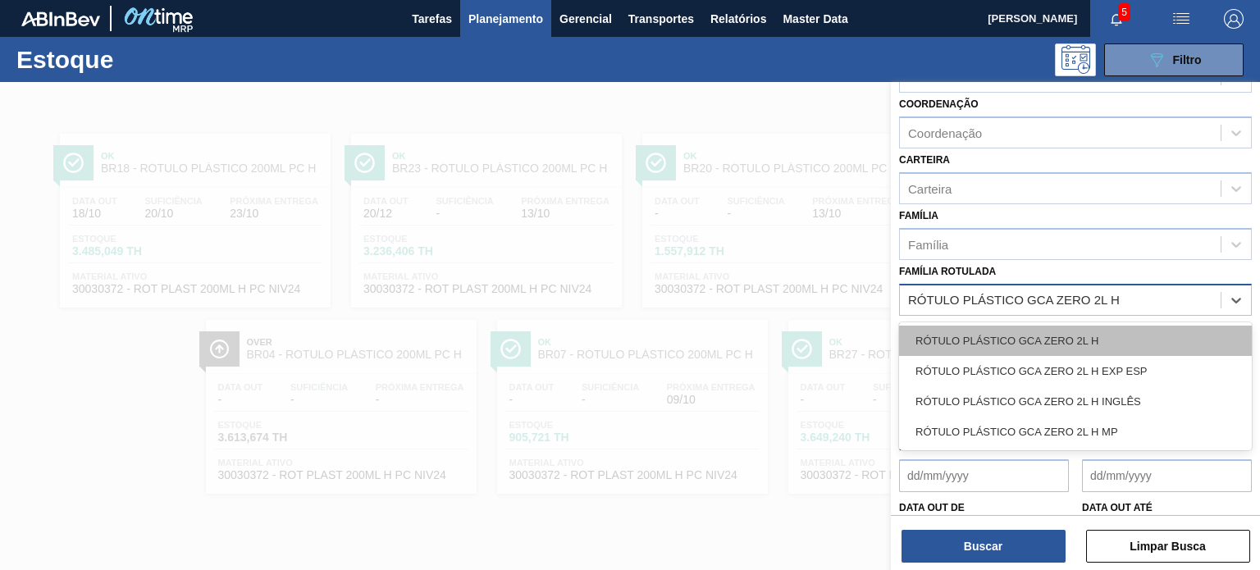
click at [1077, 331] on div "RÓTULO PLÁSTICO GCA ZERO 2L H" at bounding box center [1075, 341] width 353 height 30
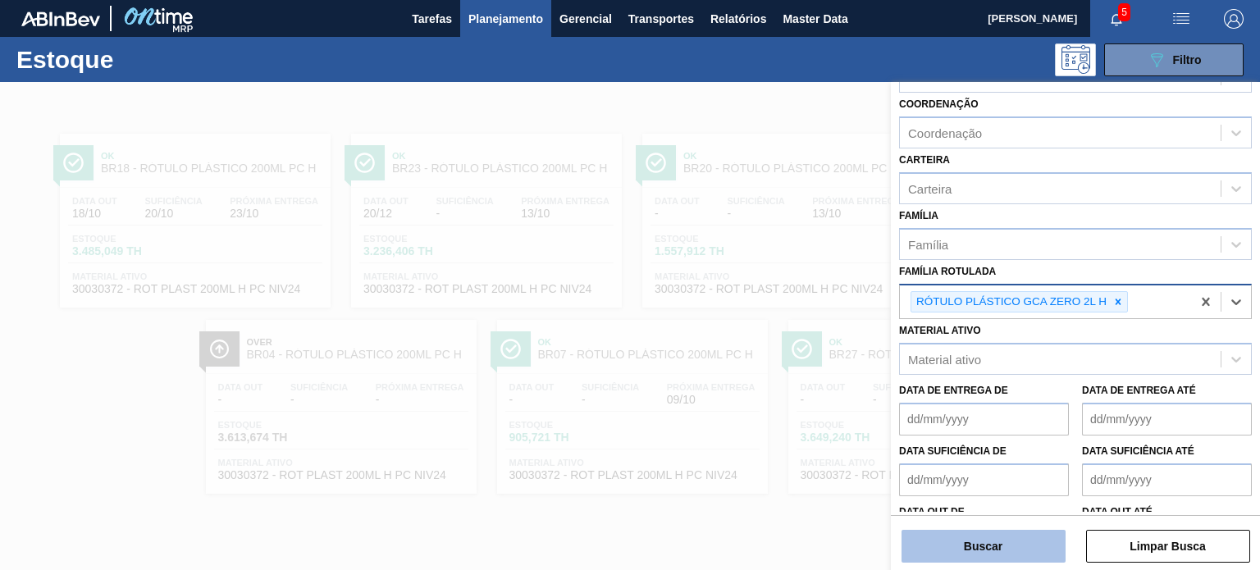
click at [1004, 547] on button "Buscar" at bounding box center [984, 546] width 164 height 33
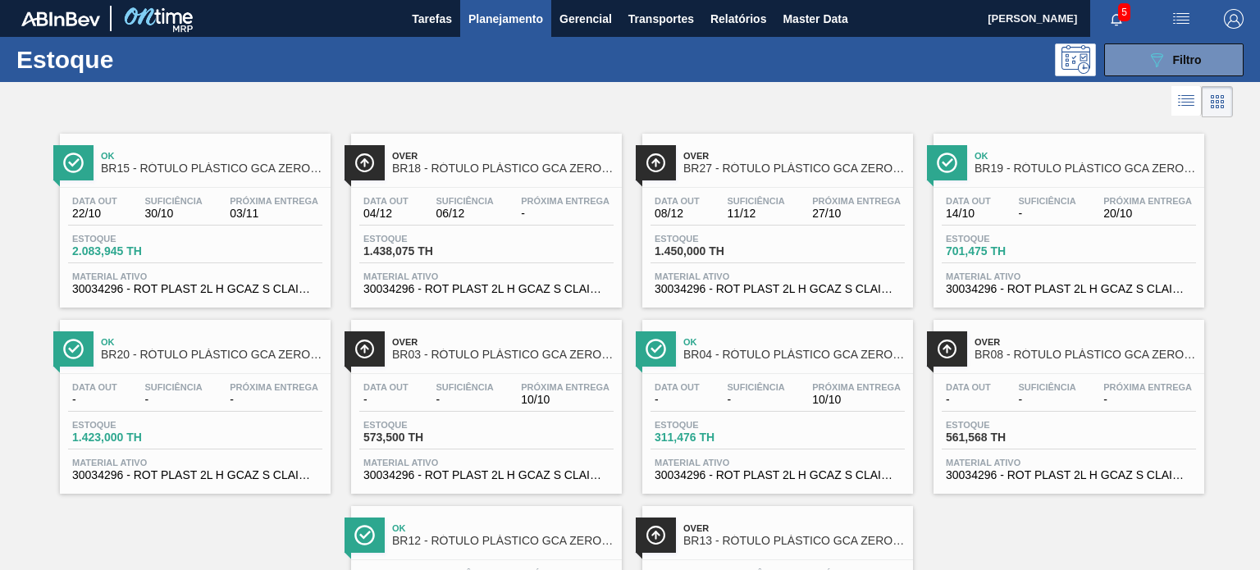
click at [1131, 78] on div "Estoque 089F7B8B-B2A5-4AFE-B5C0-19BA573D28AC Filtro" at bounding box center [630, 59] width 1260 height 45
click at [1123, 88] on div at bounding box center [616, 101] width 1233 height 39
click at [1126, 72] on button "089F7B8B-B2A5-4AFE-B5C0-19BA573D28AC Filtro" at bounding box center [1173, 59] width 139 height 33
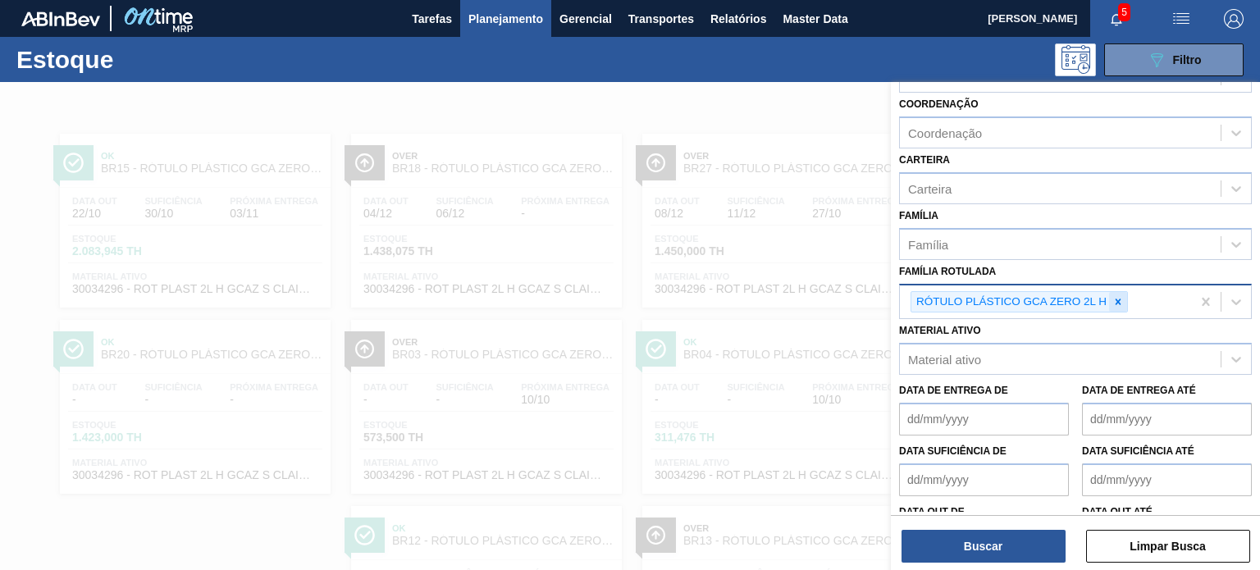
click at [1119, 296] on icon at bounding box center [1118, 301] width 11 height 11
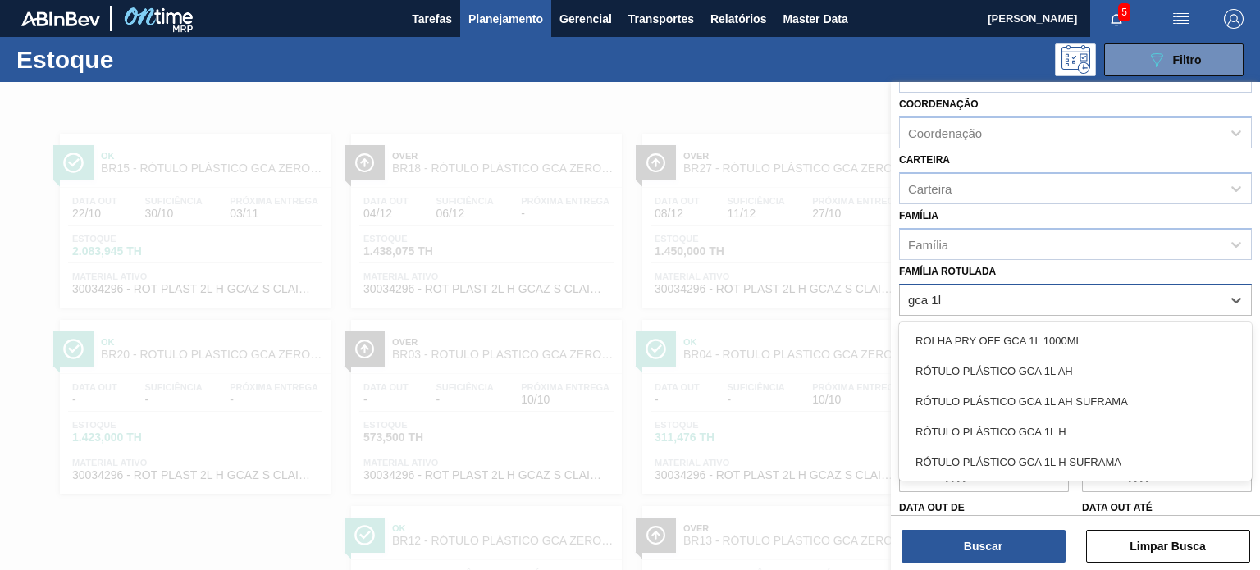
type Rotulada "gca 1l h"
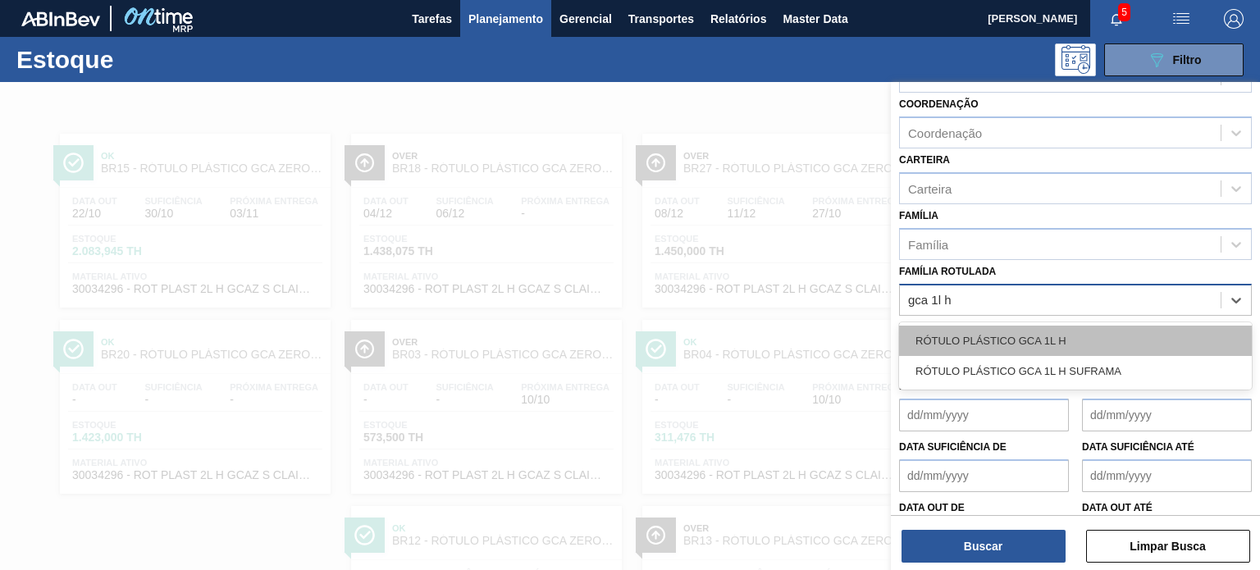
click at [1071, 330] on div "RÓTULO PLÁSTICO GCA 1L H" at bounding box center [1075, 341] width 353 height 30
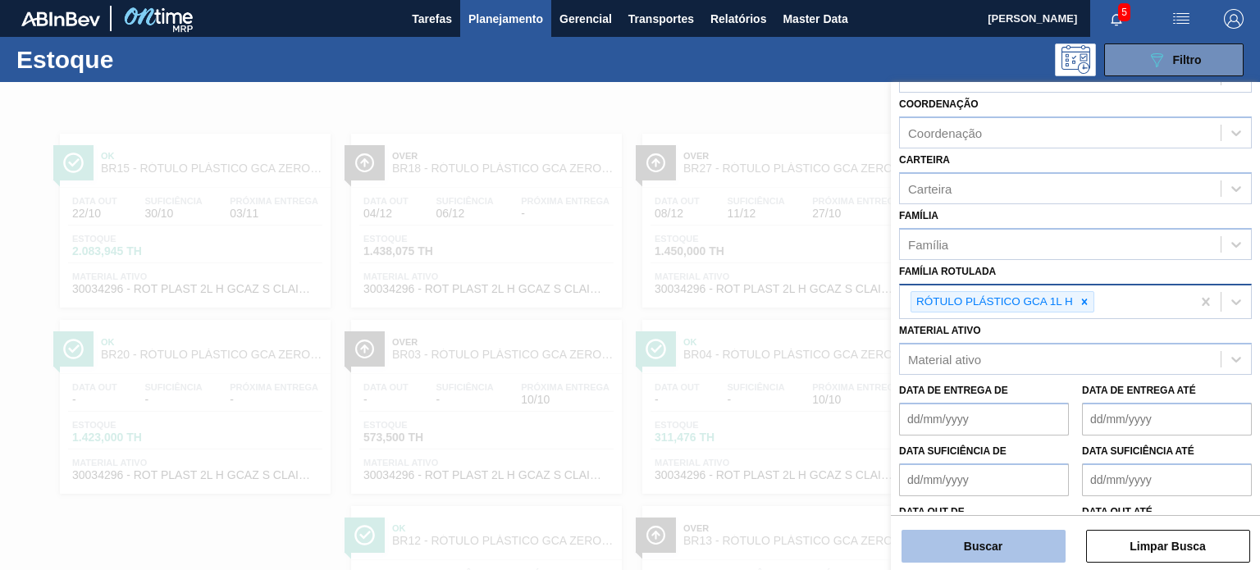
click at [1039, 534] on button "Buscar" at bounding box center [984, 546] width 164 height 33
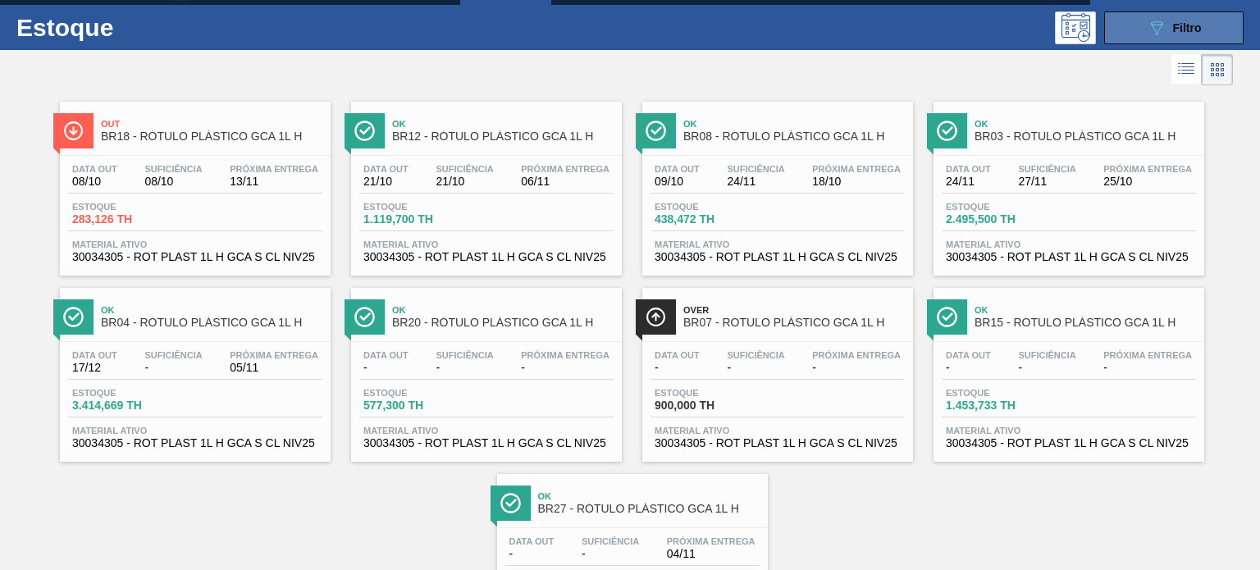
scroll to position [0, 0]
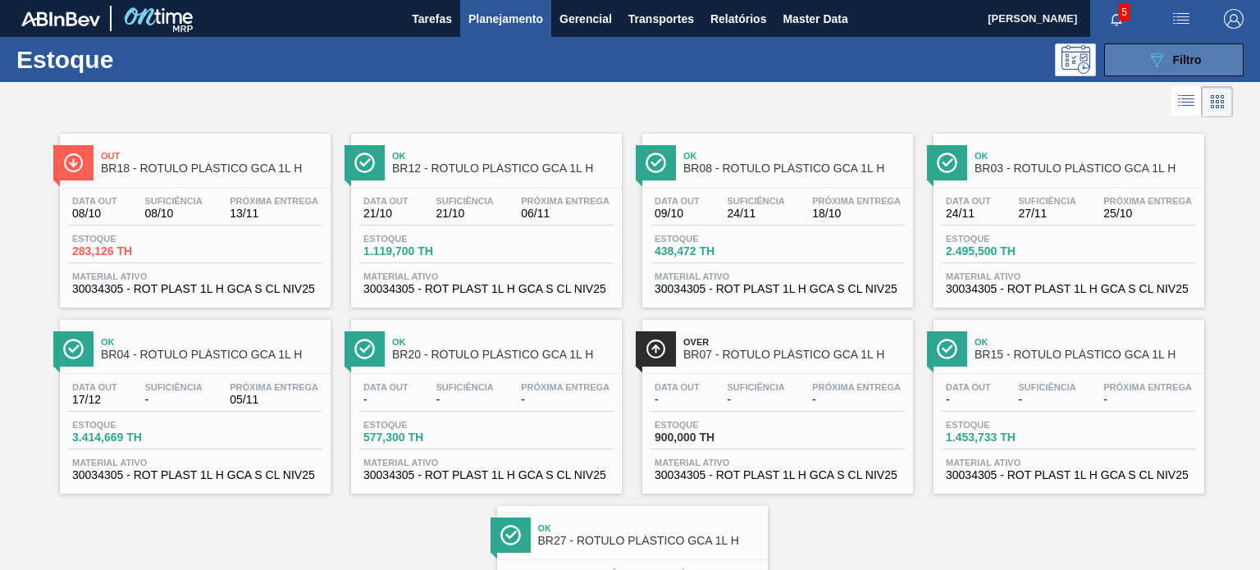
click at [1155, 67] on icon "089F7B8B-B2A5-4AFE-B5C0-19BA573D28AC" at bounding box center [1157, 60] width 20 height 20
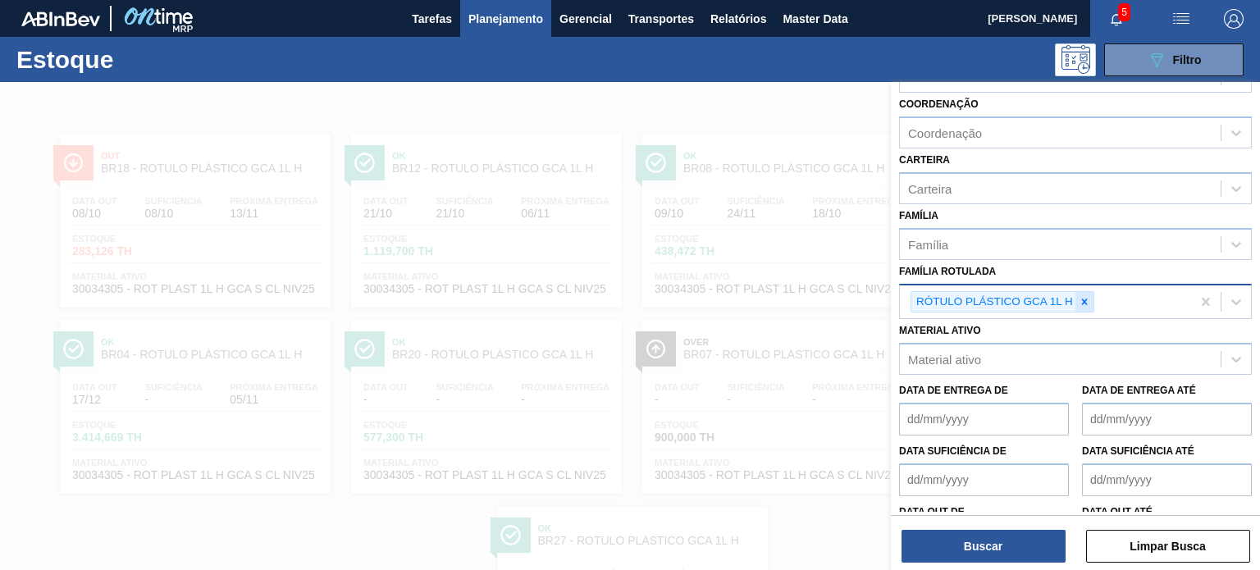
click at [1085, 299] on icon at bounding box center [1085, 302] width 6 height 6
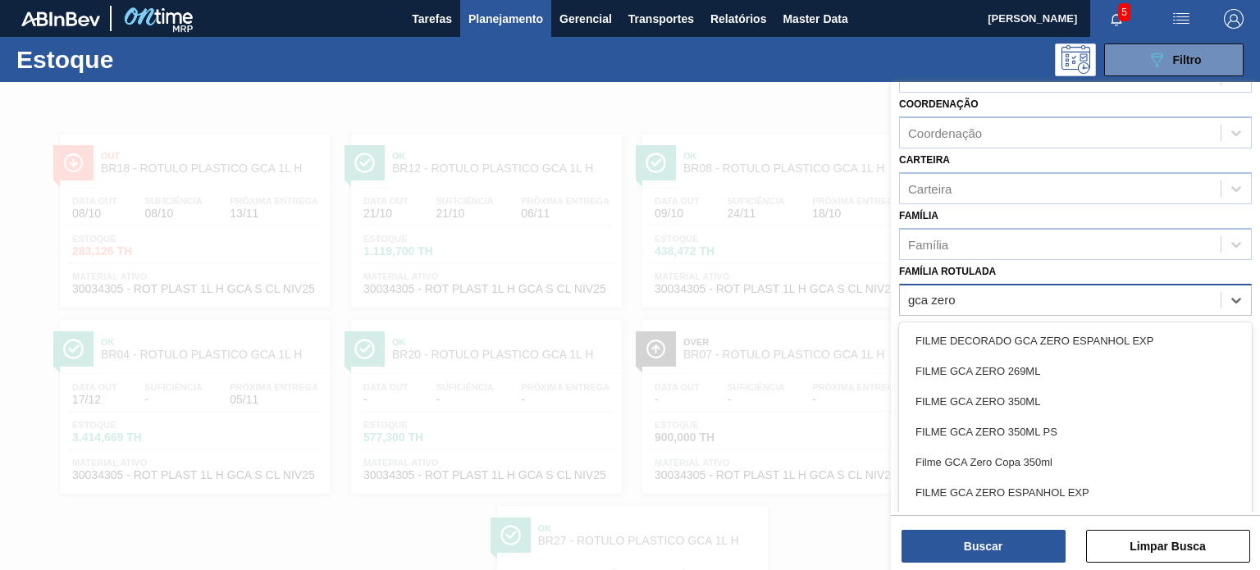
type Rotulada "gca zero 2"
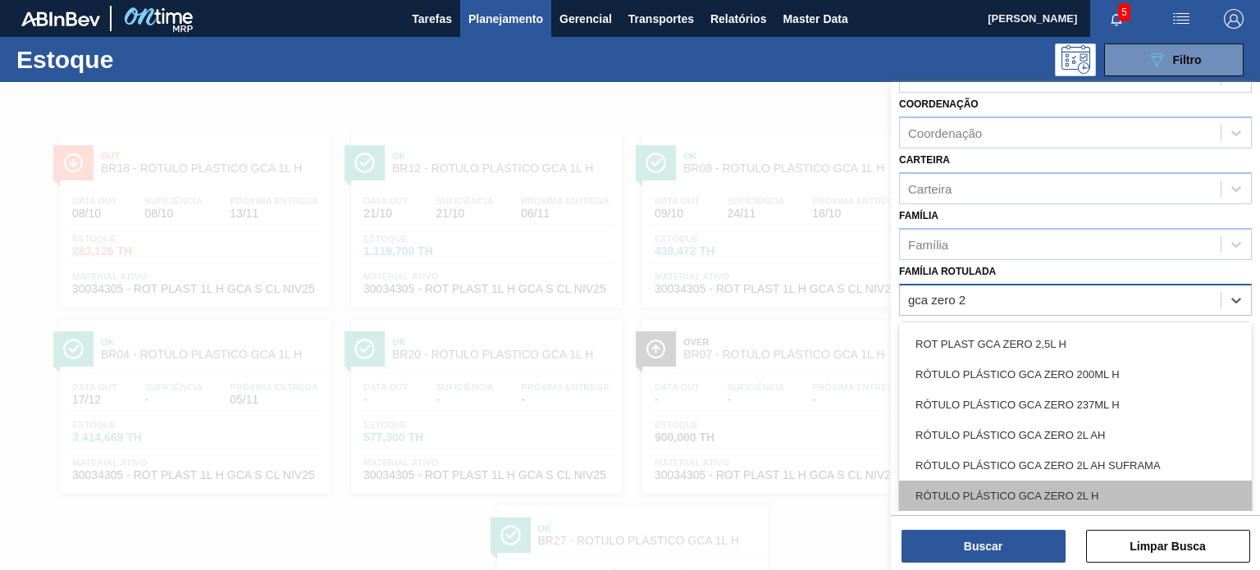
scroll to position [82, 0]
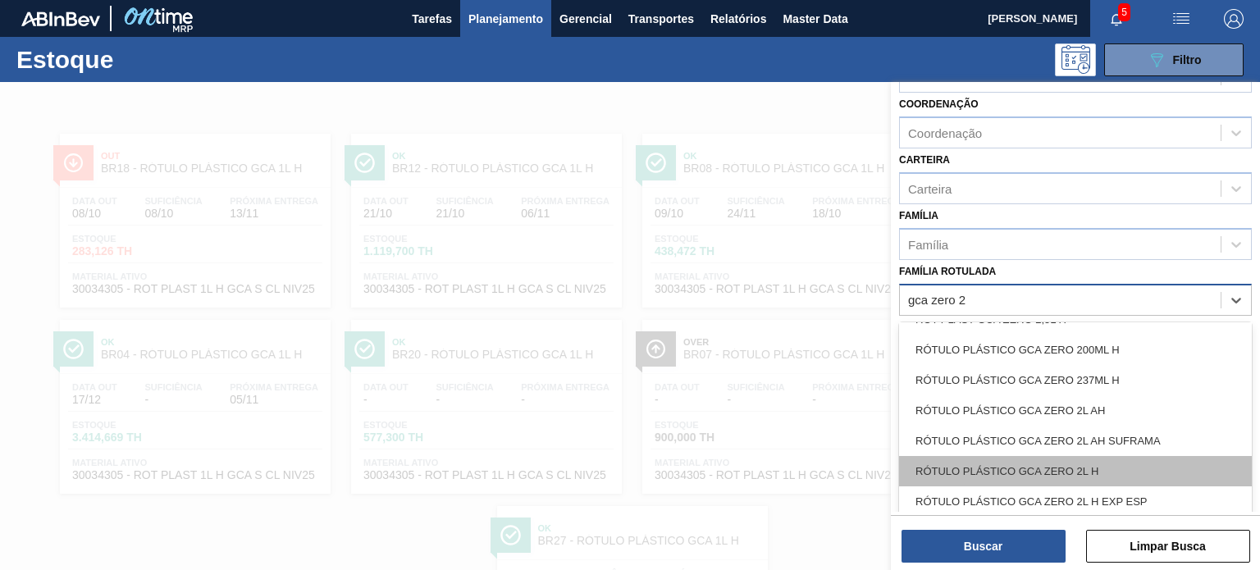
click at [1070, 461] on div "RÓTULO PLÁSTICO GCA ZERO 2L H" at bounding box center [1075, 471] width 353 height 30
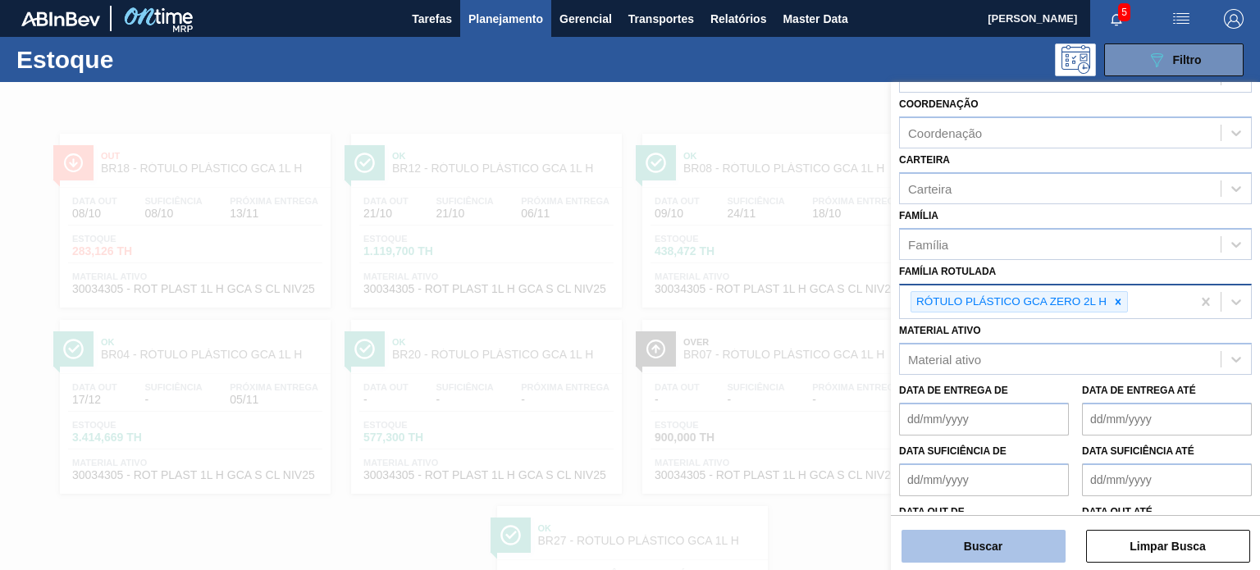
click at [1029, 541] on button "Buscar" at bounding box center [984, 546] width 164 height 33
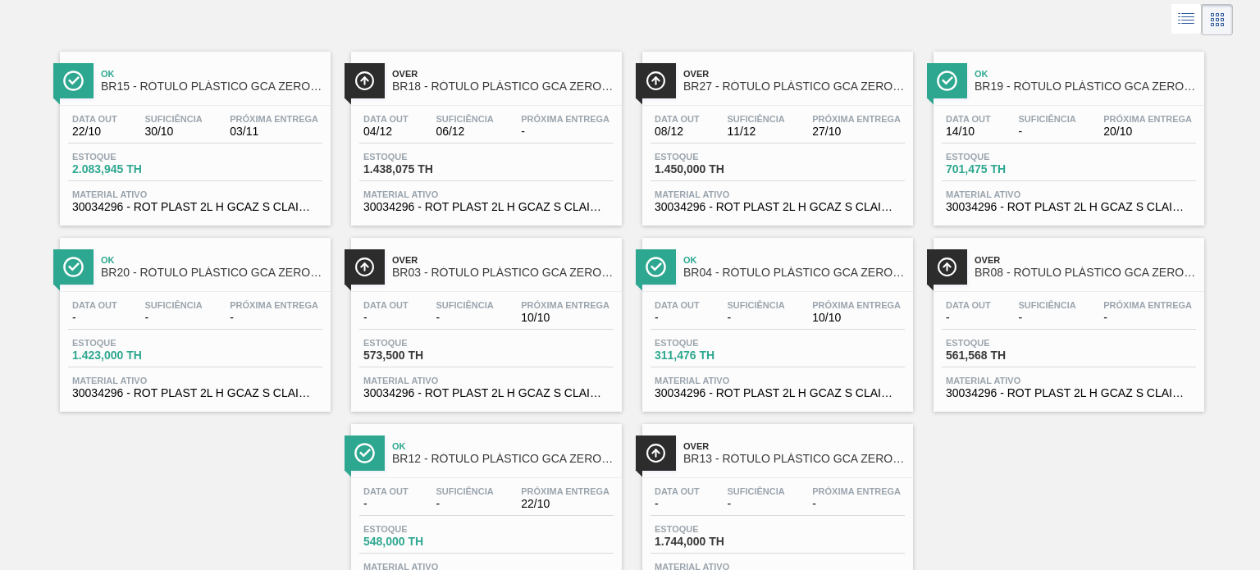
drag, startPoint x: 975, startPoint y: 124, endPoint x: 945, endPoint y: 436, distance: 313.2
click at [945, 436] on div "Ok BR15 - RÓTULO PLÁSTICO GCA ZERO 2L H Data out 22/10 Suficiência 30/10 Próxim…" at bounding box center [630, 318] width 1260 height 559
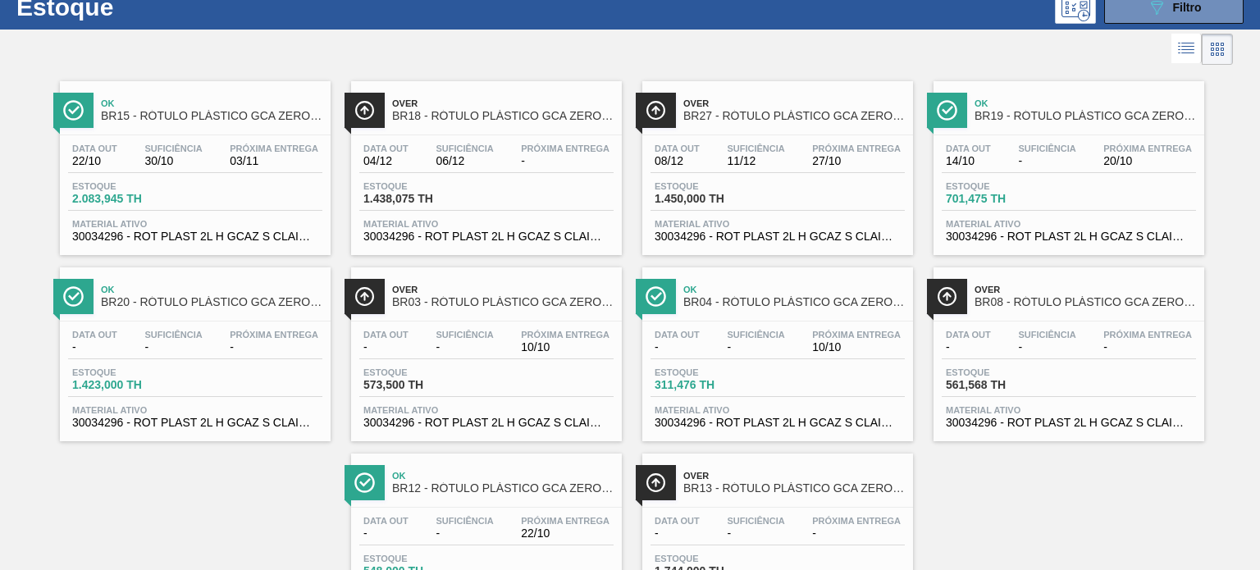
scroll to position [0, 0]
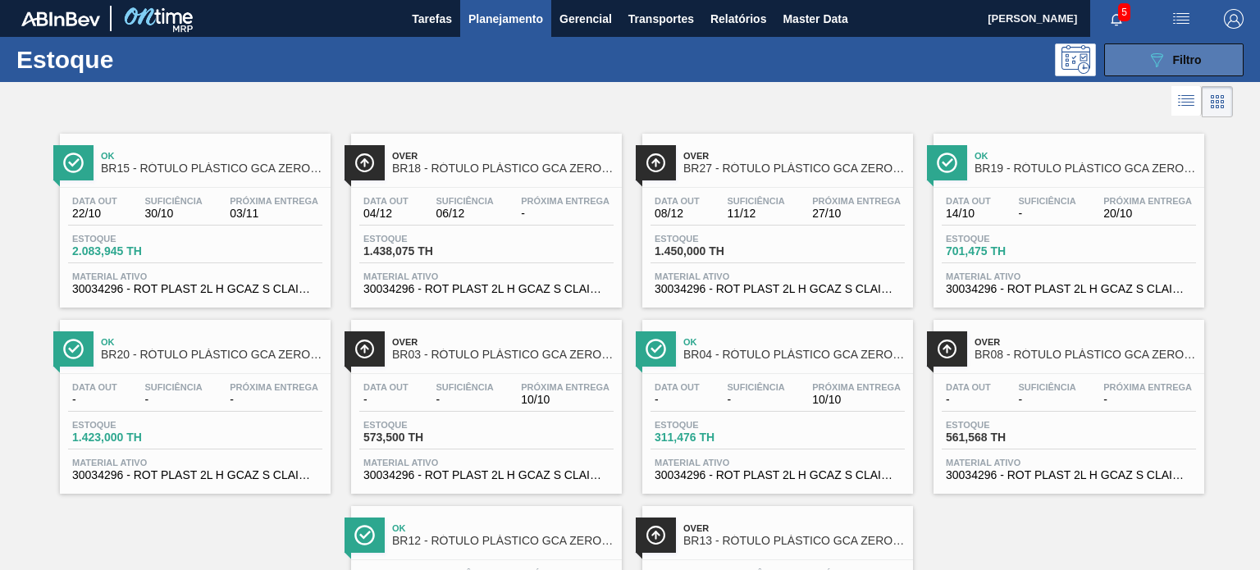
click at [1153, 55] on icon "089F7B8B-B2A5-4AFE-B5C0-19BA573D28AC" at bounding box center [1157, 60] width 20 height 20
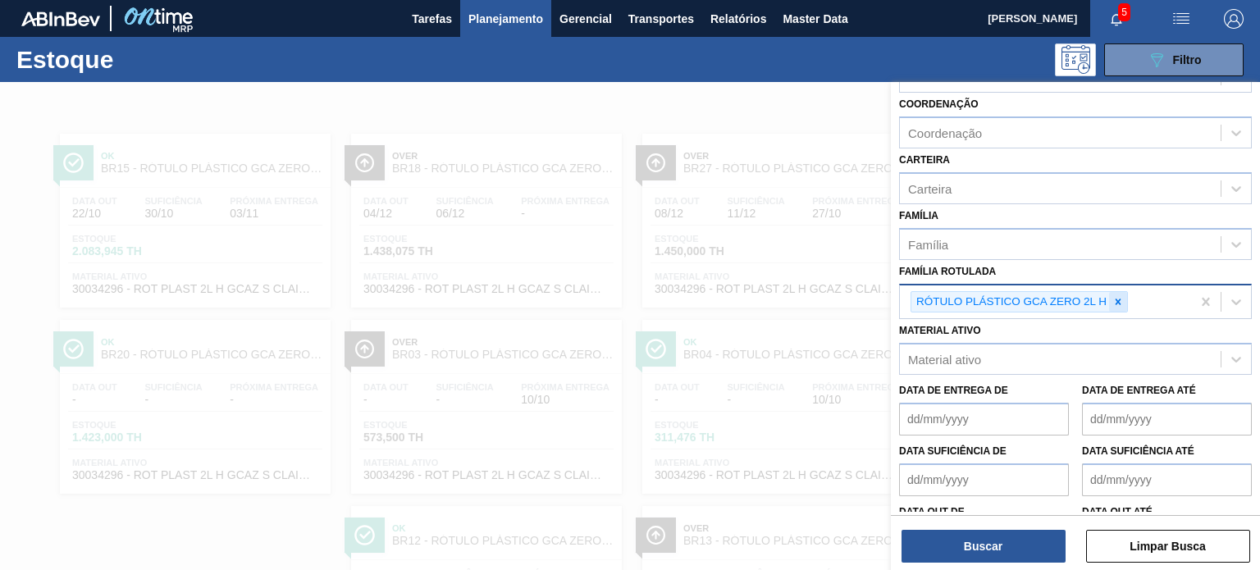
click at [1123, 301] on icon at bounding box center [1118, 301] width 11 height 11
paste Rotulada "RÓTULO PLÁSTICO GCA ZERO 1,5L H"
type Rotulada "RÓTULO PLÁSTICO GCA ZERO 1,5L H"
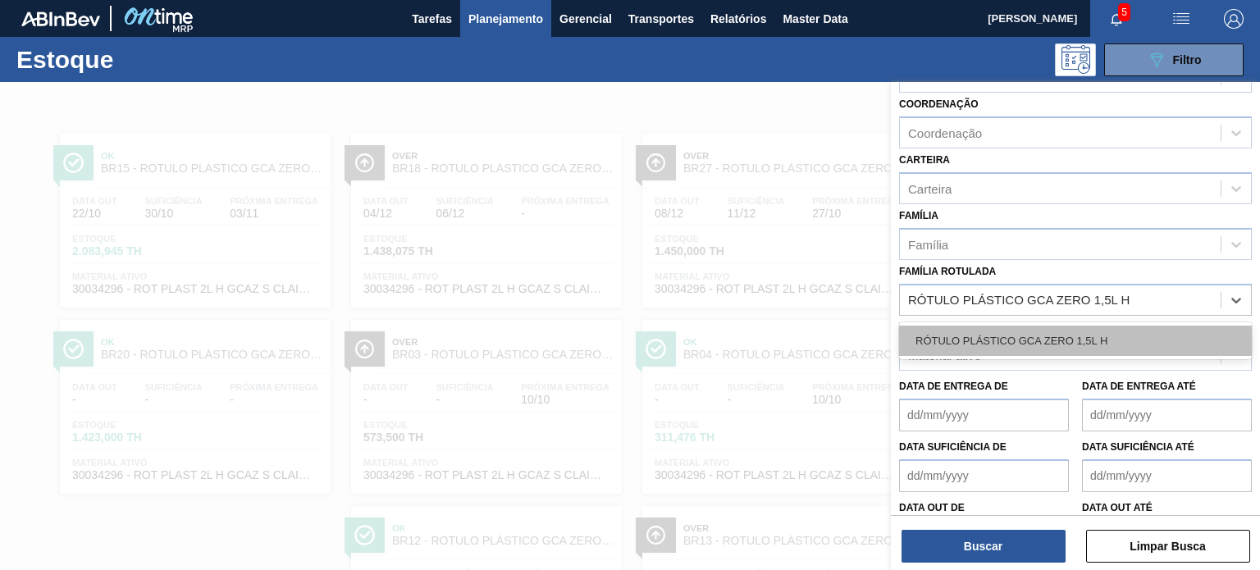
click at [1100, 332] on div "RÓTULO PLÁSTICO GCA ZERO 1,5L H" at bounding box center [1075, 341] width 353 height 30
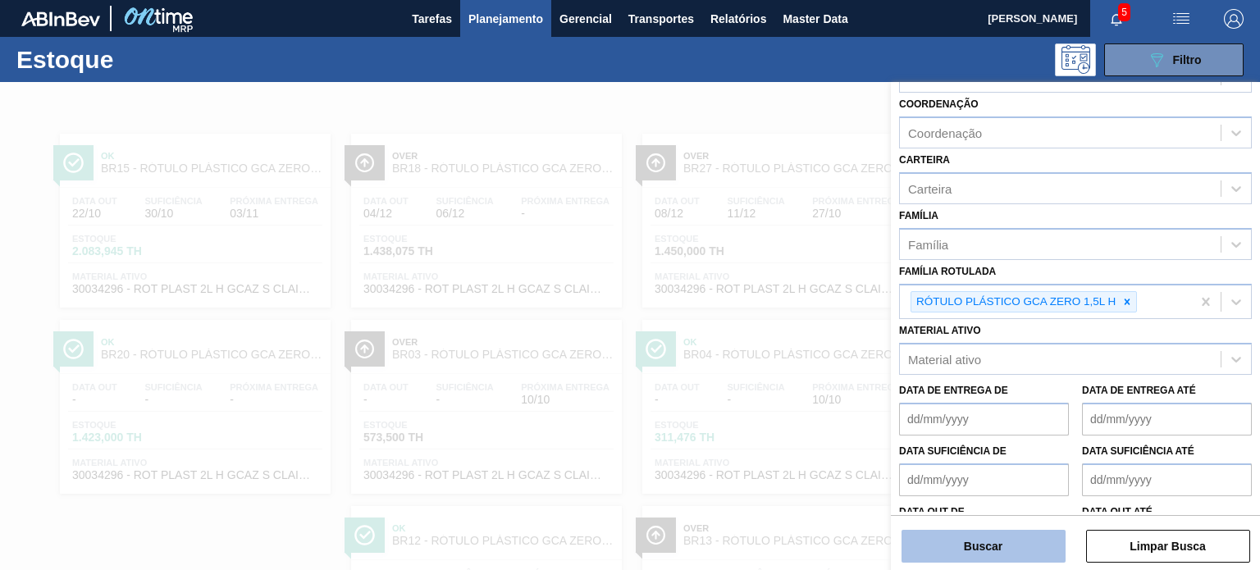
click at [1016, 545] on button "Buscar" at bounding box center [984, 546] width 164 height 33
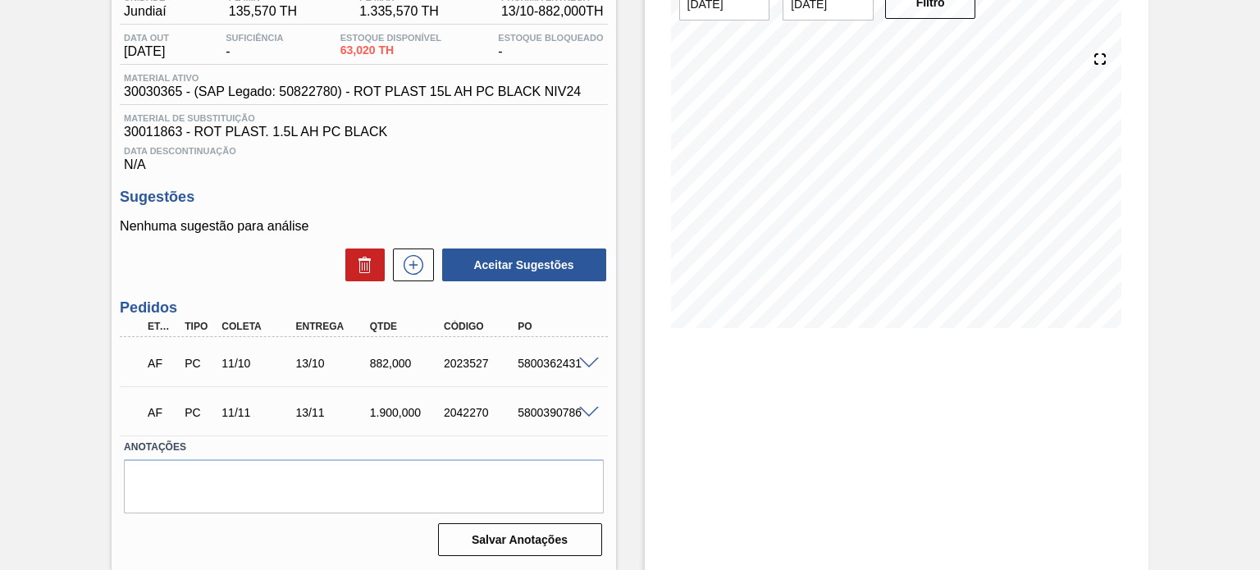
scroll to position [70, 0]
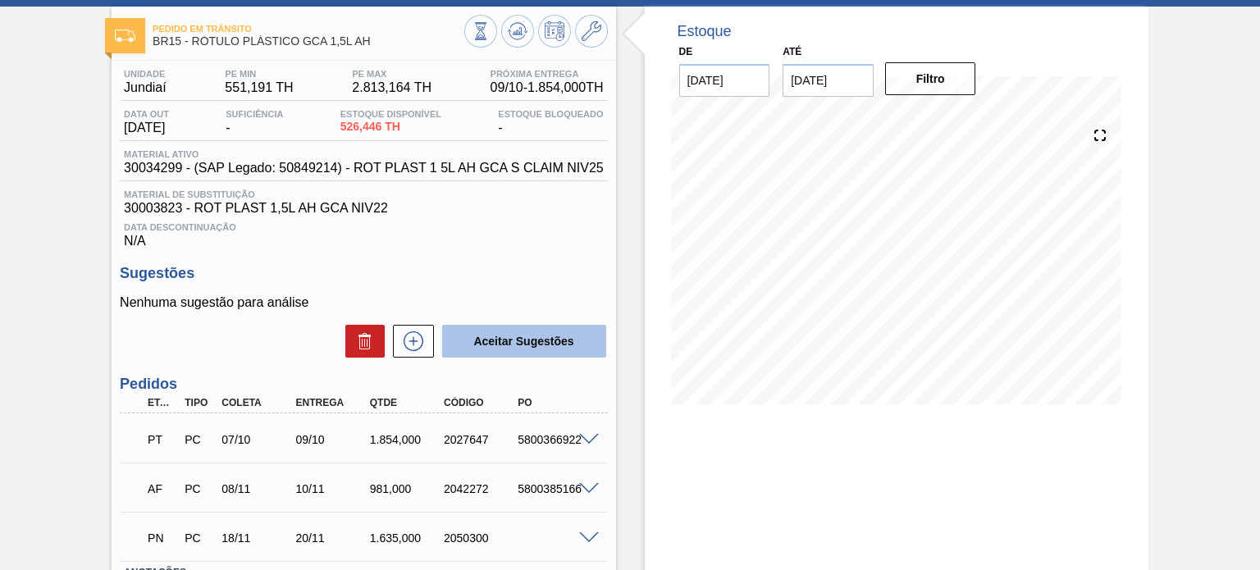
scroll to position [164, 0]
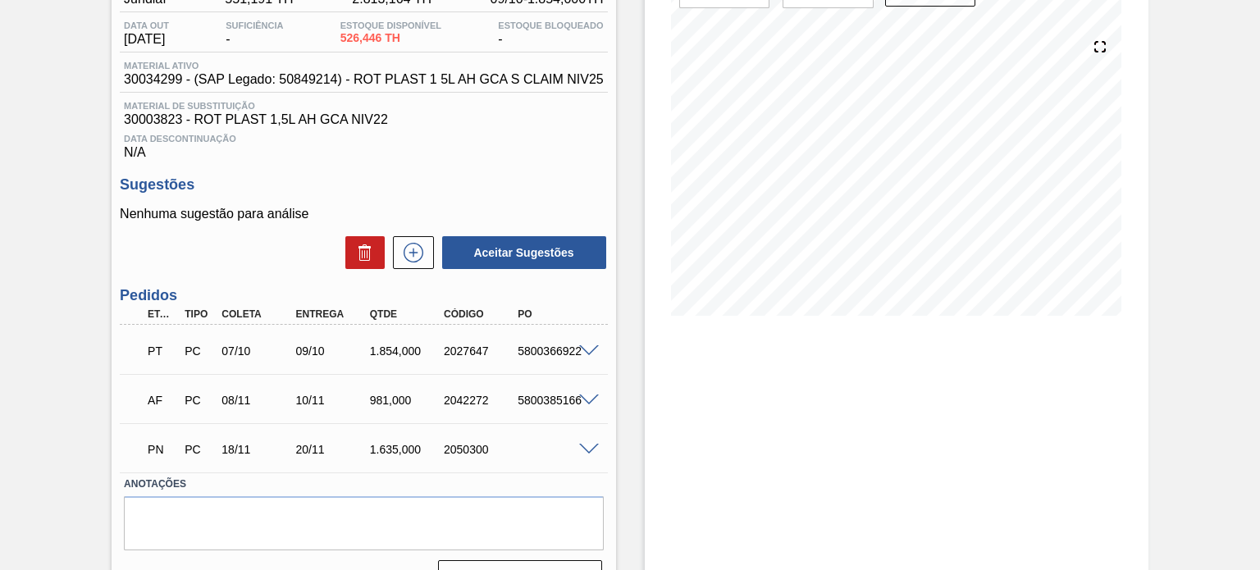
click at [593, 351] on span at bounding box center [589, 351] width 20 height 12
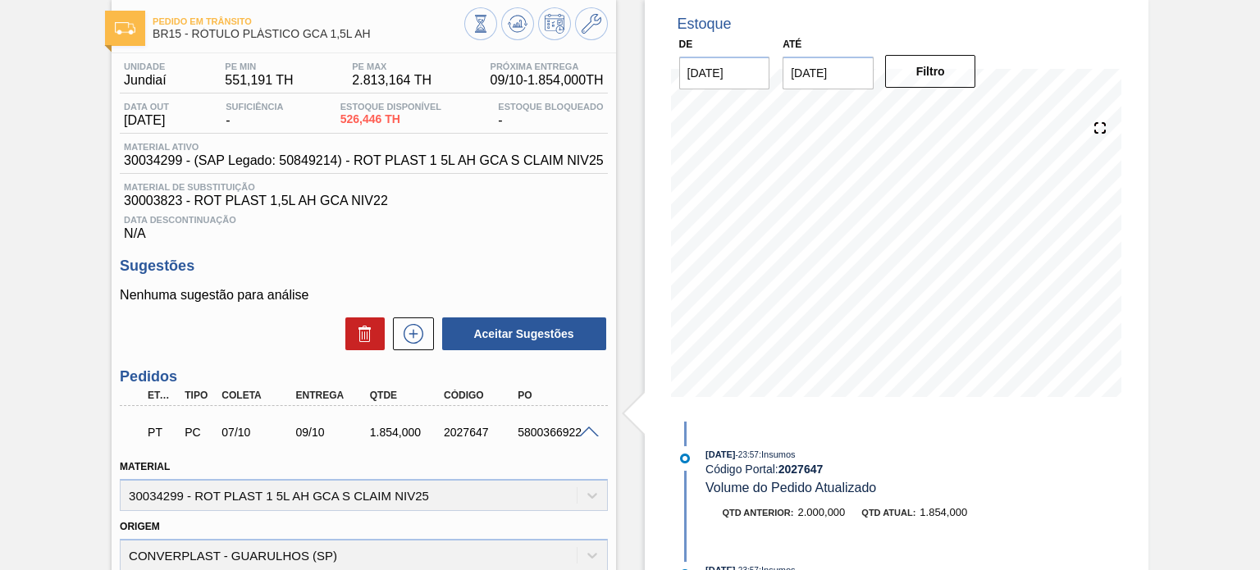
scroll to position [82, 0]
click at [443, 437] on div "2027647" at bounding box center [480, 433] width 81 height 13
copy div "2027647"
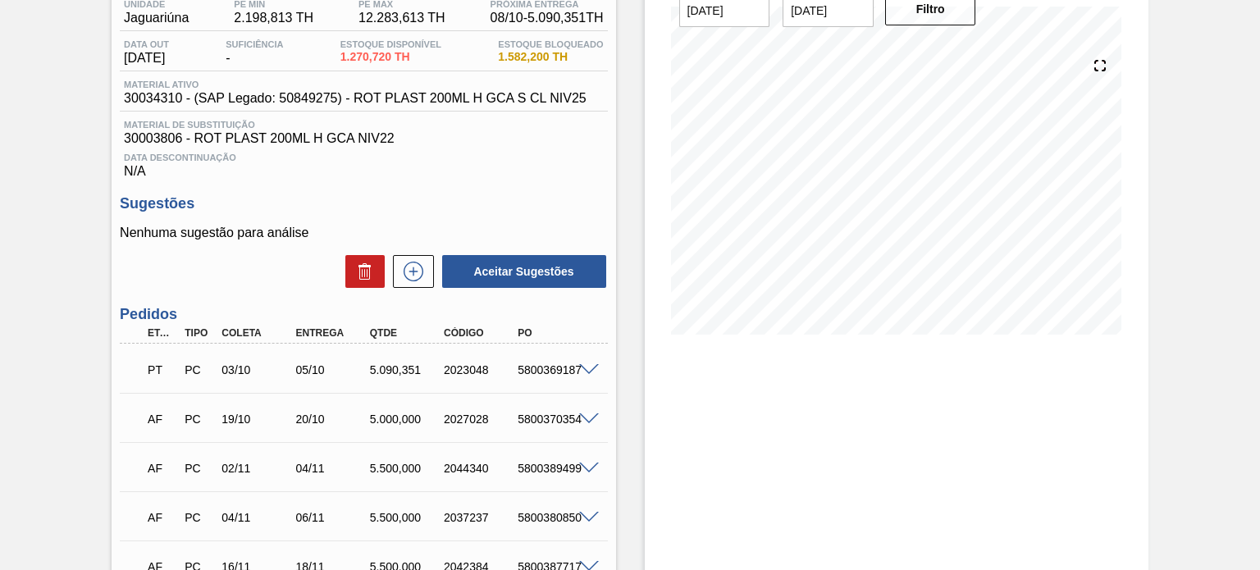
scroll to position [246, 0]
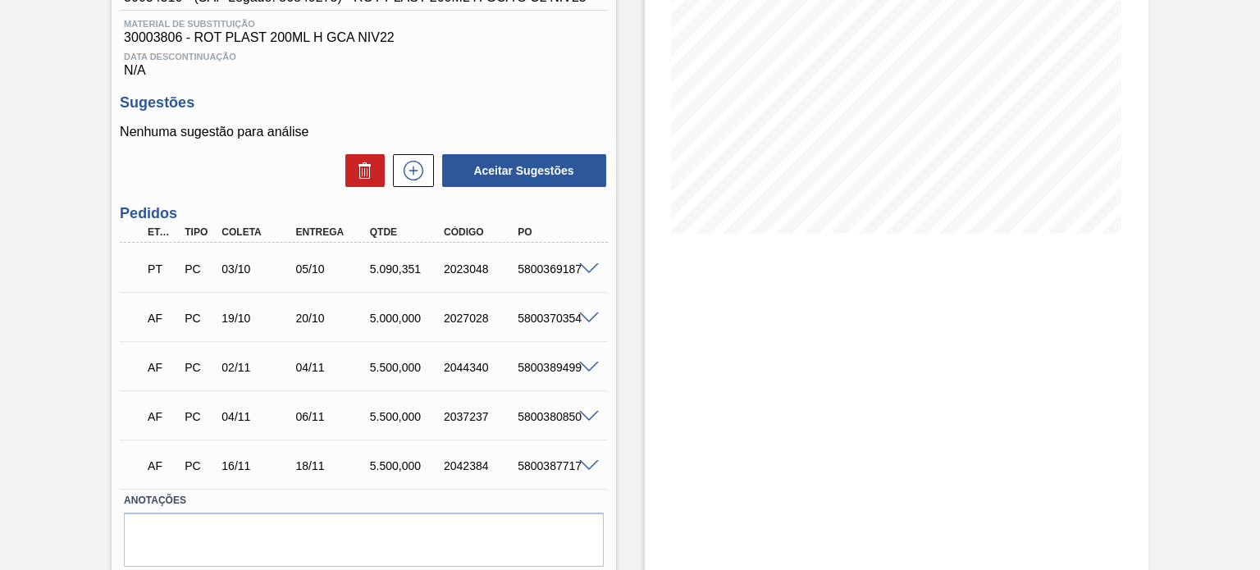
click at [588, 272] on span at bounding box center [589, 269] width 20 height 12
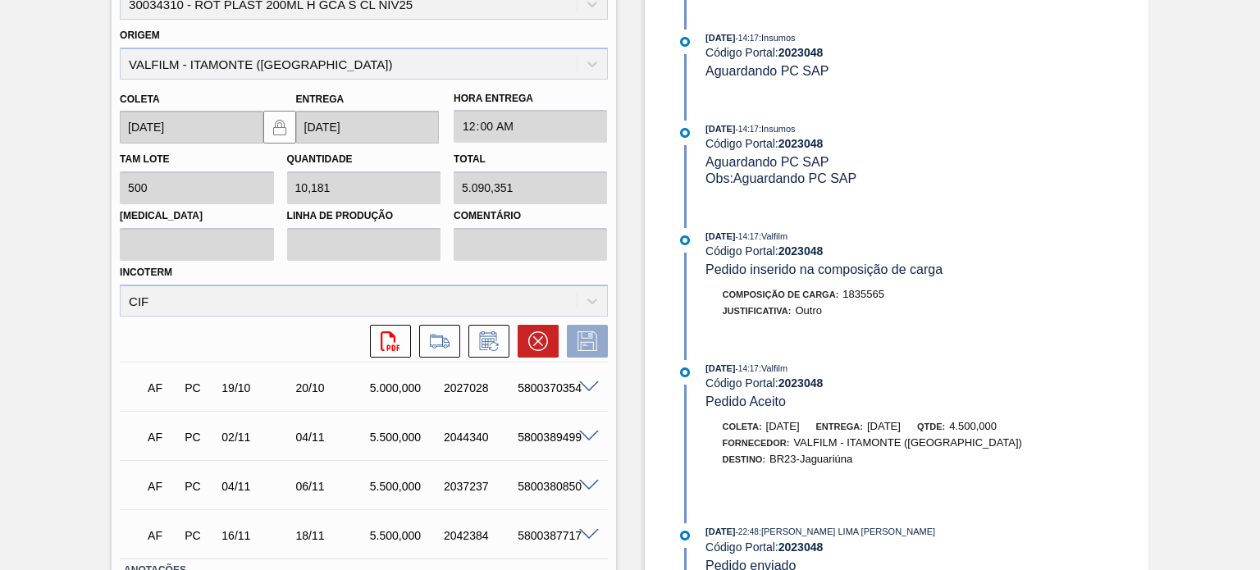
scroll to position [1726, 0]
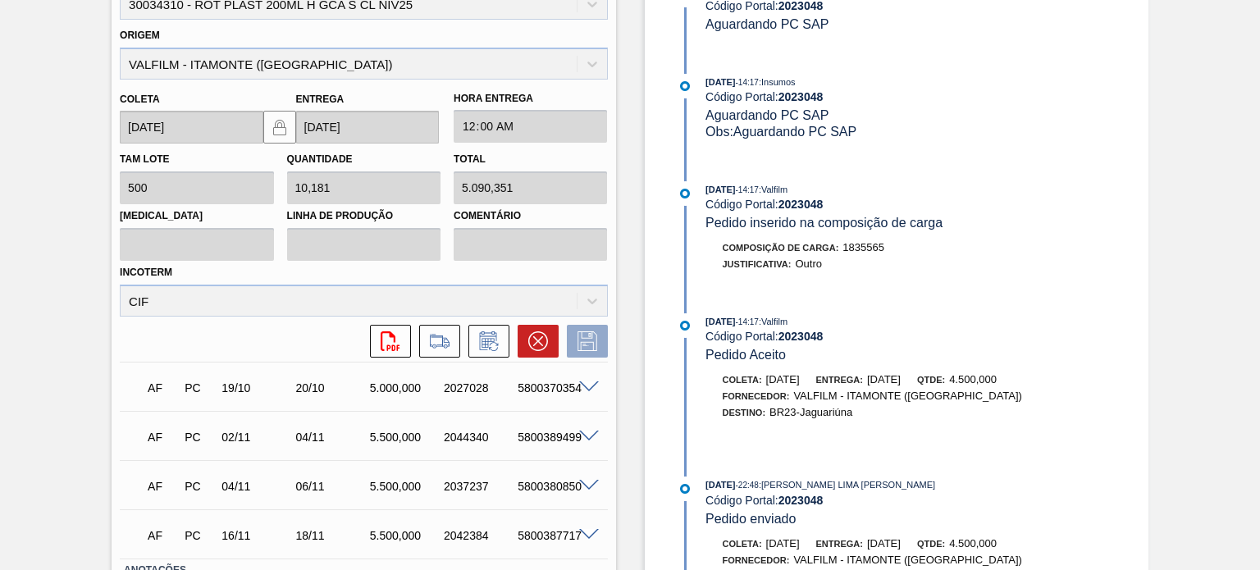
drag, startPoint x: 901, startPoint y: 375, endPoint x: 929, endPoint y: 374, distance: 27.9
click at [901, 374] on span "09/10/2025" at bounding box center [884, 379] width 34 height 12
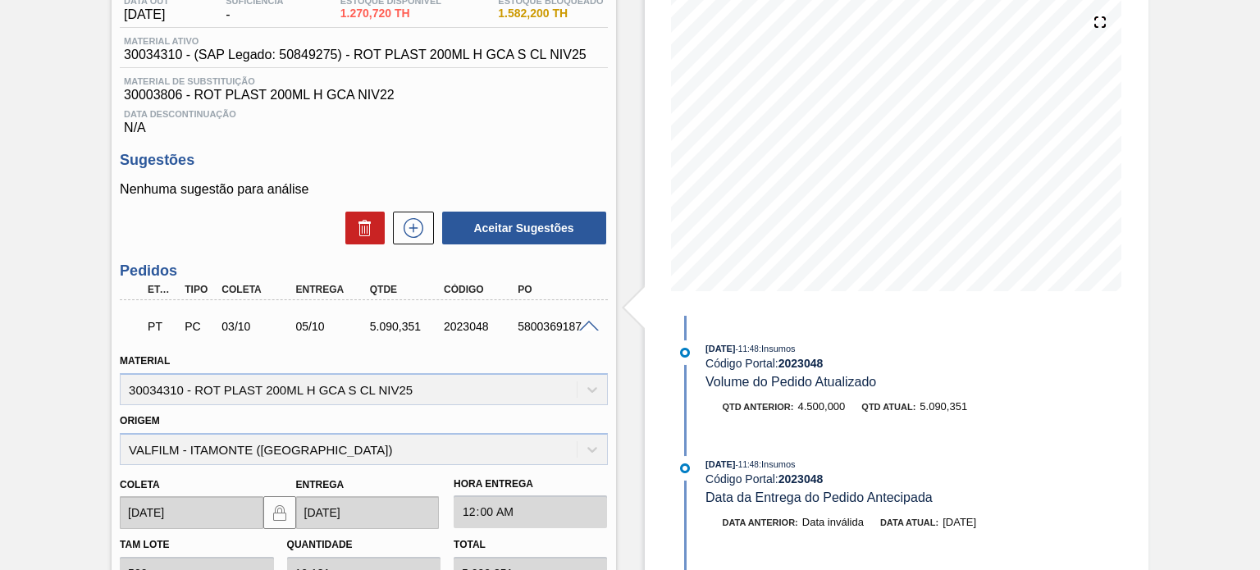
scroll to position [164, 0]
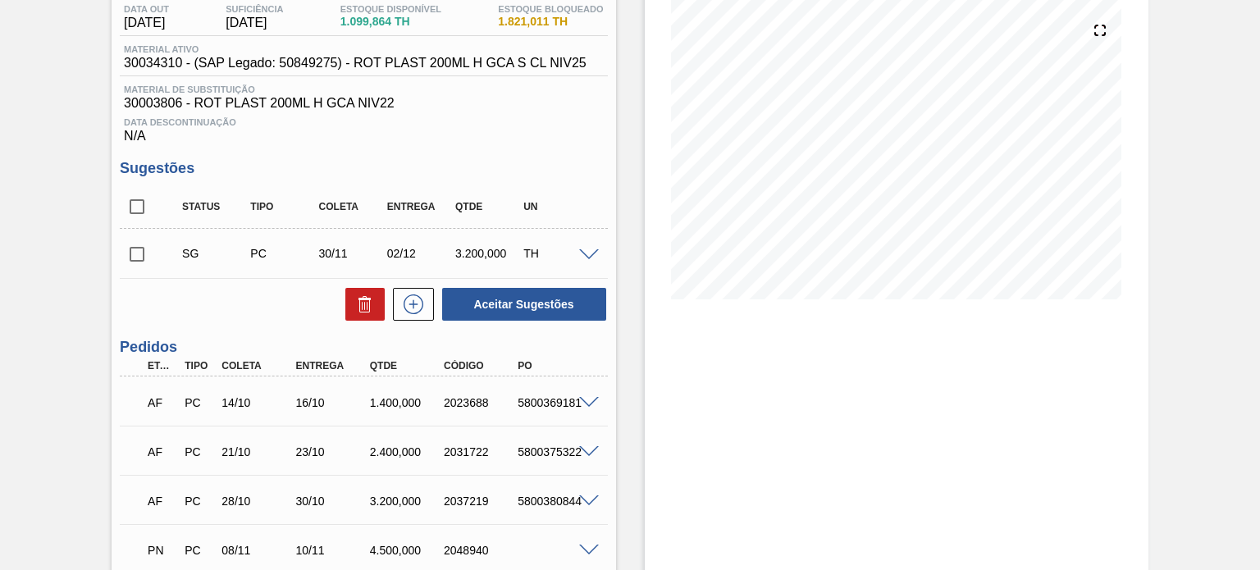
scroll to position [82, 0]
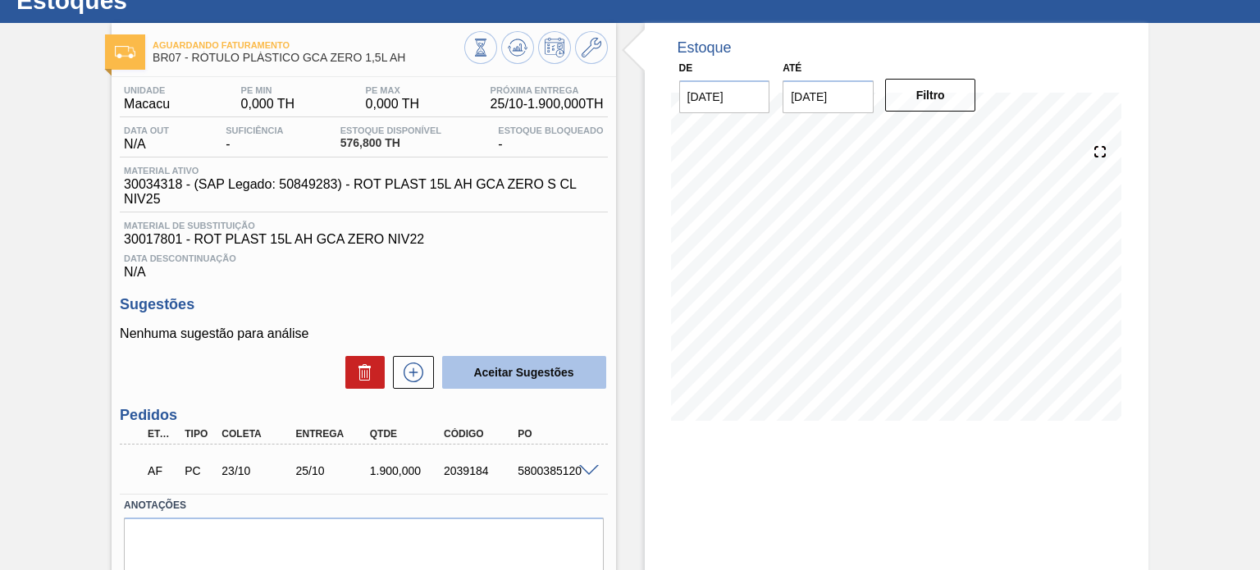
scroll to position [135, 0]
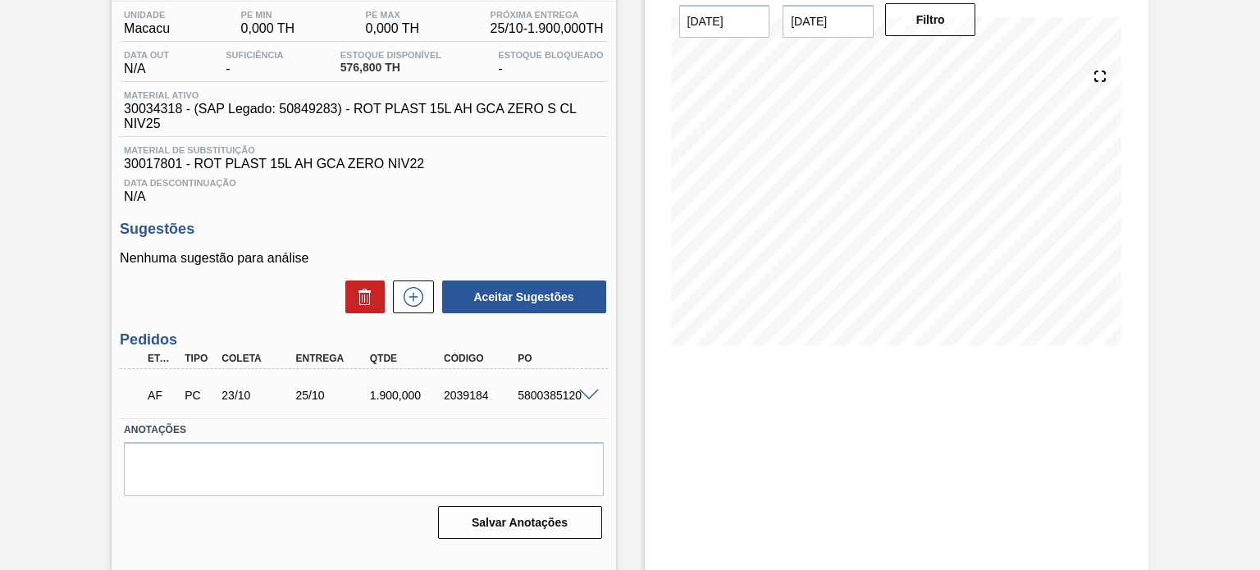
click at [305, 393] on div "25/10" at bounding box center [332, 395] width 81 height 13
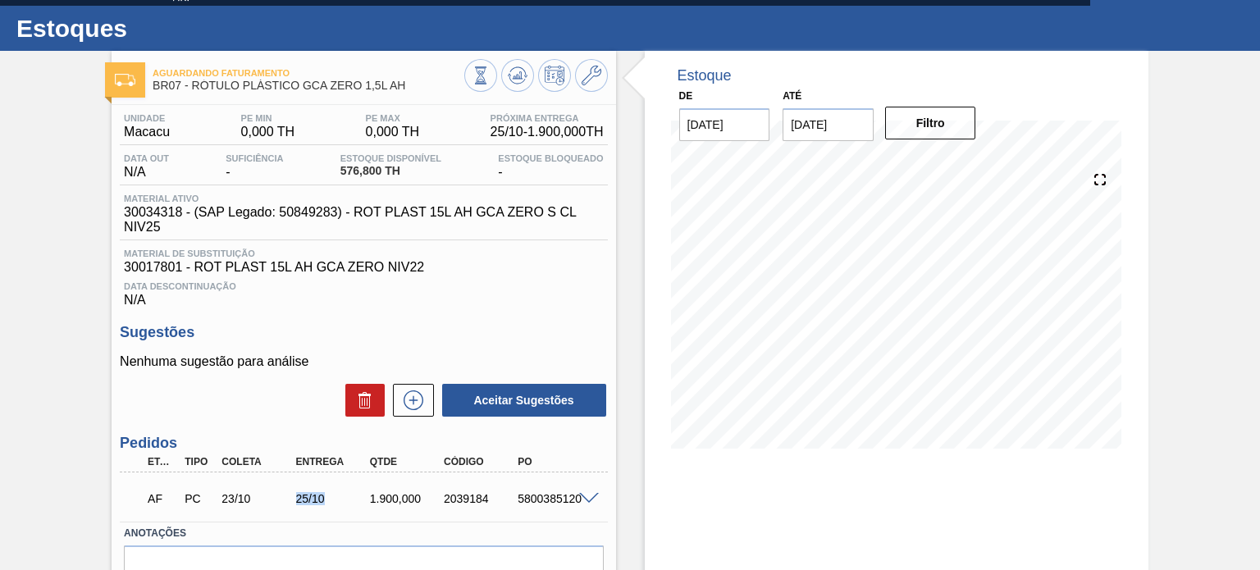
scroll to position [0, 0]
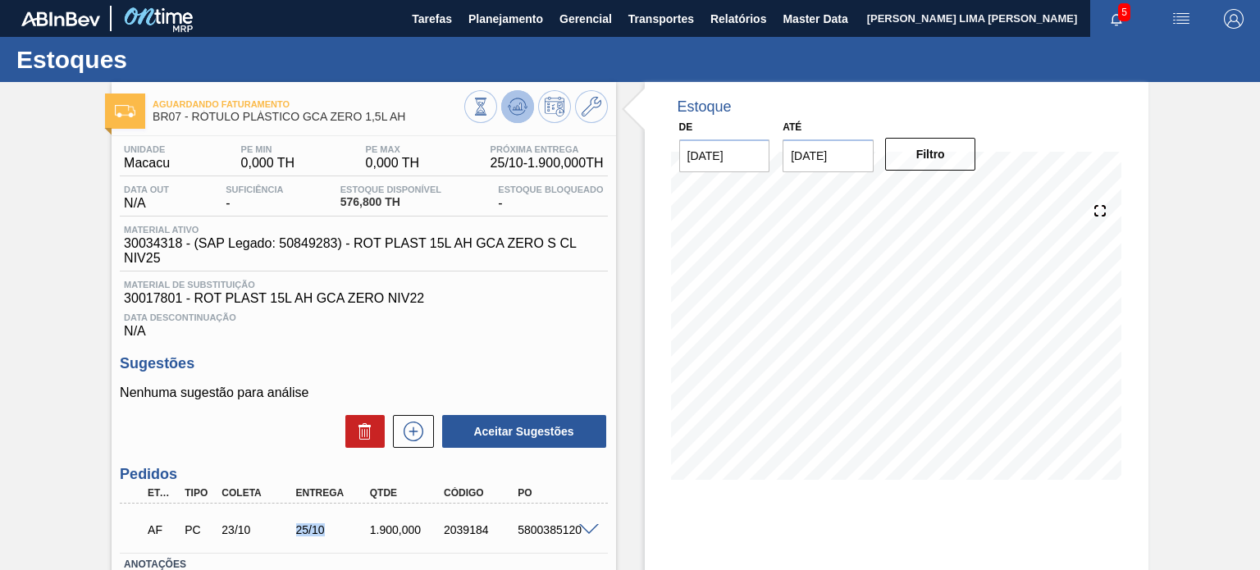
click at [515, 104] on icon at bounding box center [518, 107] width 20 height 20
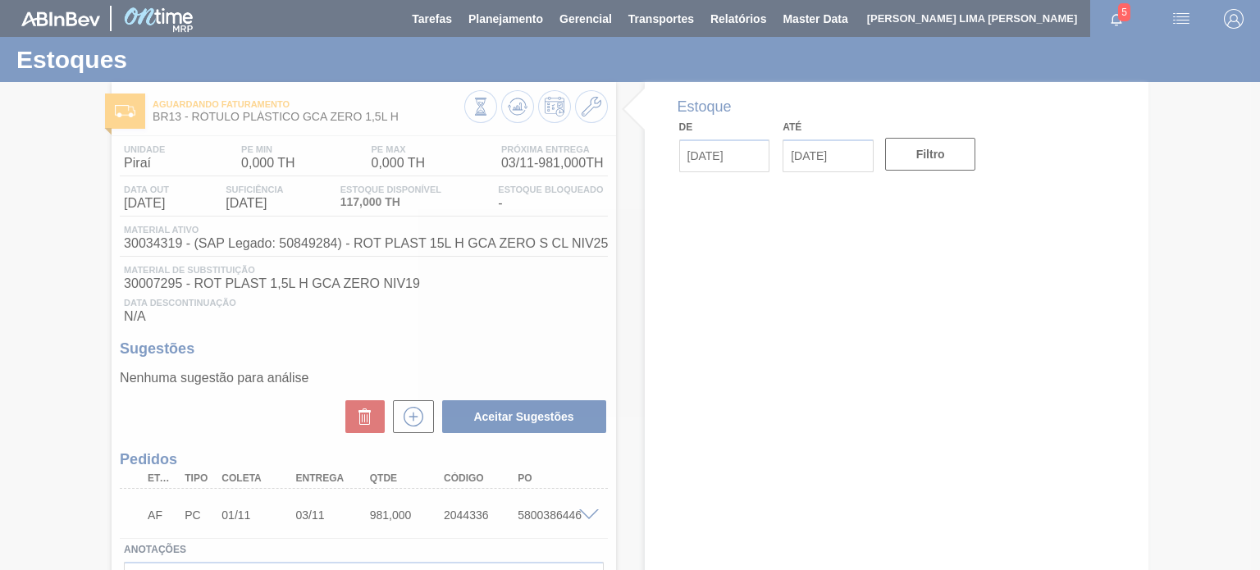
click at [674, 286] on div at bounding box center [630, 285] width 1260 height 570
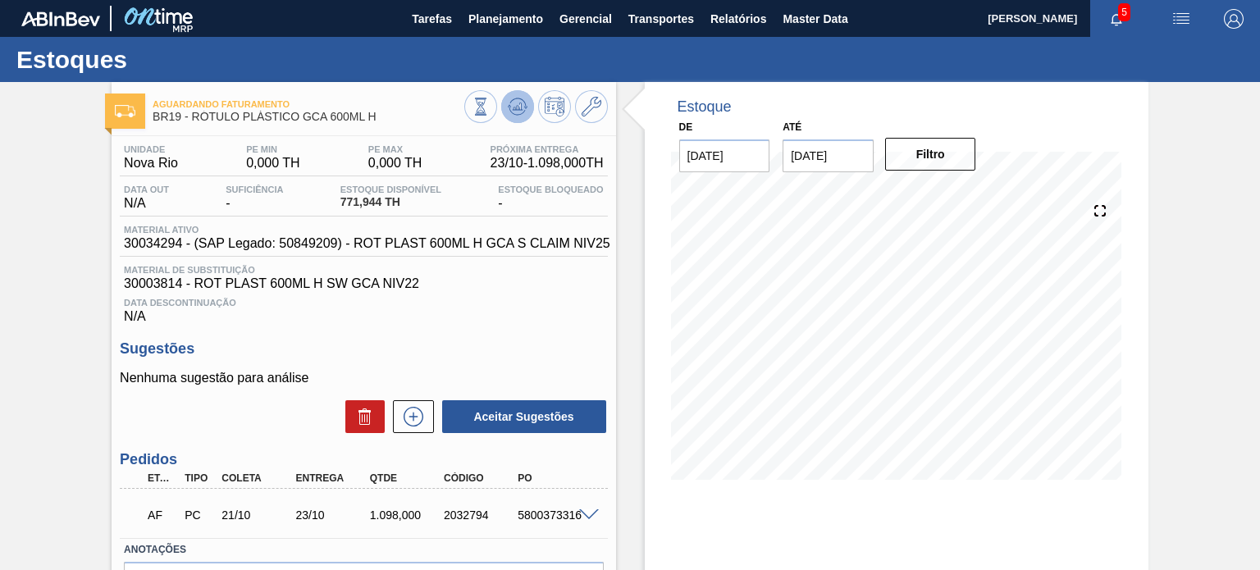
click at [523, 120] on button at bounding box center [517, 106] width 33 height 33
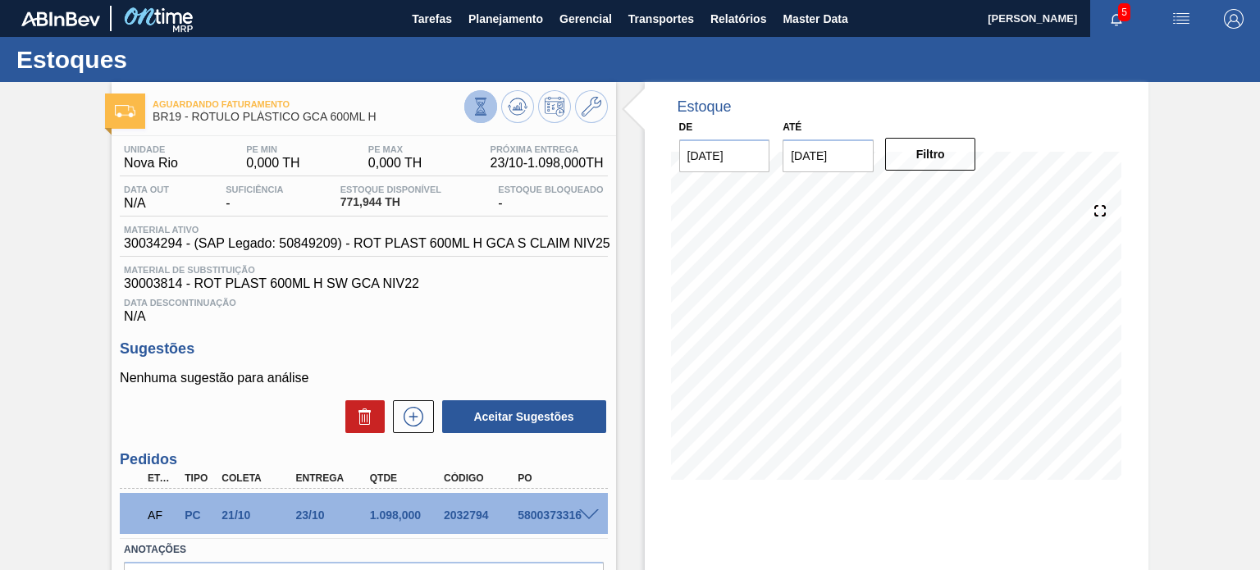
click at [486, 110] on icon at bounding box center [481, 107] width 18 height 18
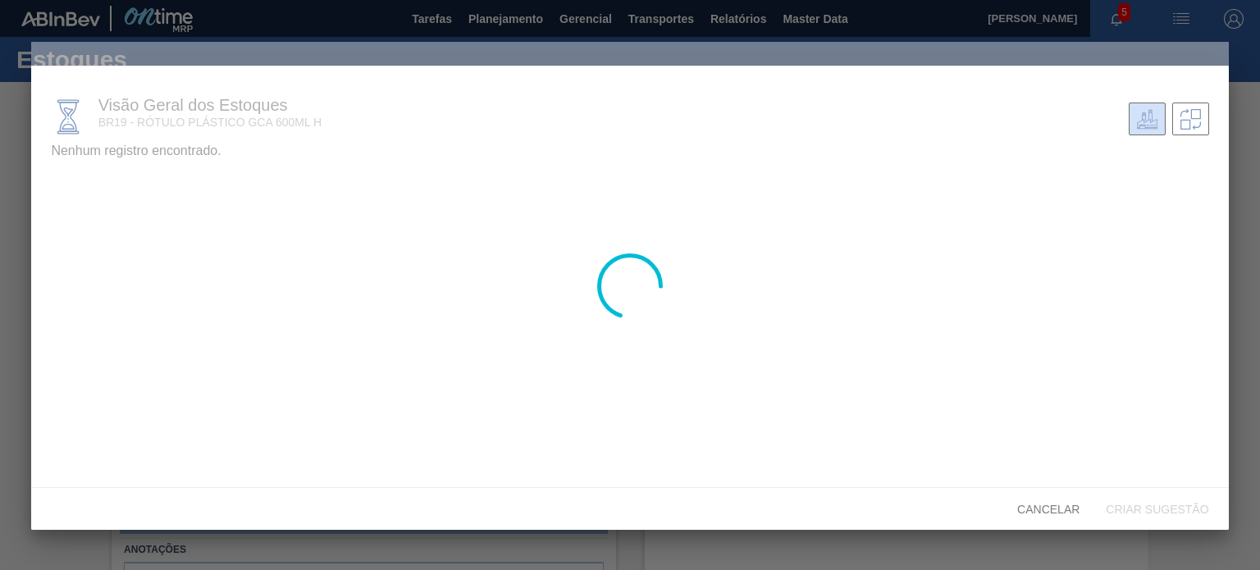
click at [107, 211] on div at bounding box center [629, 286] width 1197 height 488
click at [61, 184] on div at bounding box center [629, 286] width 1197 height 488
click at [85, 185] on div at bounding box center [629, 286] width 1197 height 488
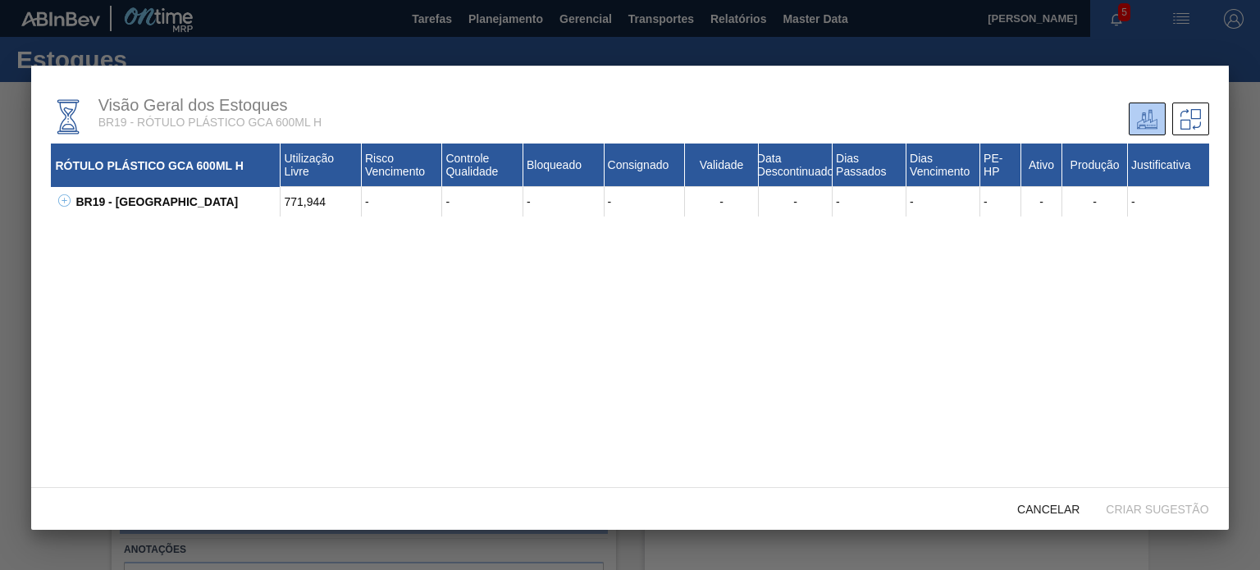
click at [74, 201] on div "BR19 - [GEOGRAPHIC_DATA]" at bounding box center [175, 202] width 209 height 30
click at [66, 201] on icon at bounding box center [65, 200] width 6 height 1
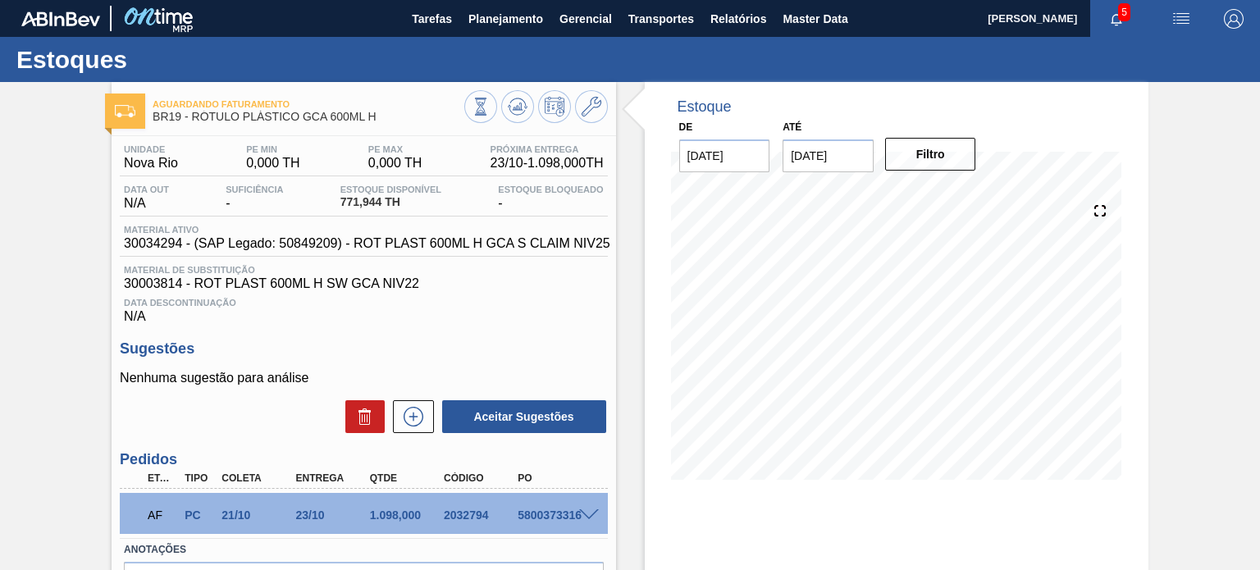
click at [610, 263] on div "Unidade Nova Rio PE MIN 0,000 TH PE MAX 0,000 TH Próxima Entrega 23/10 - 1.098,…" at bounding box center [364, 400] width 504 height 528
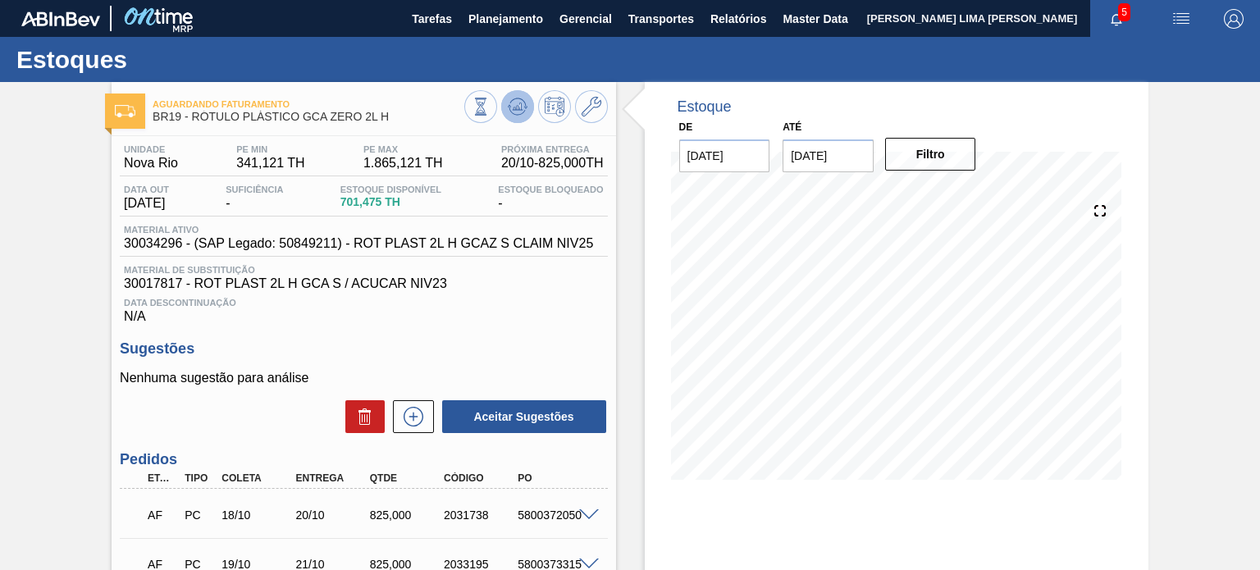
click at [522, 106] on icon at bounding box center [518, 107] width 20 height 20
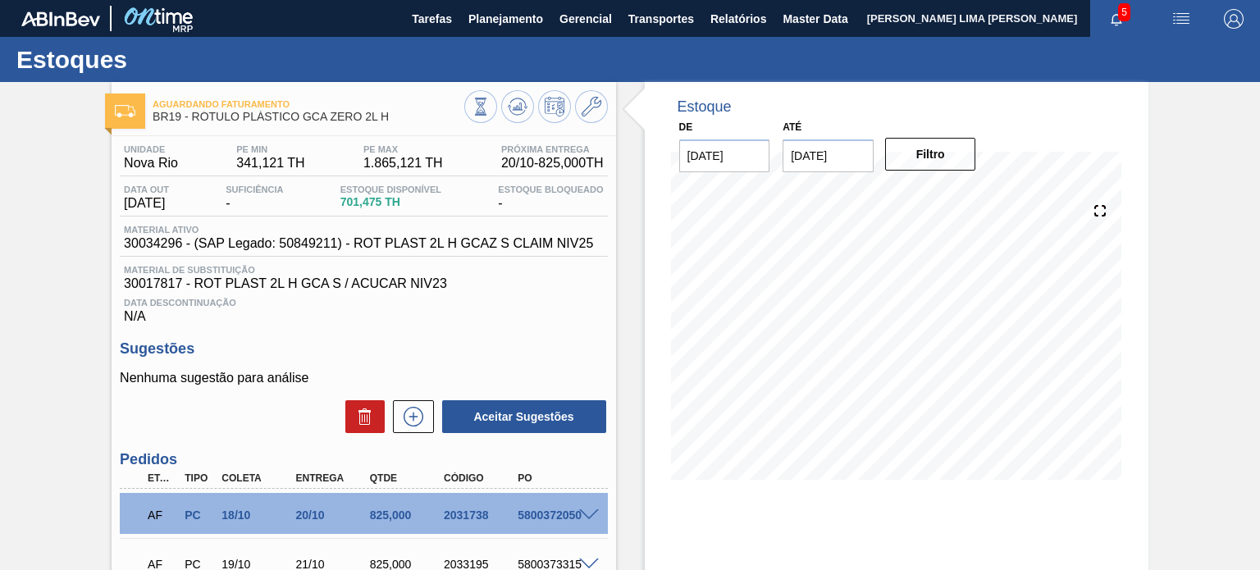
scroll to position [82, 0]
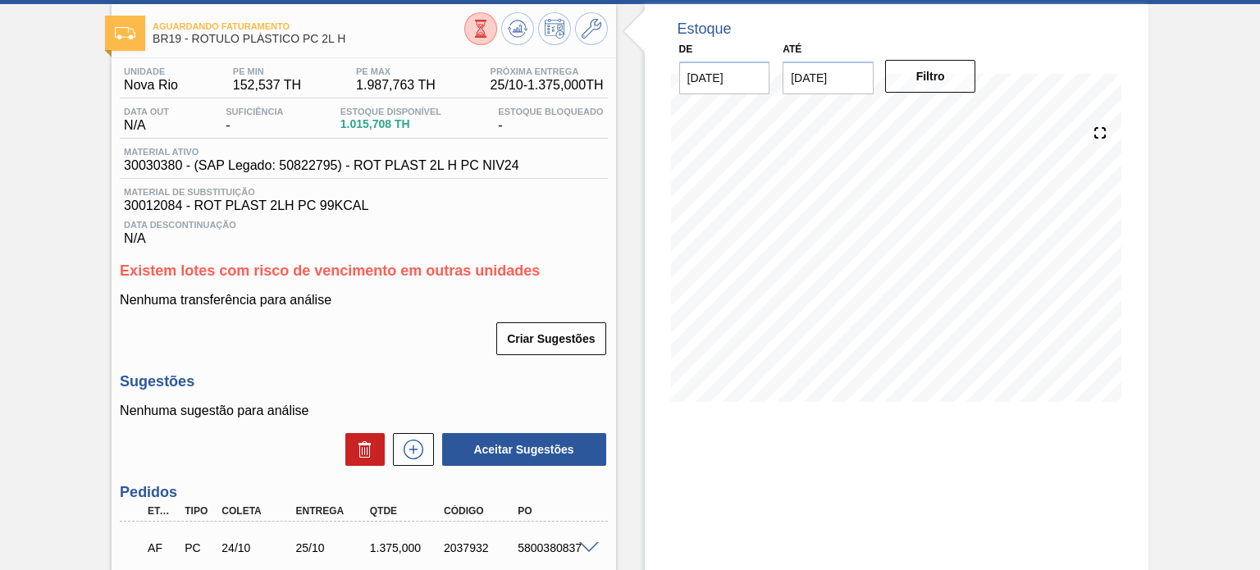
scroll to position [49, 0]
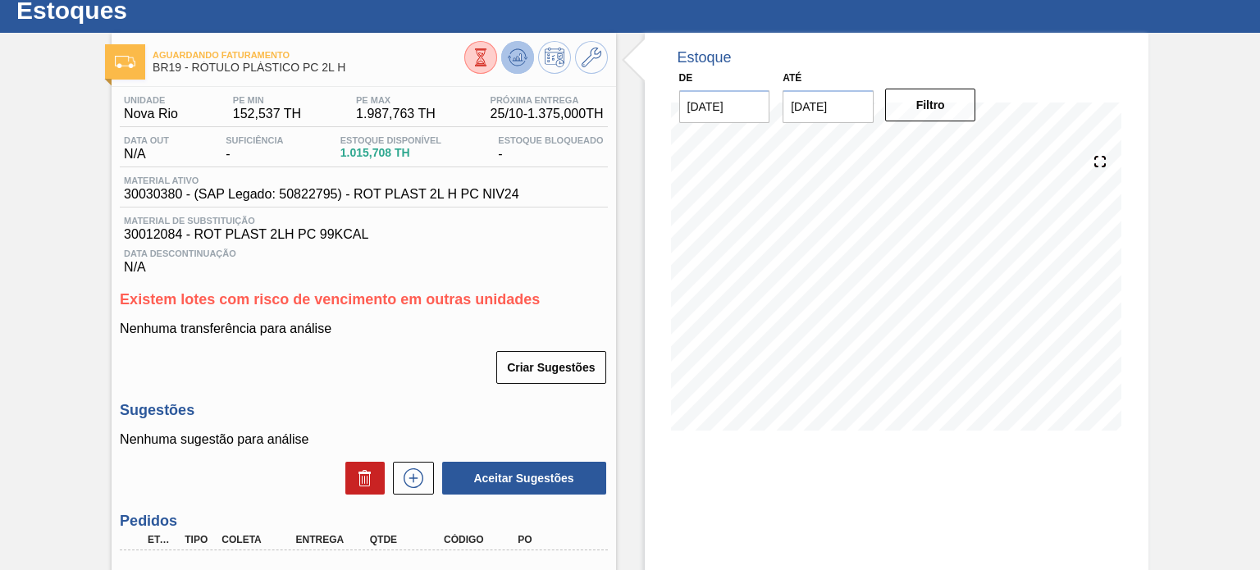
click at [514, 63] on icon at bounding box center [518, 58] width 20 height 20
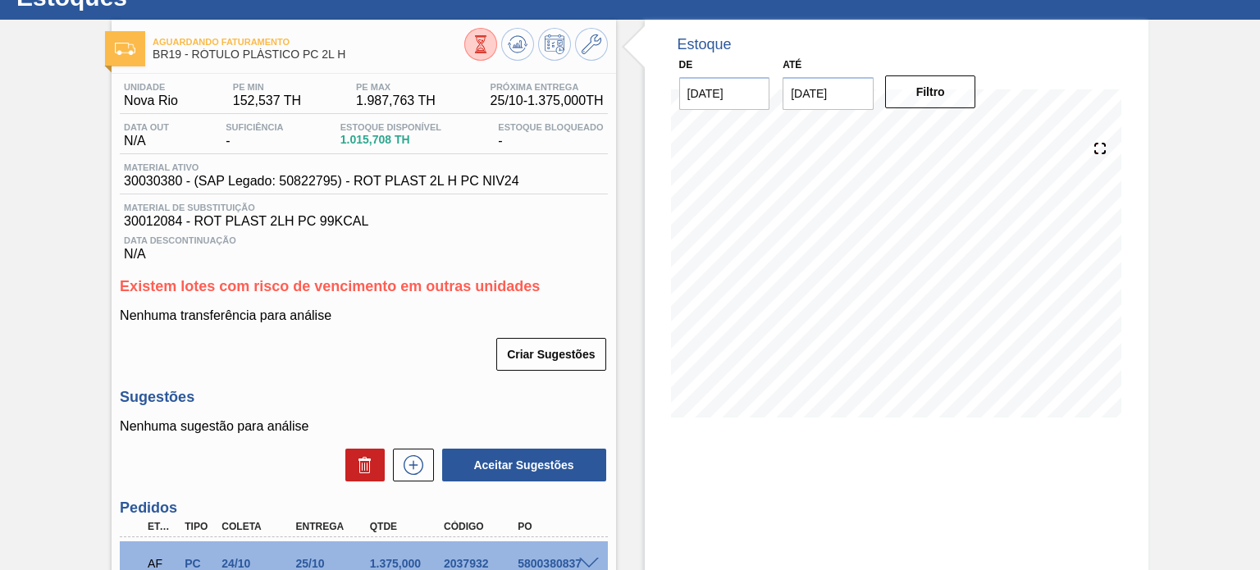
scroll to position [0, 0]
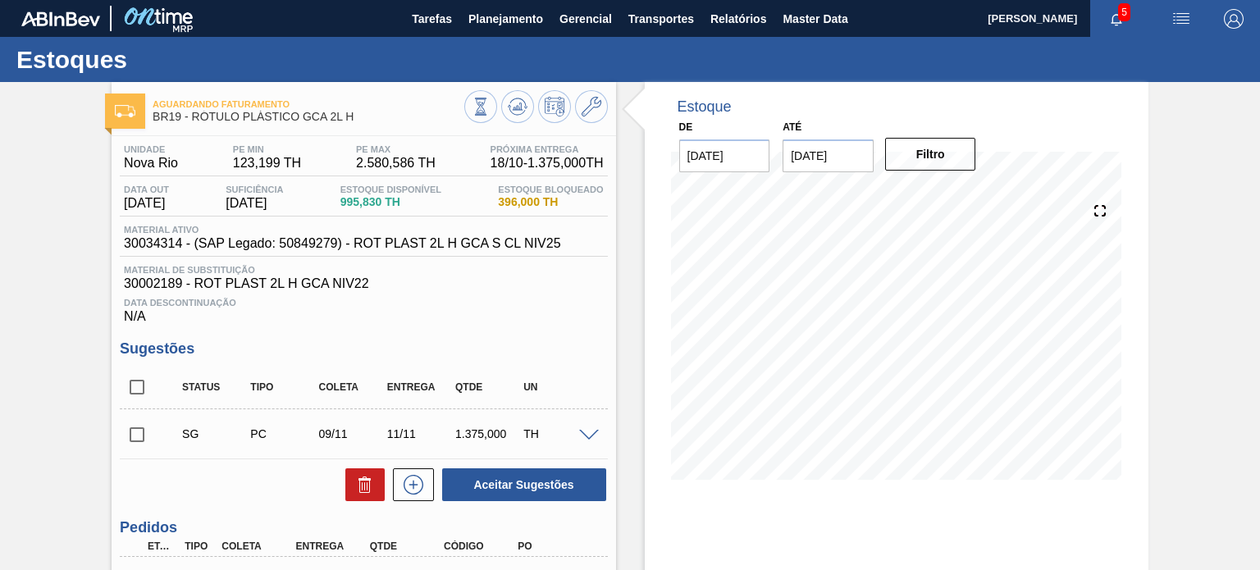
scroll to position [82, 0]
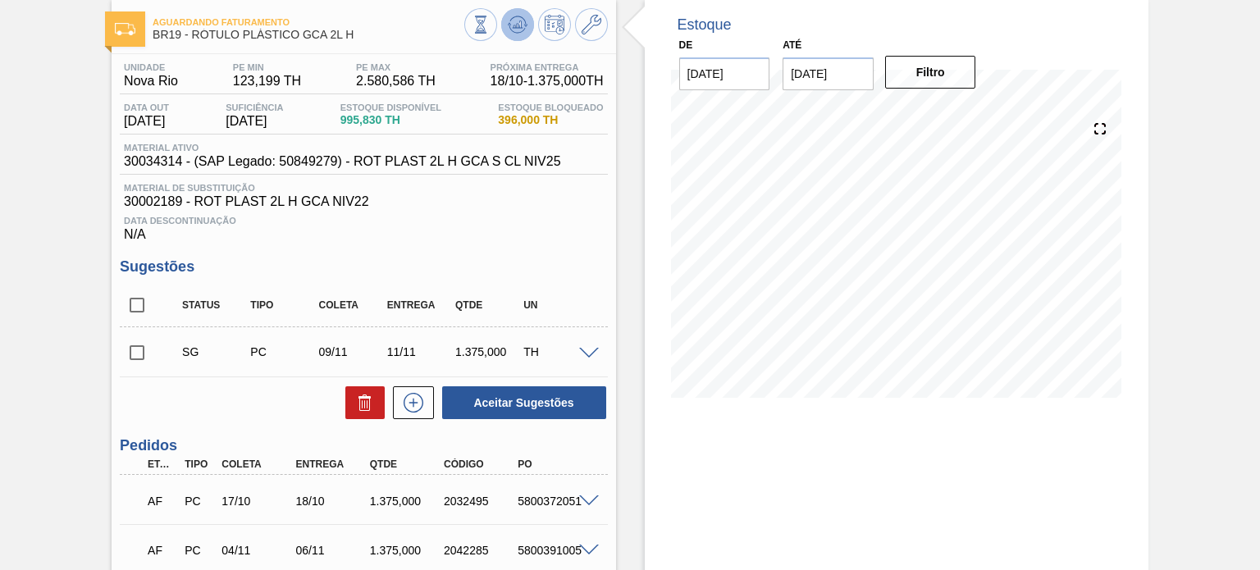
click at [511, 26] on icon at bounding box center [518, 25] width 20 height 20
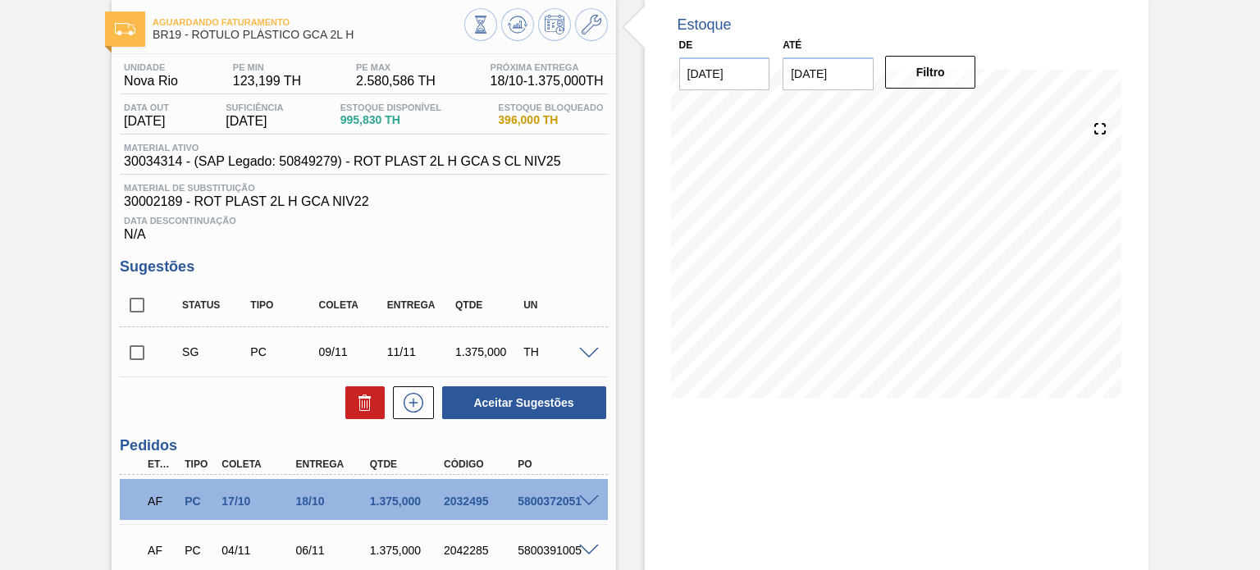
click at [505, 39] on div at bounding box center [536, 26] width 144 height 37
click at [510, 36] on button at bounding box center [517, 24] width 33 height 33
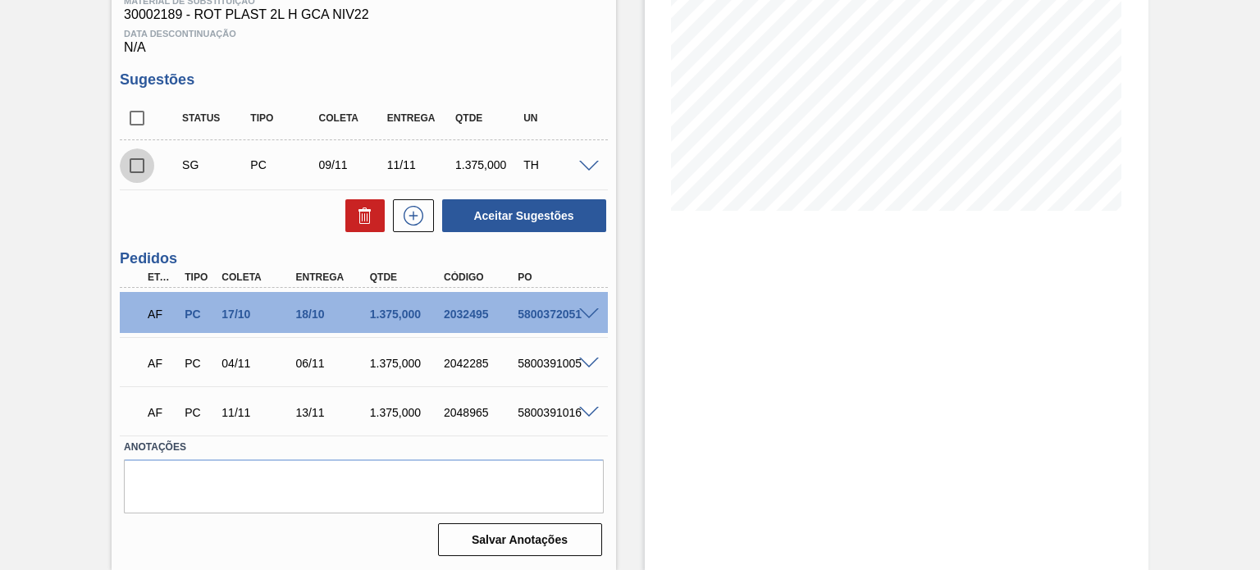
click at [130, 161] on input "checkbox" at bounding box center [137, 166] width 34 height 34
click at [556, 197] on div "Status Tipo Coleta Entrega Qtde UN SG PC 09/11 11/11 1.375,000 TH Material 3003…" at bounding box center [363, 165] width 487 height 137
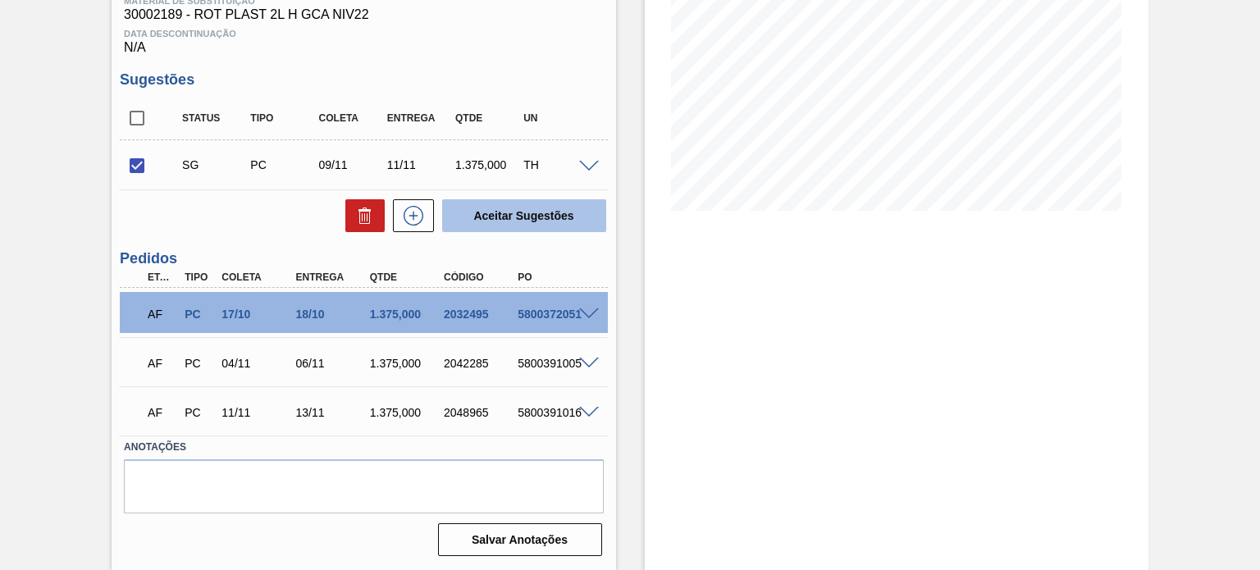
click at [555, 218] on button "Aceitar Sugestões" at bounding box center [524, 215] width 164 height 33
checkbox input "false"
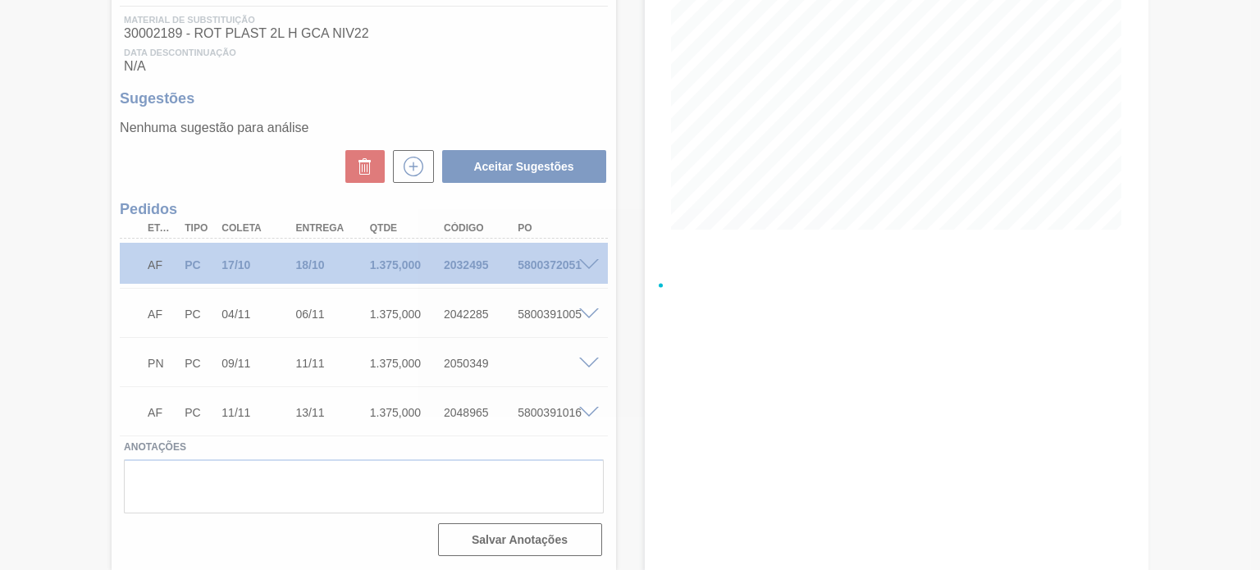
scroll to position [250, 0]
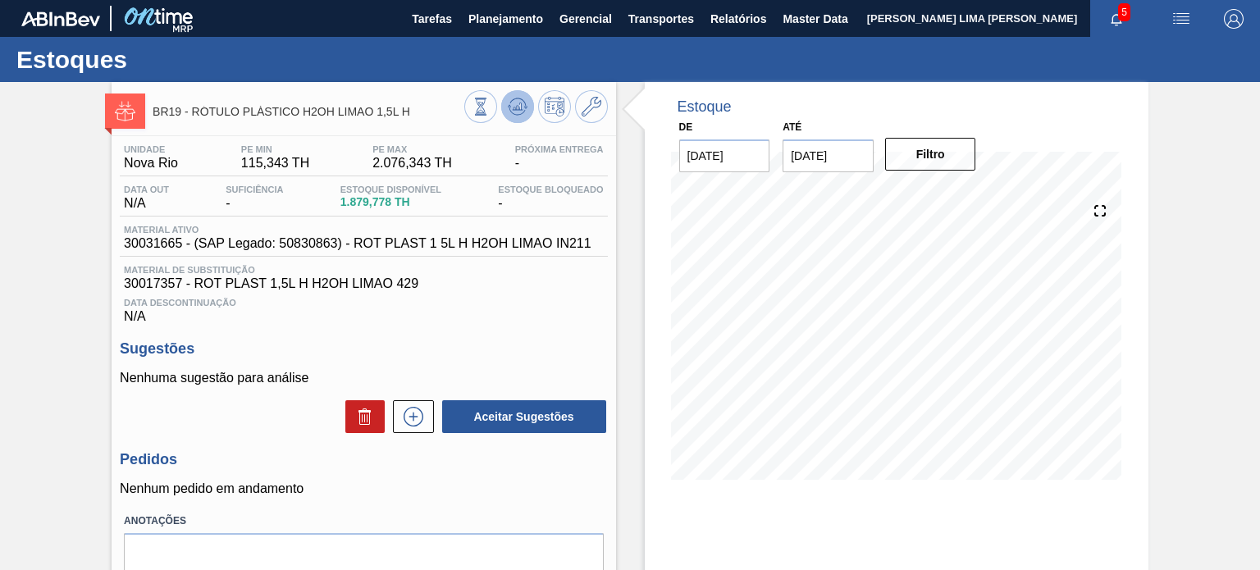
click at [510, 116] on icon at bounding box center [518, 107] width 20 height 20
click at [484, 107] on icon at bounding box center [481, 107] width 18 height 18
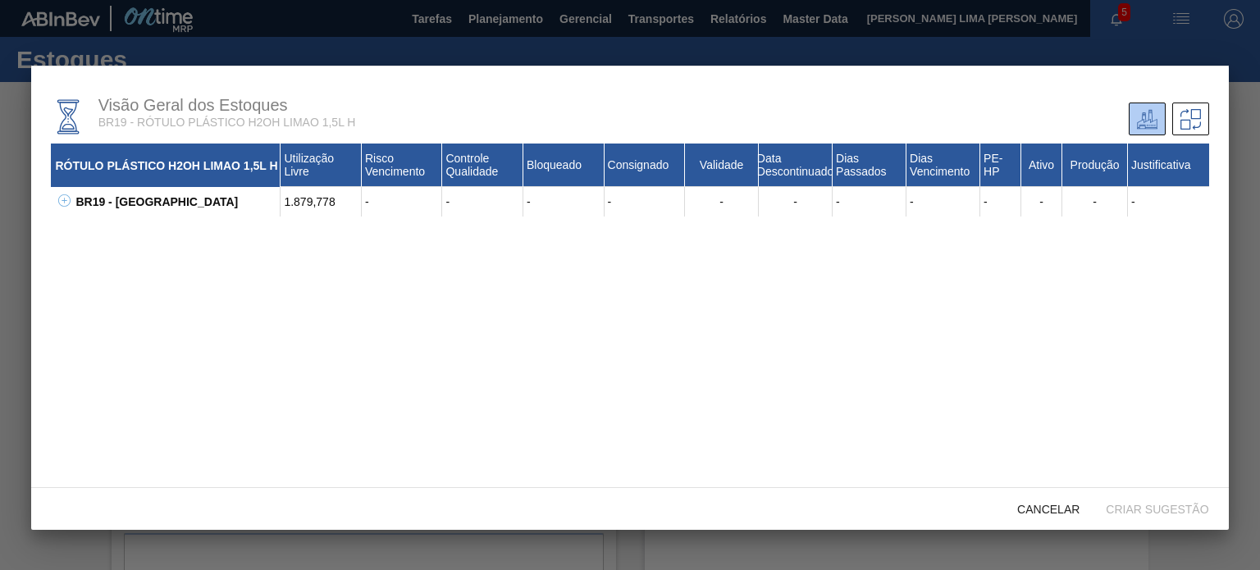
click at [68, 207] on icon at bounding box center [64, 200] width 12 height 12
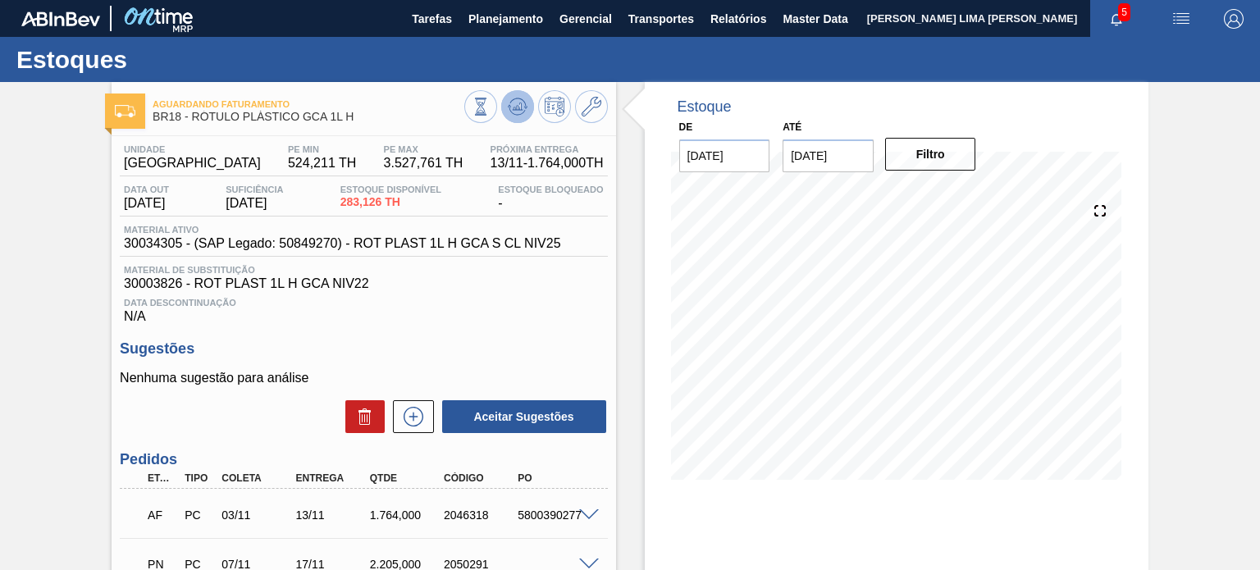
click at [521, 111] on icon at bounding box center [518, 107] width 20 height 20
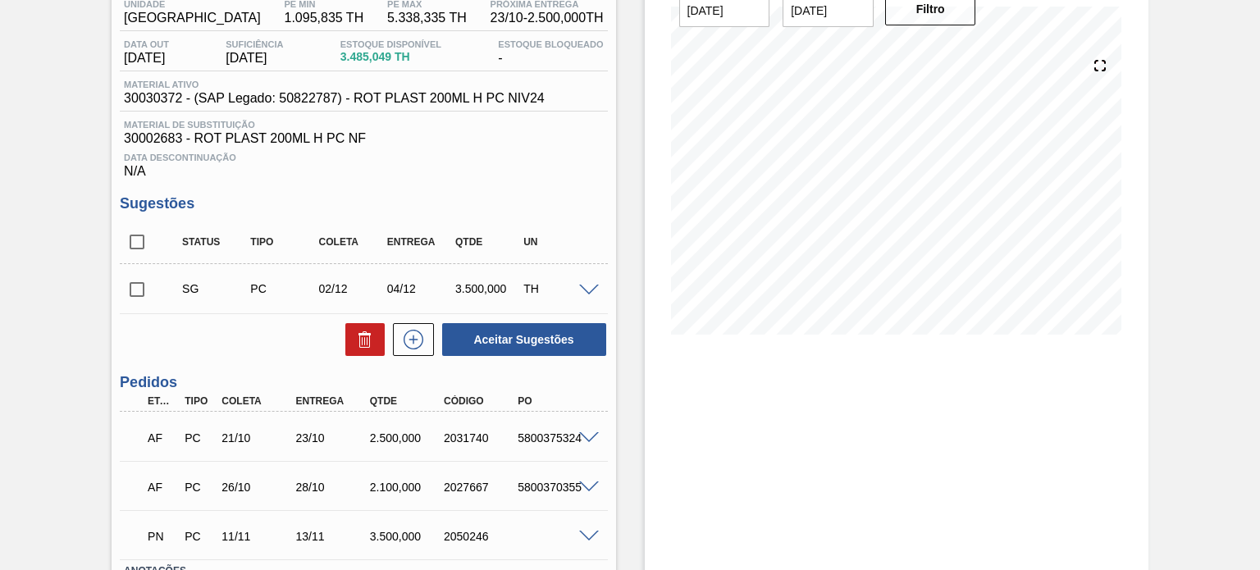
scroll to position [164, 0]
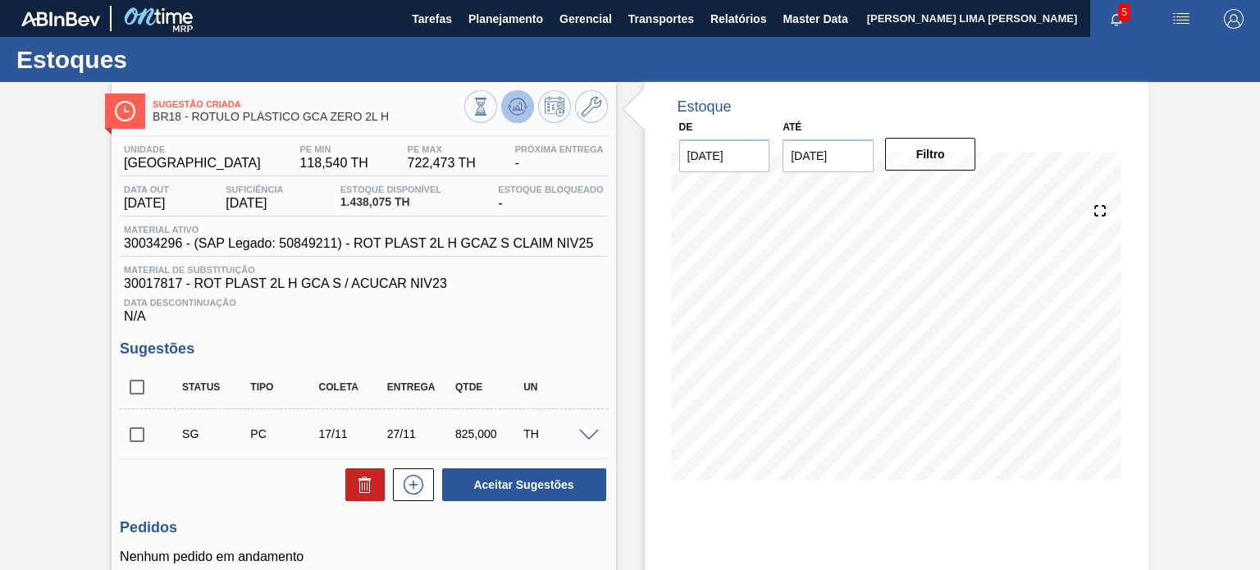
click at [514, 117] on button at bounding box center [517, 106] width 33 height 33
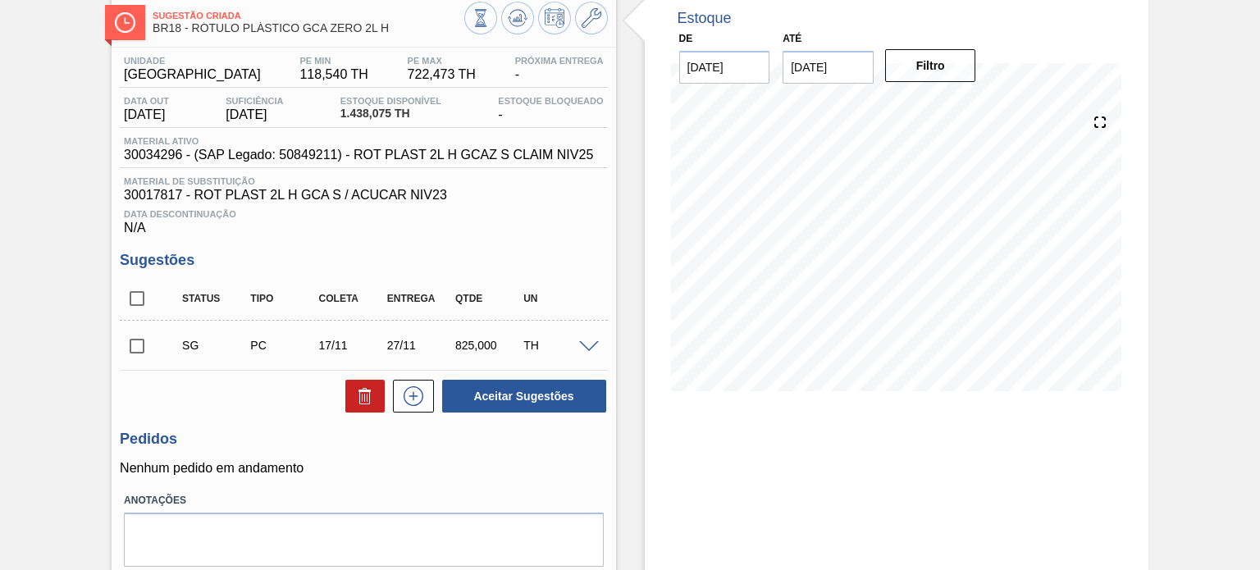
scroll to position [60, 0]
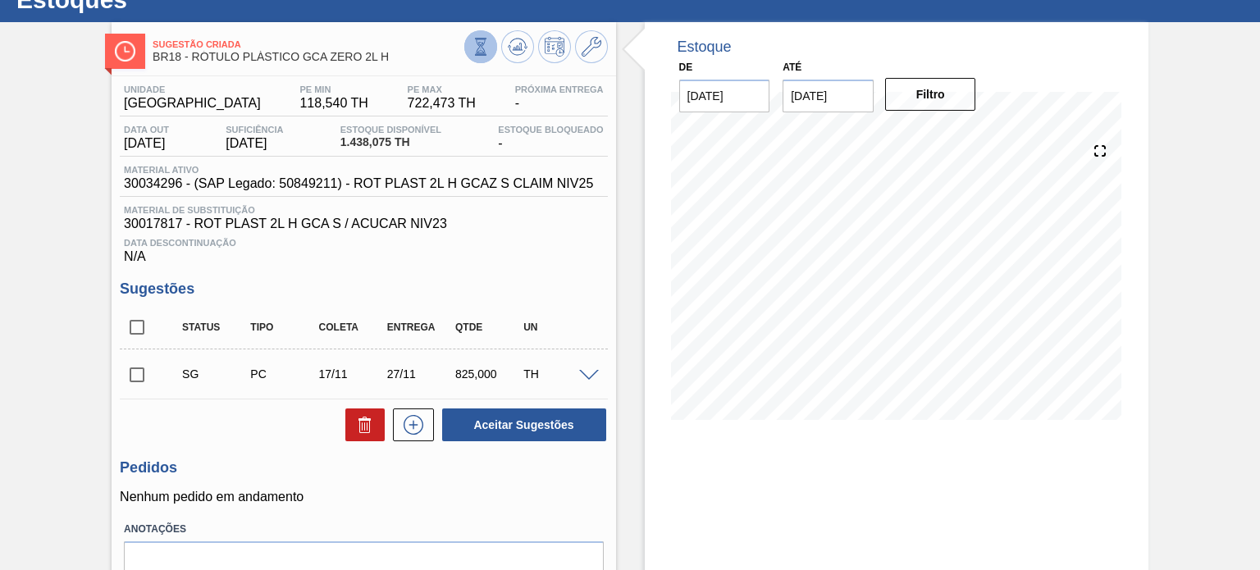
click at [480, 55] on icon at bounding box center [480, 55] width 11 height 2
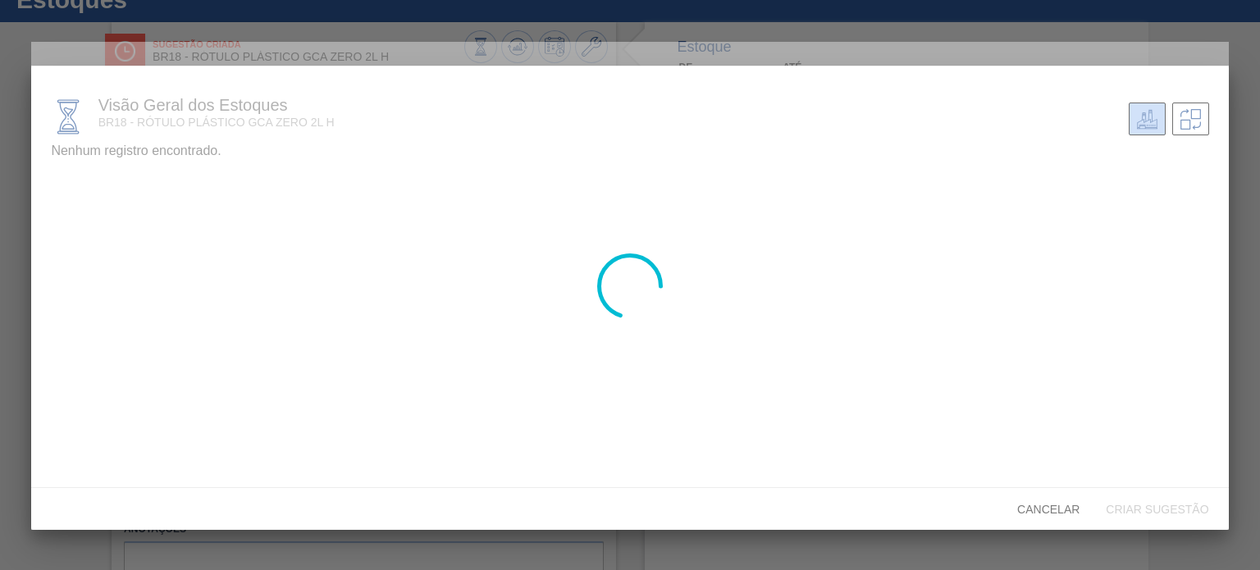
click at [57, 235] on div at bounding box center [629, 286] width 1197 height 488
click at [75, 209] on div at bounding box center [629, 286] width 1197 height 488
click at [75, 214] on div at bounding box center [629, 286] width 1197 height 488
click at [81, 214] on div at bounding box center [629, 286] width 1197 height 488
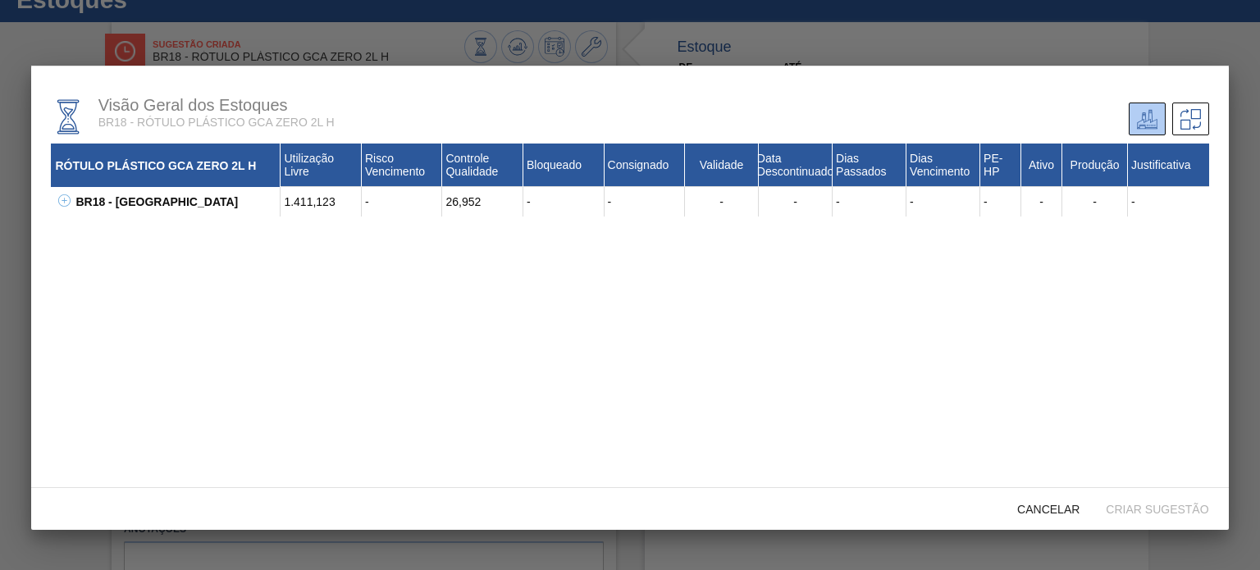
click at [66, 201] on icon at bounding box center [65, 200] width 6 height 1
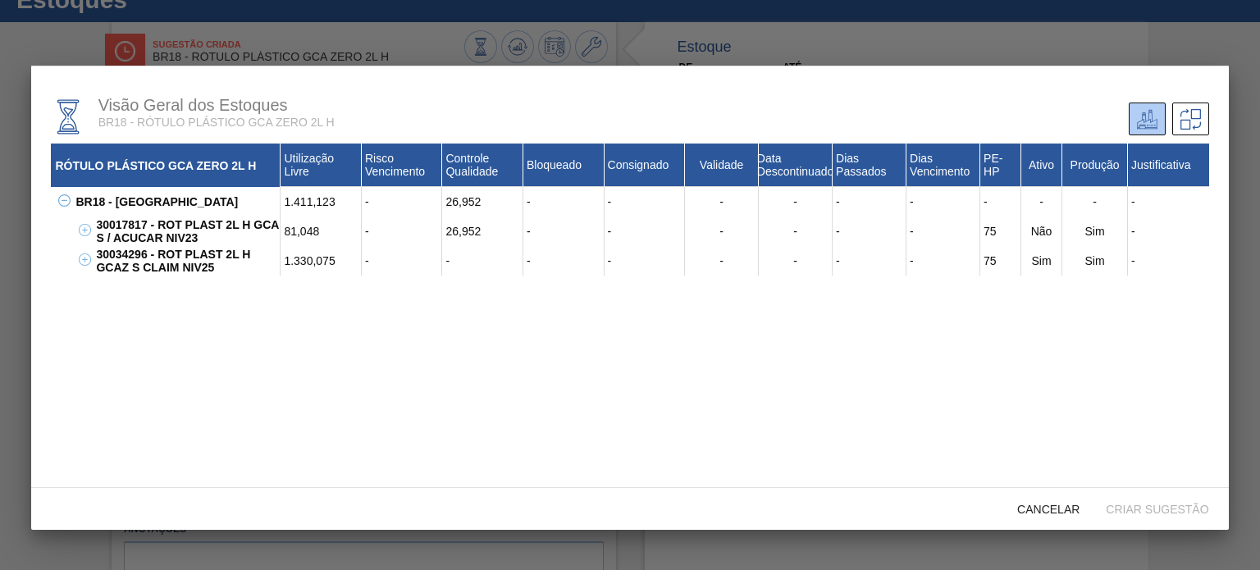
click at [304, 260] on div "1.330,075" at bounding box center [321, 261] width 81 height 30
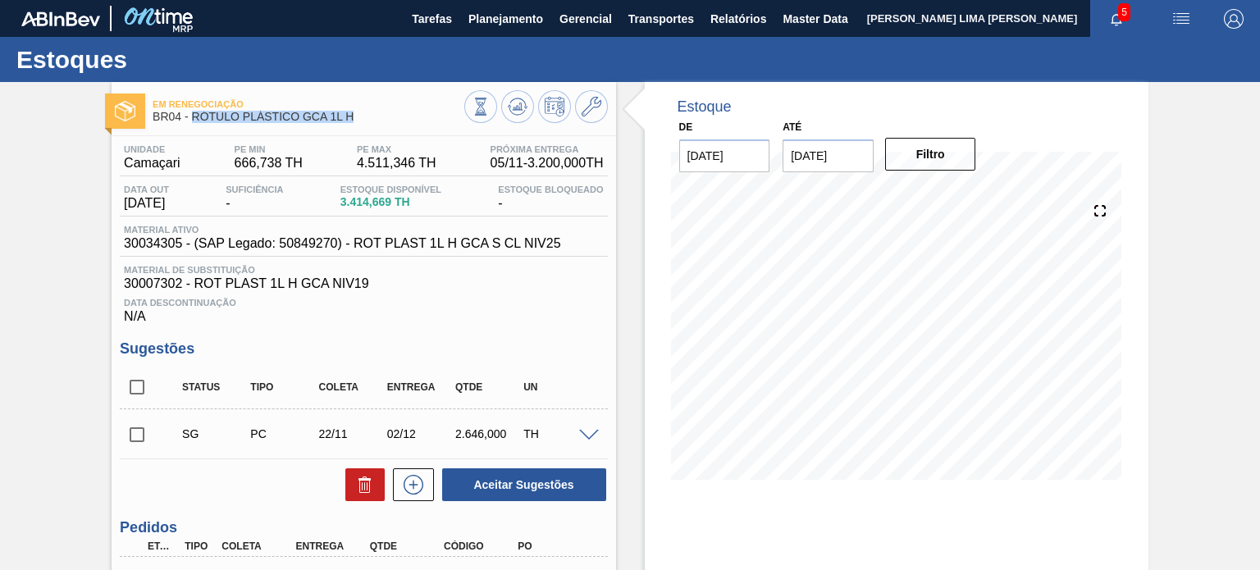
drag, startPoint x: 361, startPoint y: 124, endPoint x: 192, endPoint y: 114, distance: 169.3
click at [192, 114] on div "Em Renegociação BR04 - RÓTULO PLÁSTICO GCA 1L H" at bounding box center [308, 111] width 311 height 37
copy span "RÓTULO PLÁSTICO GCA 1L H"
click at [153, 242] on span "30034305 - (SAP Legado: 50849270) - ROT PLAST 1L H GCA S CL NIV25" at bounding box center [342, 243] width 437 height 15
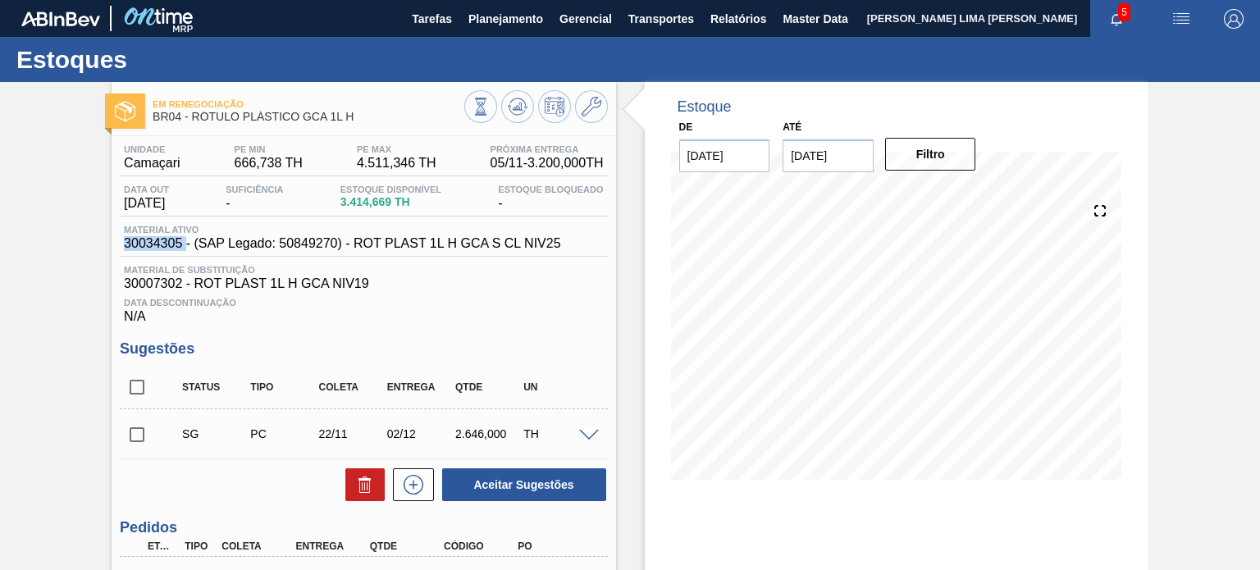
copy span "30034305"
click at [473, 98] on icon at bounding box center [481, 107] width 18 height 18
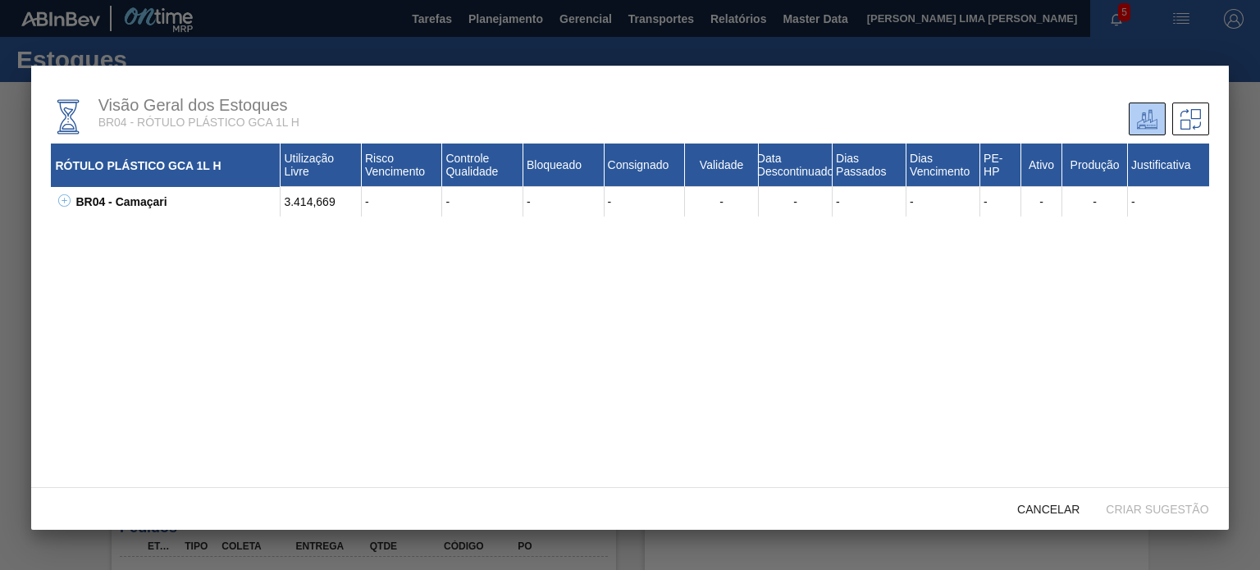
click at [64, 208] on button at bounding box center [61, 202] width 16 height 16
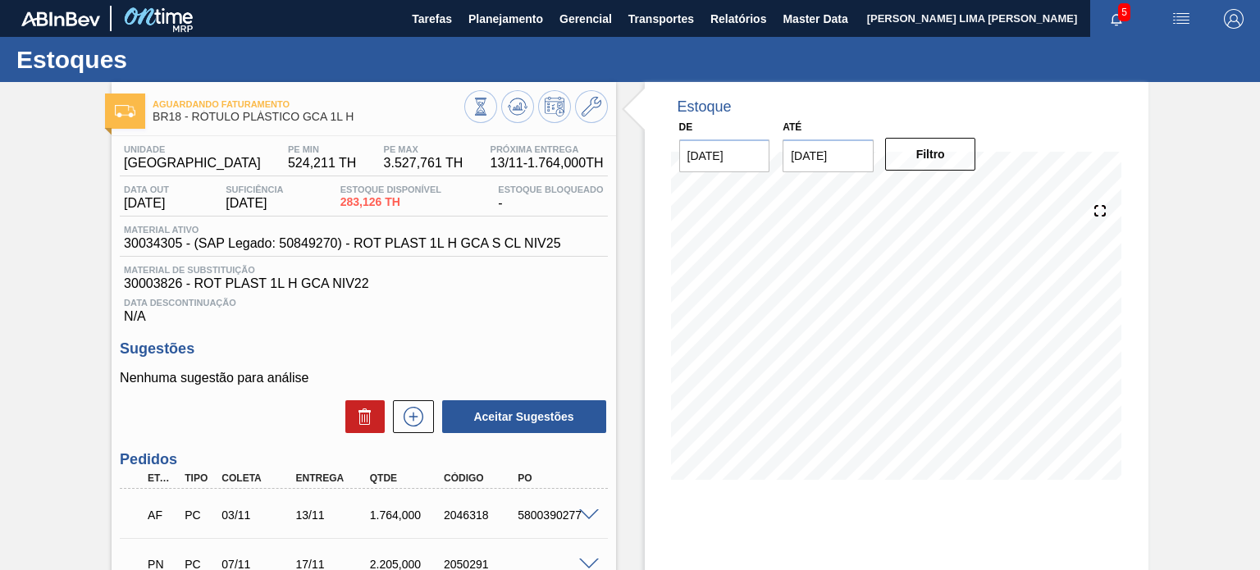
scroll to position [152, 0]
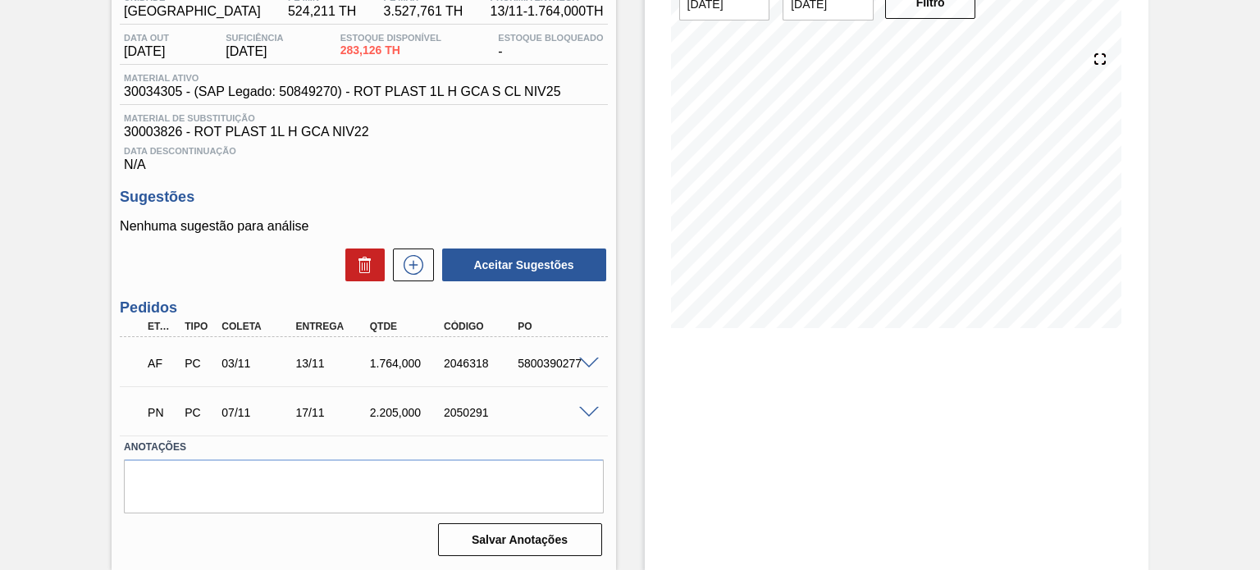
click at [586, 416] on span at bounding box center [589, 413] width 20 height 12
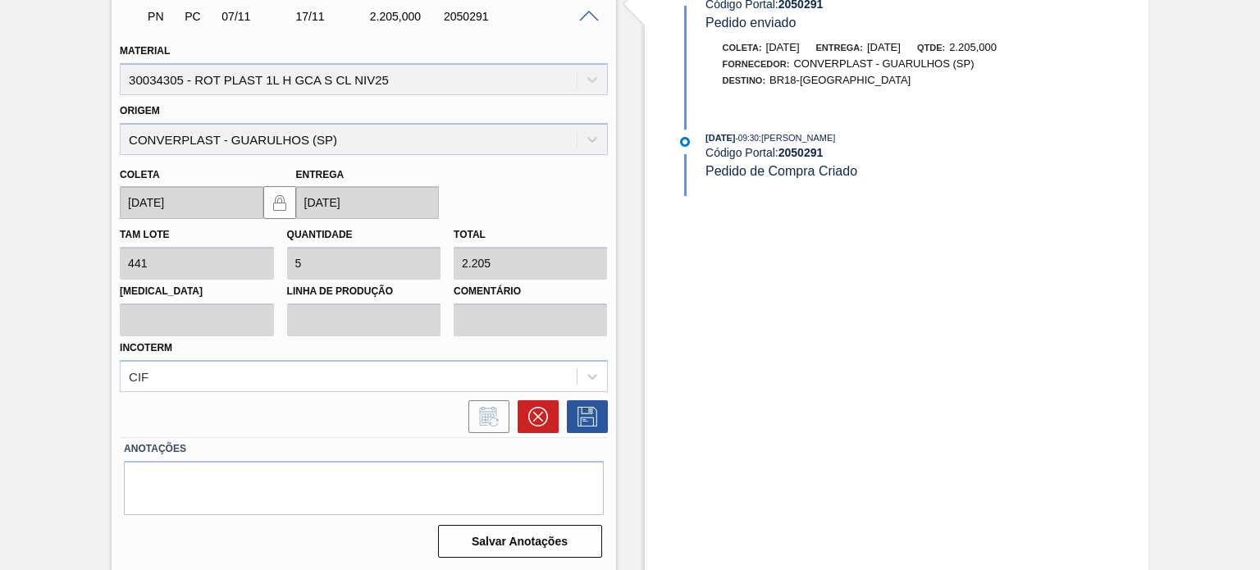
scroll to position [0, 0]
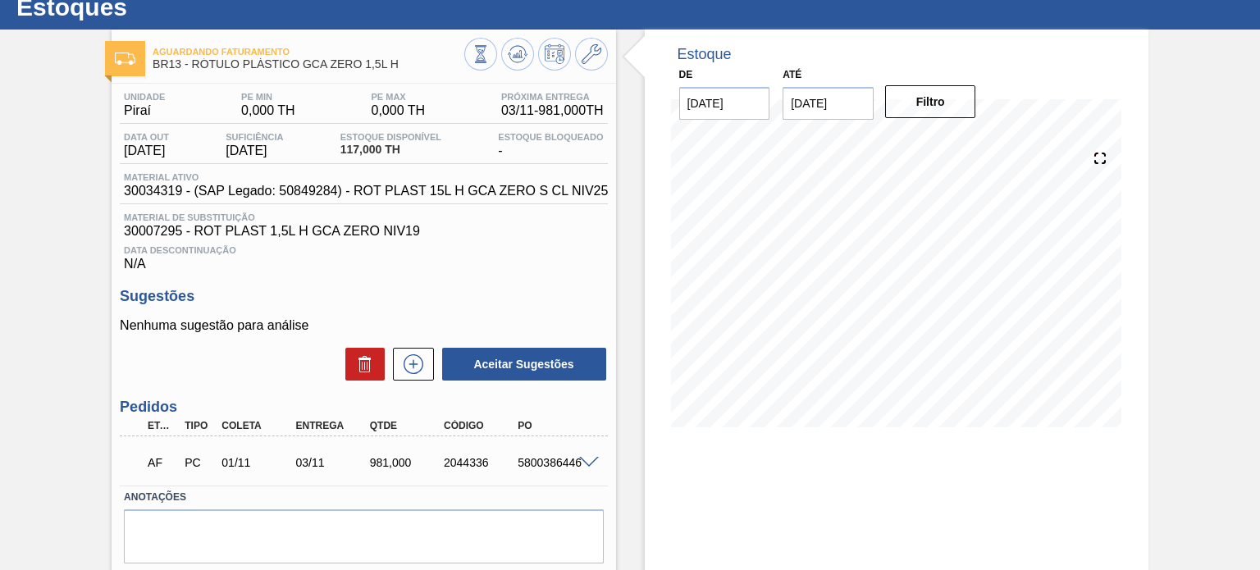
scroll to position [82, 0]
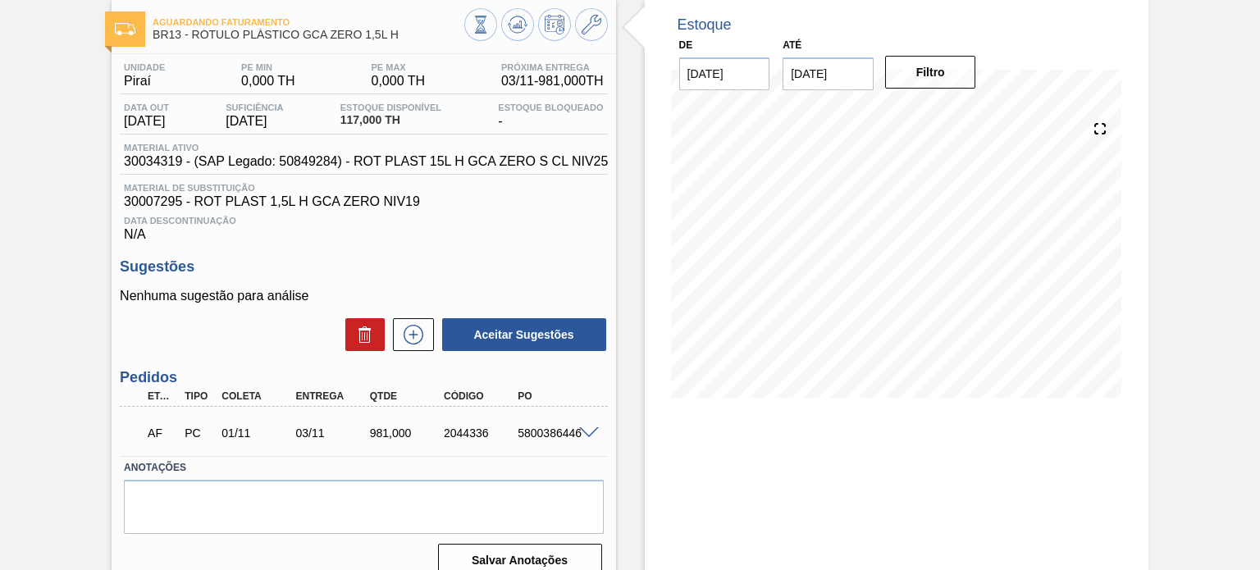
click at [564, 232] on div "Data Descontinuação N/A" at bounding box center [363, 225] width 487 height 33
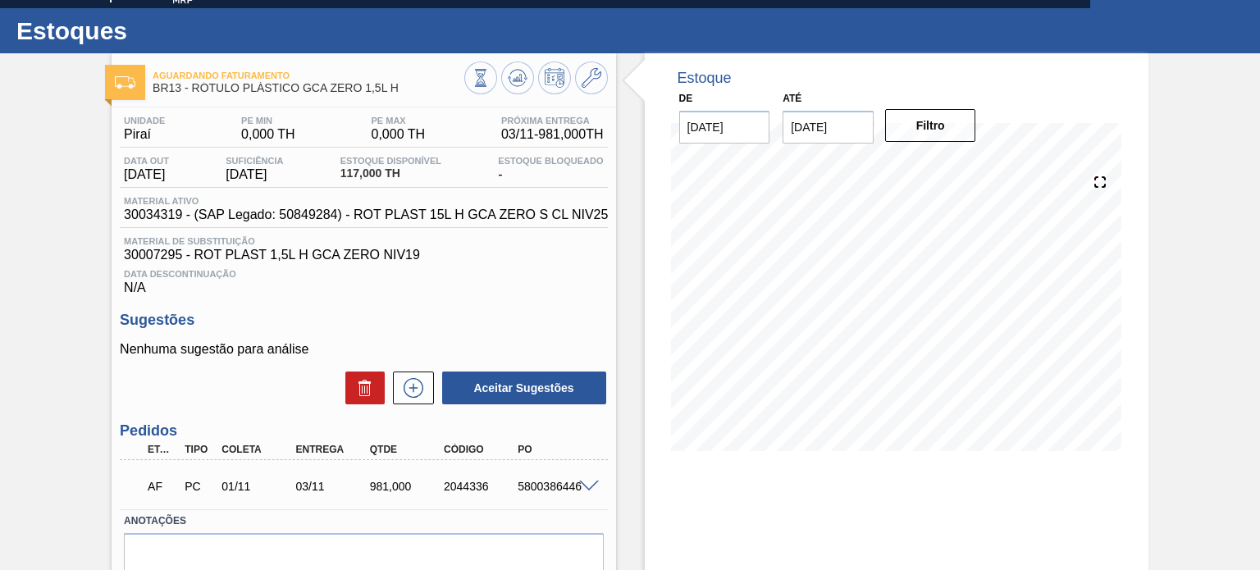
scroll to position [0, 0]
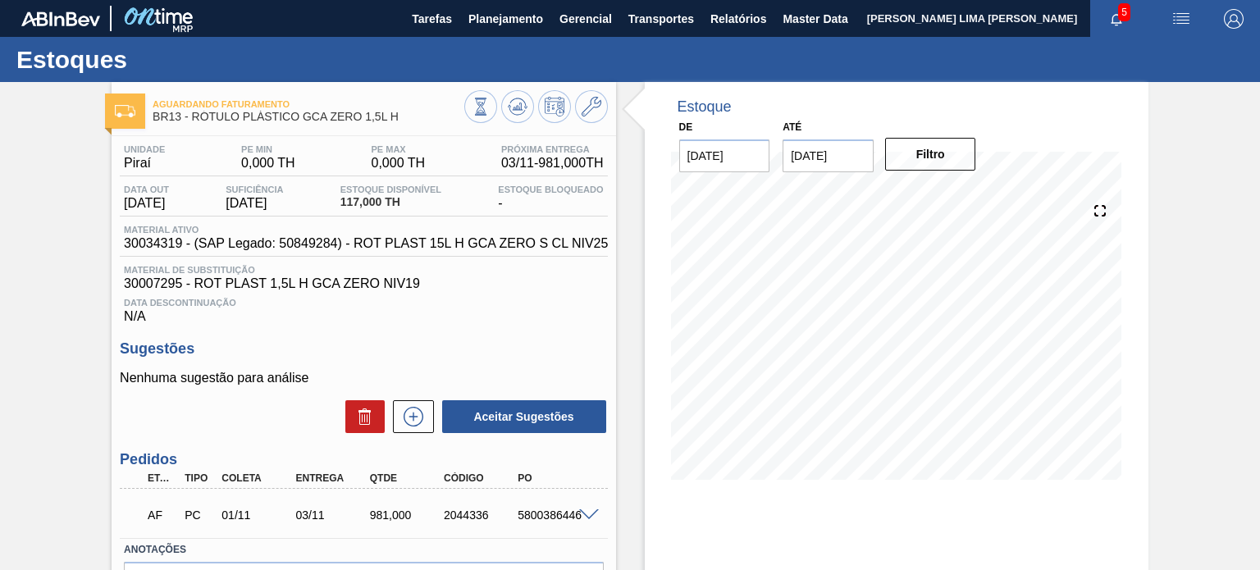
click at [500, 96] on div at bounding box center [536, 108] width 144 height 37
click at [511, 101] on icon at bounding box center [518, 107] width 20 height 20
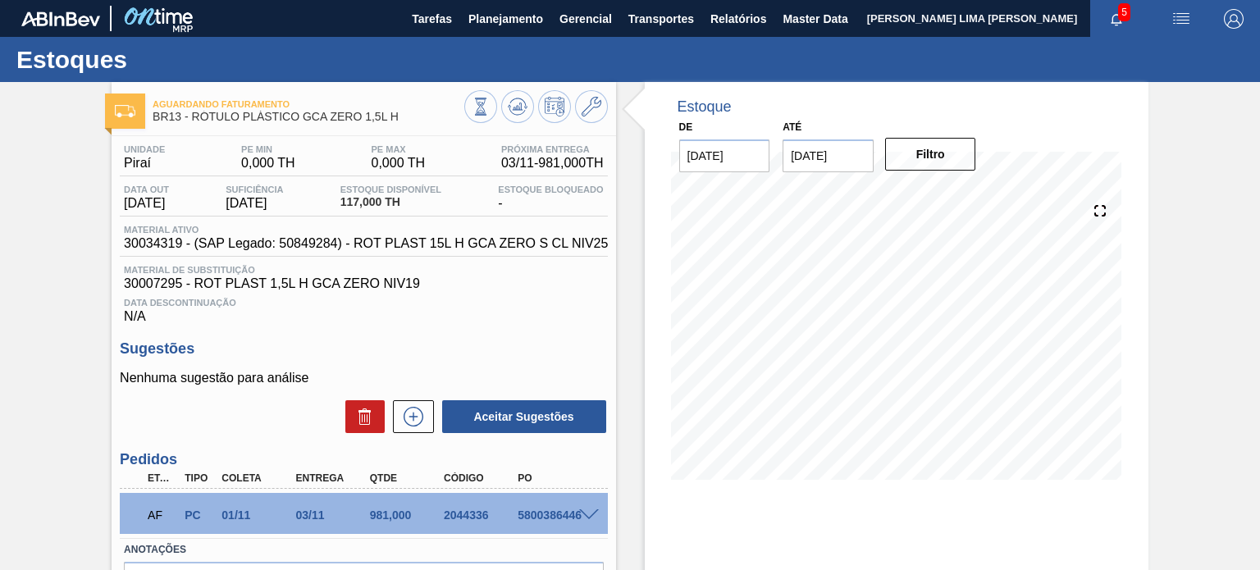
drag, startPoint x: 377, startPoint y: 187, endPoint x: 394, endPoint y: 203, distance: 22.6
click at [377, 187] on span "Estoque Disponível" at bounding box center [391, 190] width 101 height 10
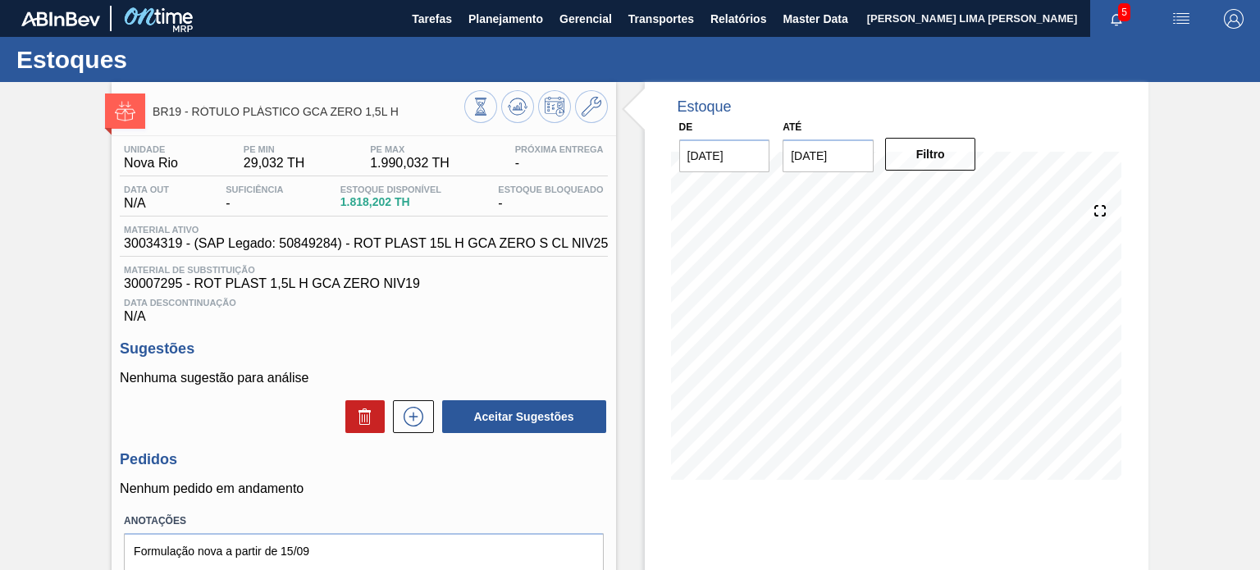
click at [137, 249] on span "30034319 - (SAP Legado: 50849284) - ROT PLAST 15L H GCA ZERO S CL NIV25" at bounding box center [366, 243] width 484 height 15
copy span "30034319"
click at [469, 112] on button at bounding box center [480, 106] width 33 height 33
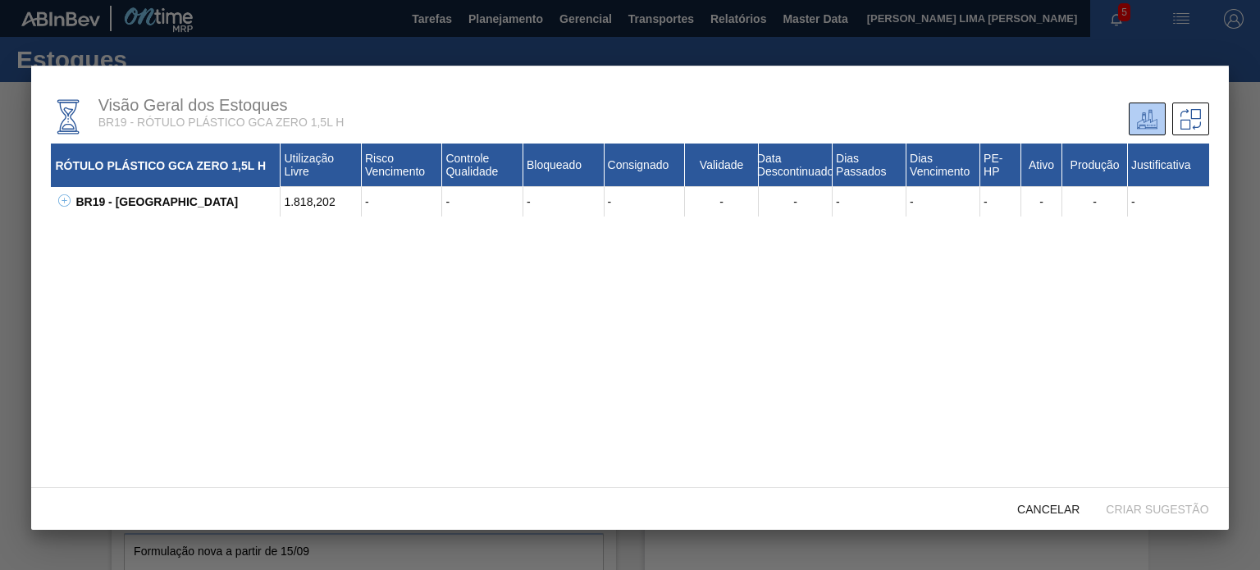
click at [71, 205] on div "BR19 - Nova Rio" at bounding box center [175, 202] width 209 height 30
click at [65, 203] on icon at bounding box center [64, 200] width 12 height 12
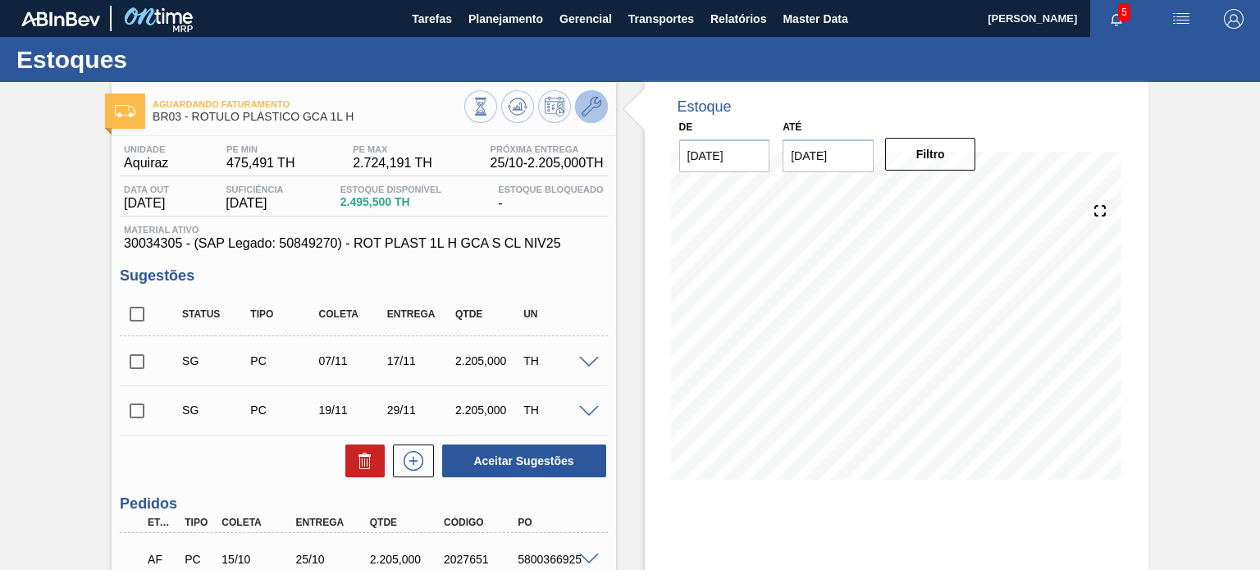
click at [591, 112] on icon at bounding box center [592, 107] width 20 height 20
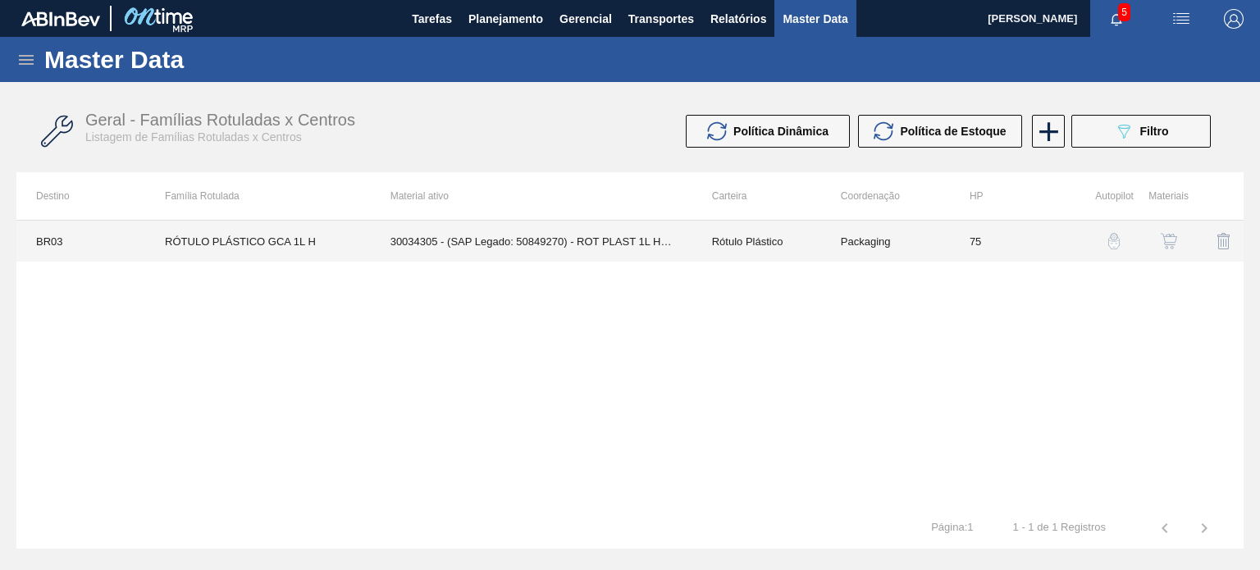
click at [666, 249] on td "30034305 - (SAP Legado: 50849270) - ROT PLAST 1L H GCA S CL NIV25" at bounding box center [532, 241] width 322 height 41
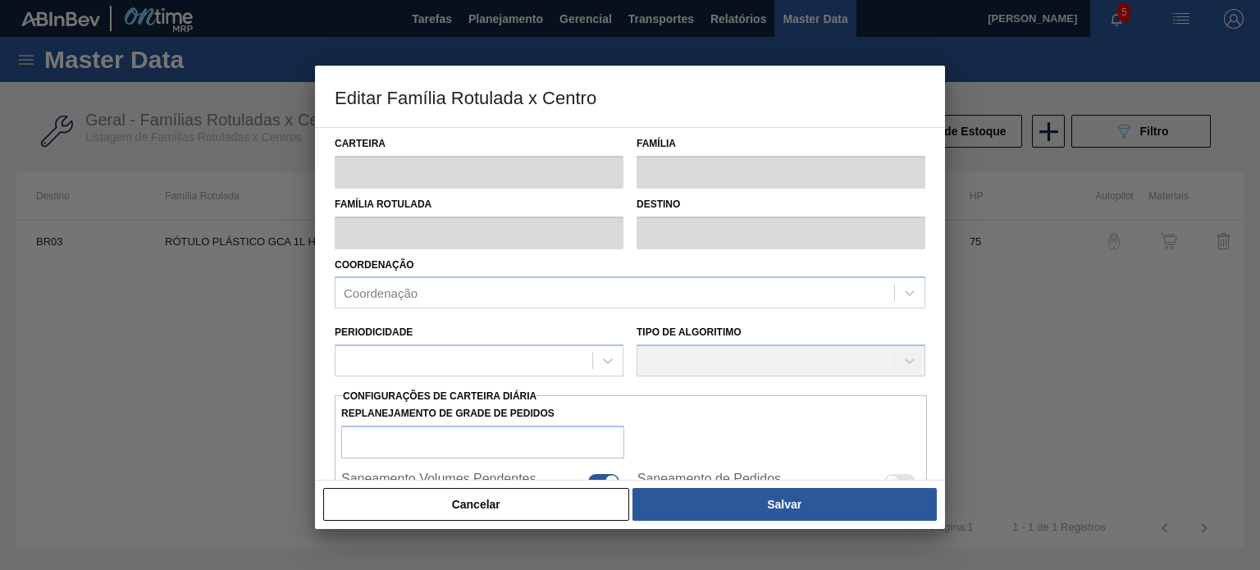
type input "Rótulo Plástico"
type input "RÓTULO PLÁSTICO GCA 1L H"
type input "BR03 - Aquiraz"
type input "75"
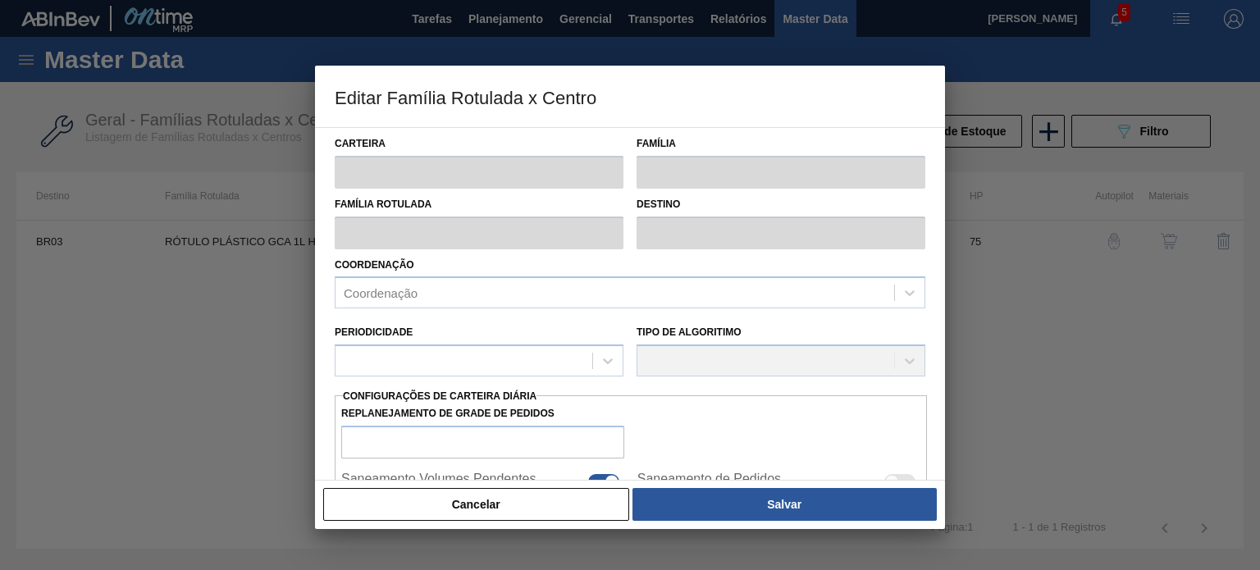
type input "475,491"
type input "2.724,191"
type input "50"
type input "1.599,841"
checkbox input "true"
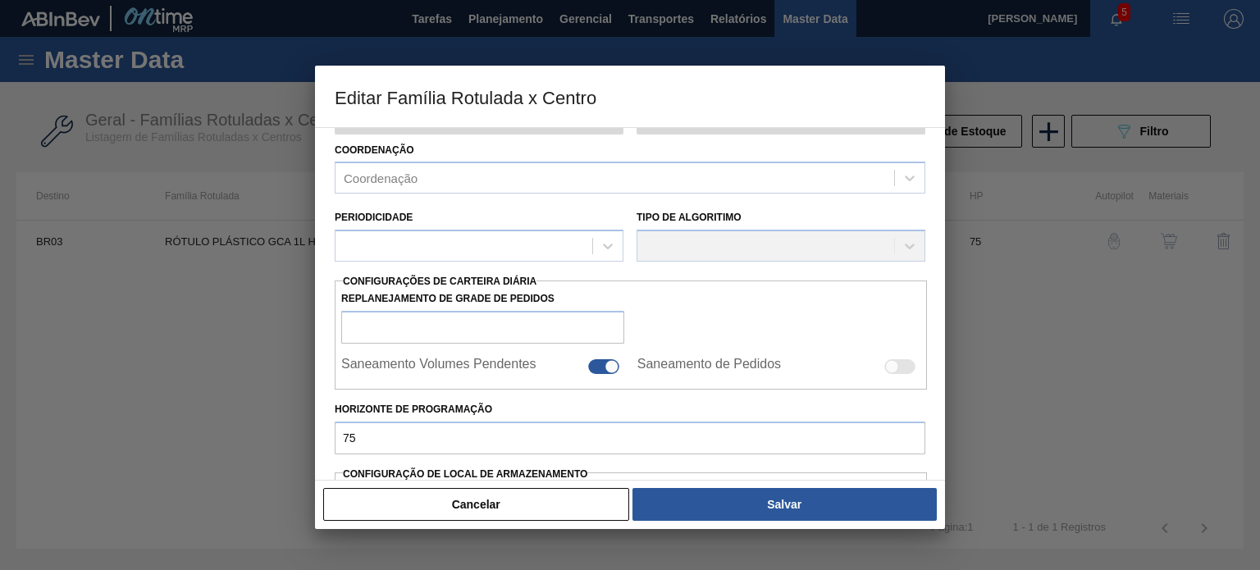
scroll to position [328, 0]
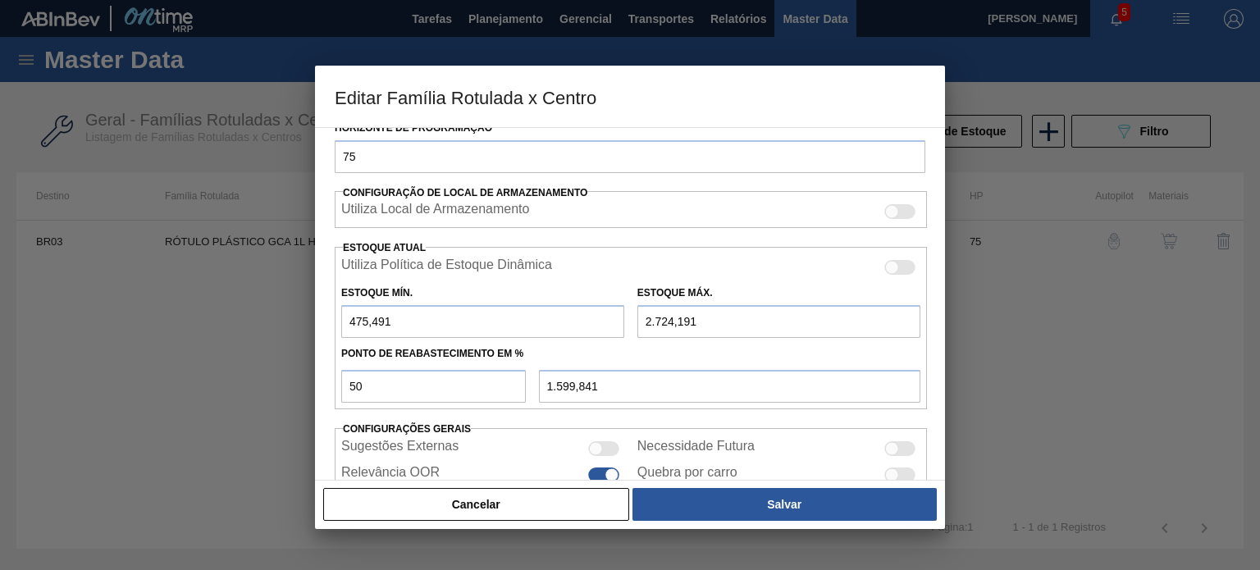
click at [648, 317] on input "2.724,191" at bounding box center [779, 321] width 283 height 33
type input "724,191"
type input "599,841"
click at [642, 319] on input "724,191" at bounding box center [779, 321] width 283 height 33
type input "4.724,191"
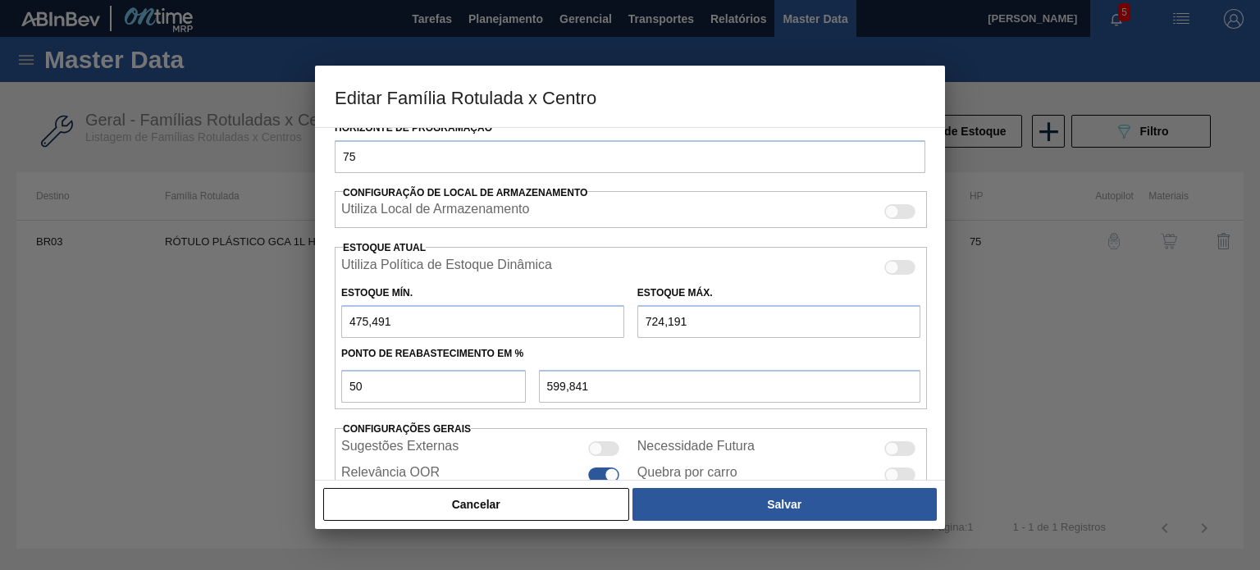
type input "2.599,841"
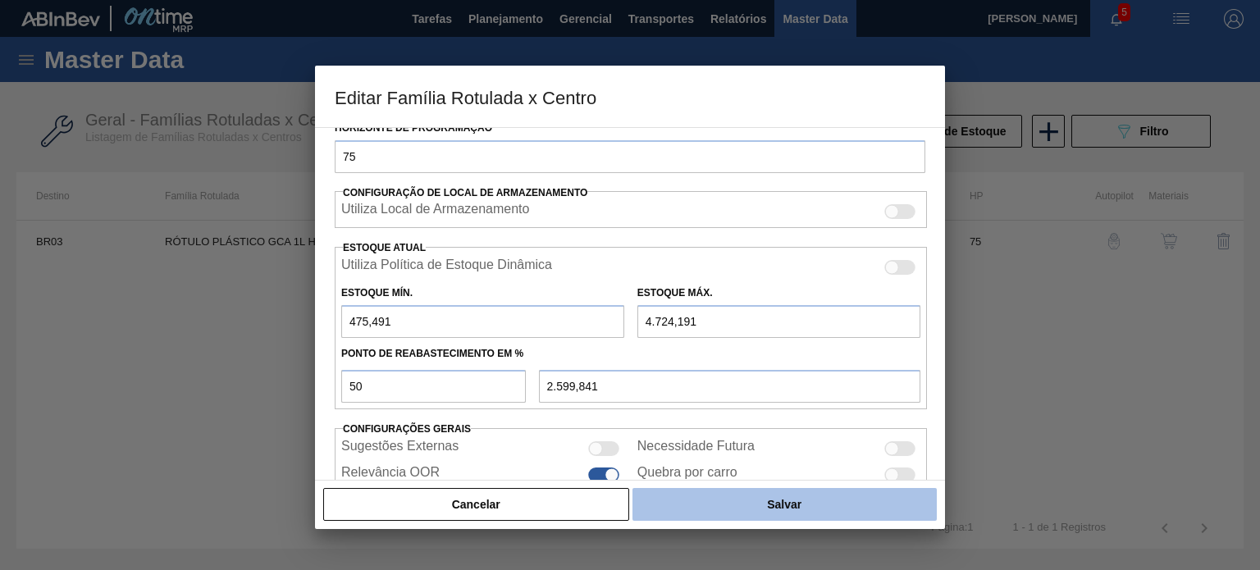
type input "4.724,191"
click at [749, 498] on button "Salvar" at bounding box center [785, 504] width 304 height 33
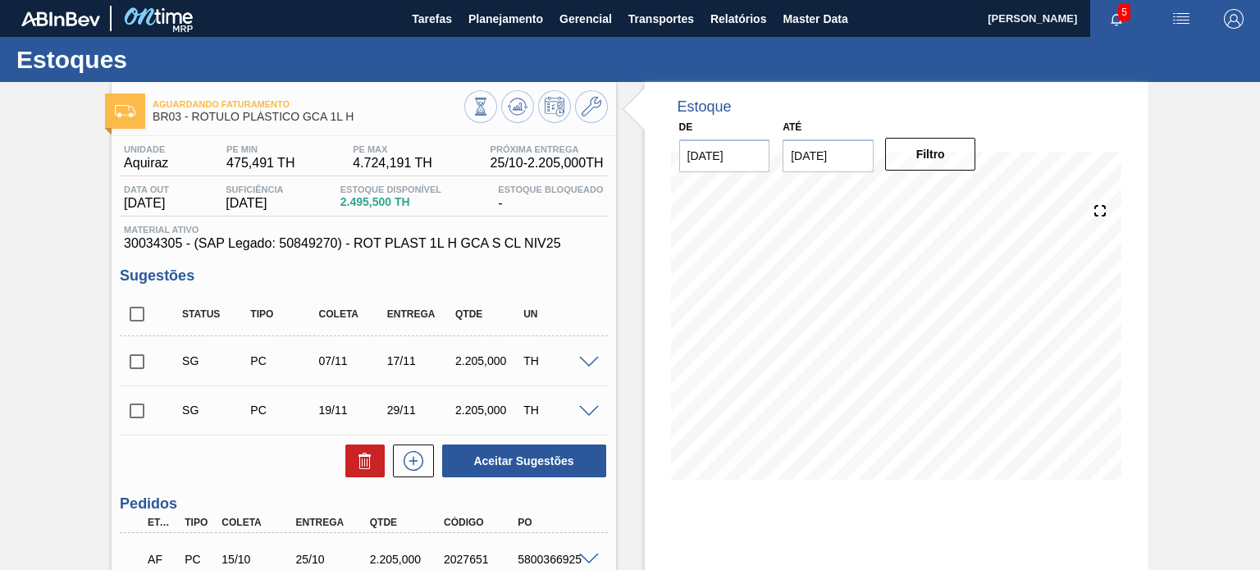
click at [1177, 143] on div "Aguardando Faturamento BR03 - RÓTULO PLÁSTICO GCA 1L H Unidade Aquiraz PE MIN 4…" at bounding box center [630, 424] width 1260 height 684
click at [519, 109] on icon at bounding box center [517, 106] width 11 height 7
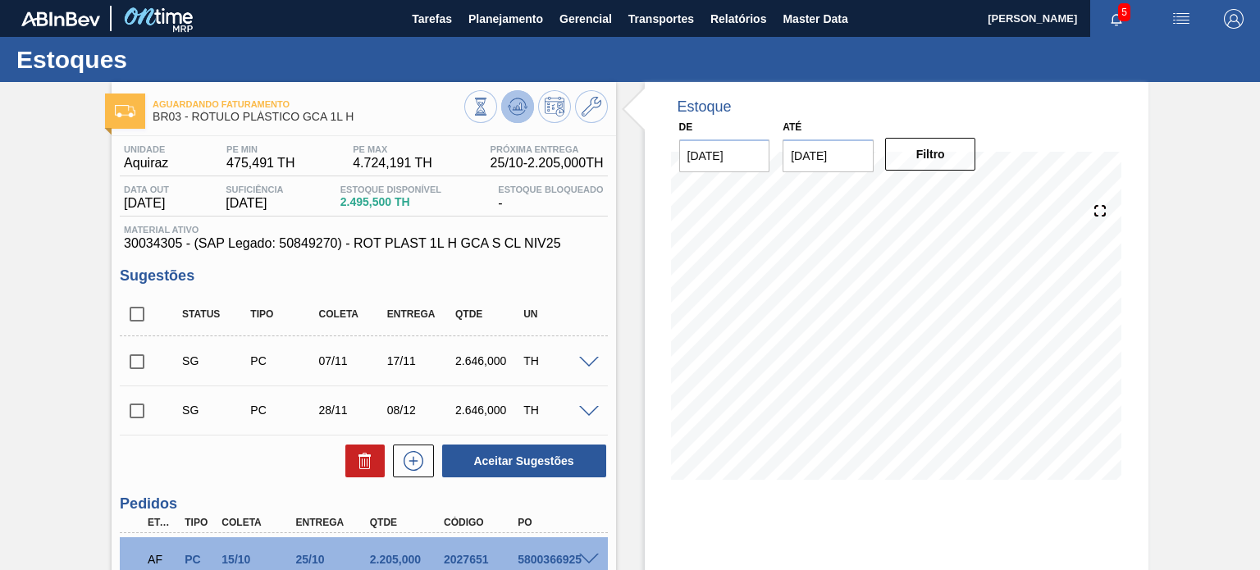
click at [516, 117] on button at bounding box center [517, 106] width 33 height 33
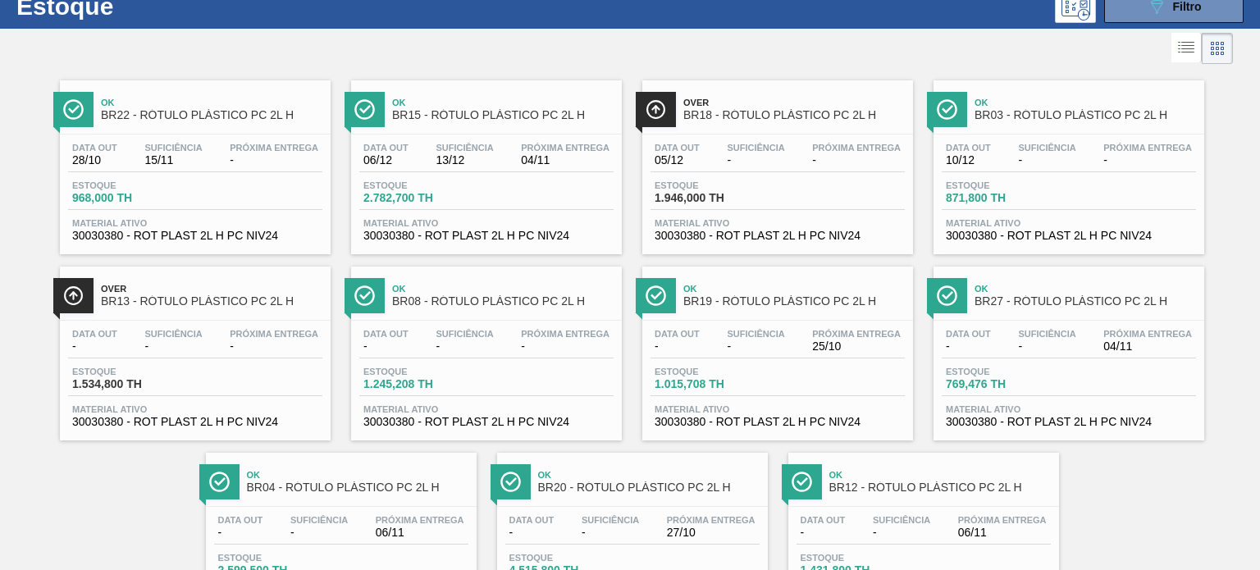
scroll to position [82, 0]
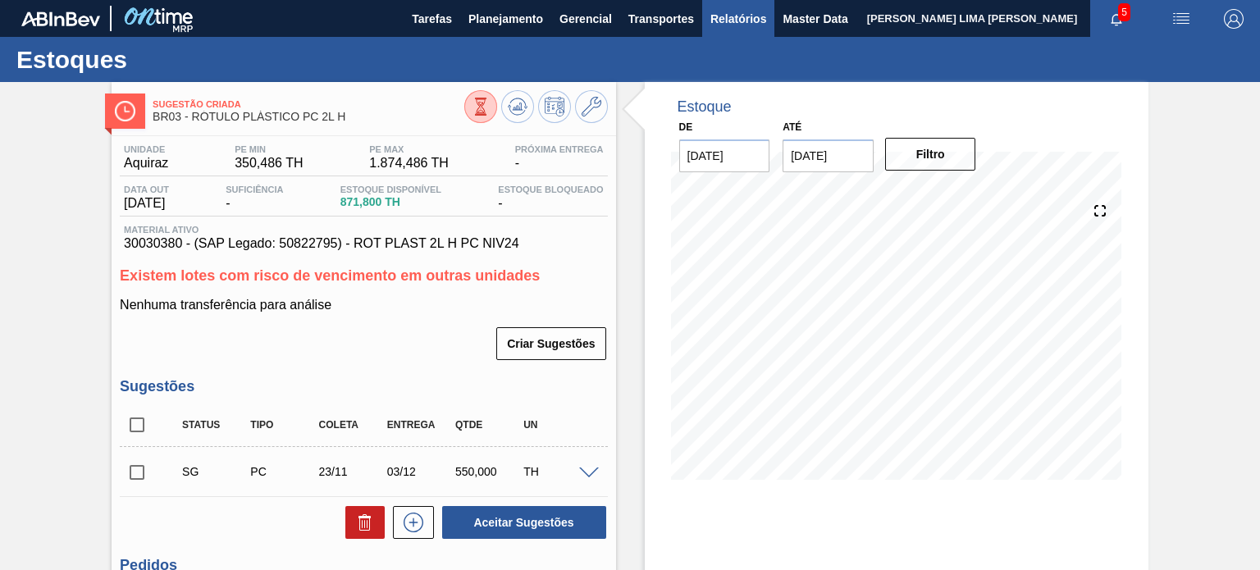
click at [735, 21] on span "Relatórios" at bounding box center [739, 19] width 56 height 20
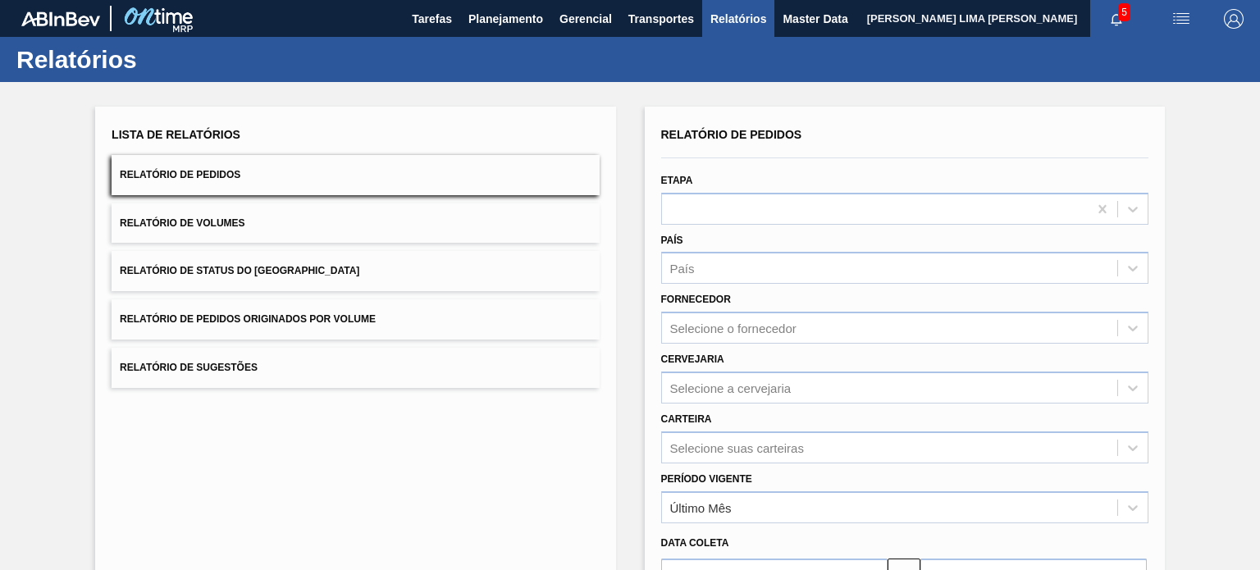
click at [269, 269] on span "Relatório de Status do [GEOGRAPHIC_DATA]" at bounding box center [240, 270] width 240 height 11
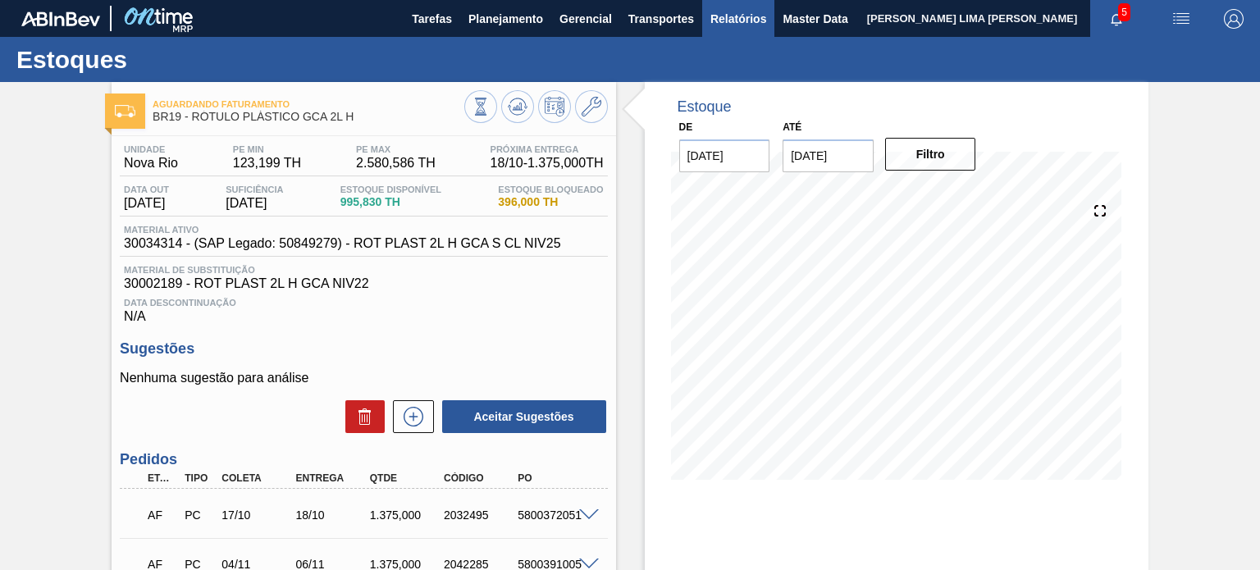
click at [743, 20] on span "Relatórios" at bounding box center [739, 19] width 56 height 20
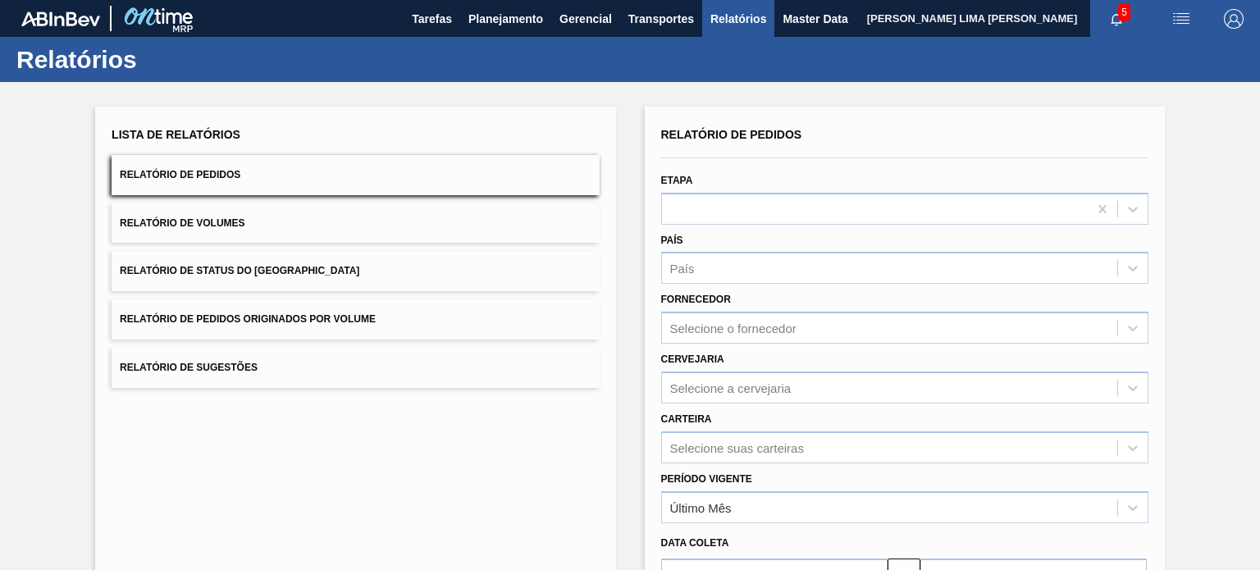
click at [323, 274] on button "Relatório de Status do Estoque" at bounding box center [355, 271] width 487 height 40
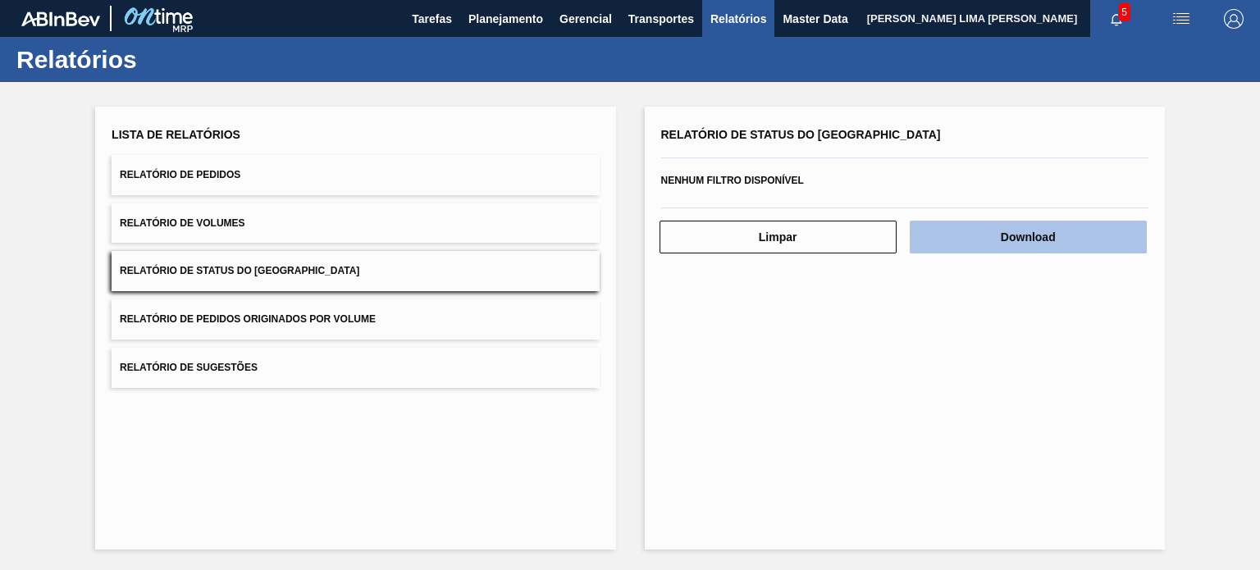
click at [1015, 242] on button "Download" at bounding box center [1028, 237] width 237 height 33
